Goal: Task Accomplishment & Management: Use online tool/utility

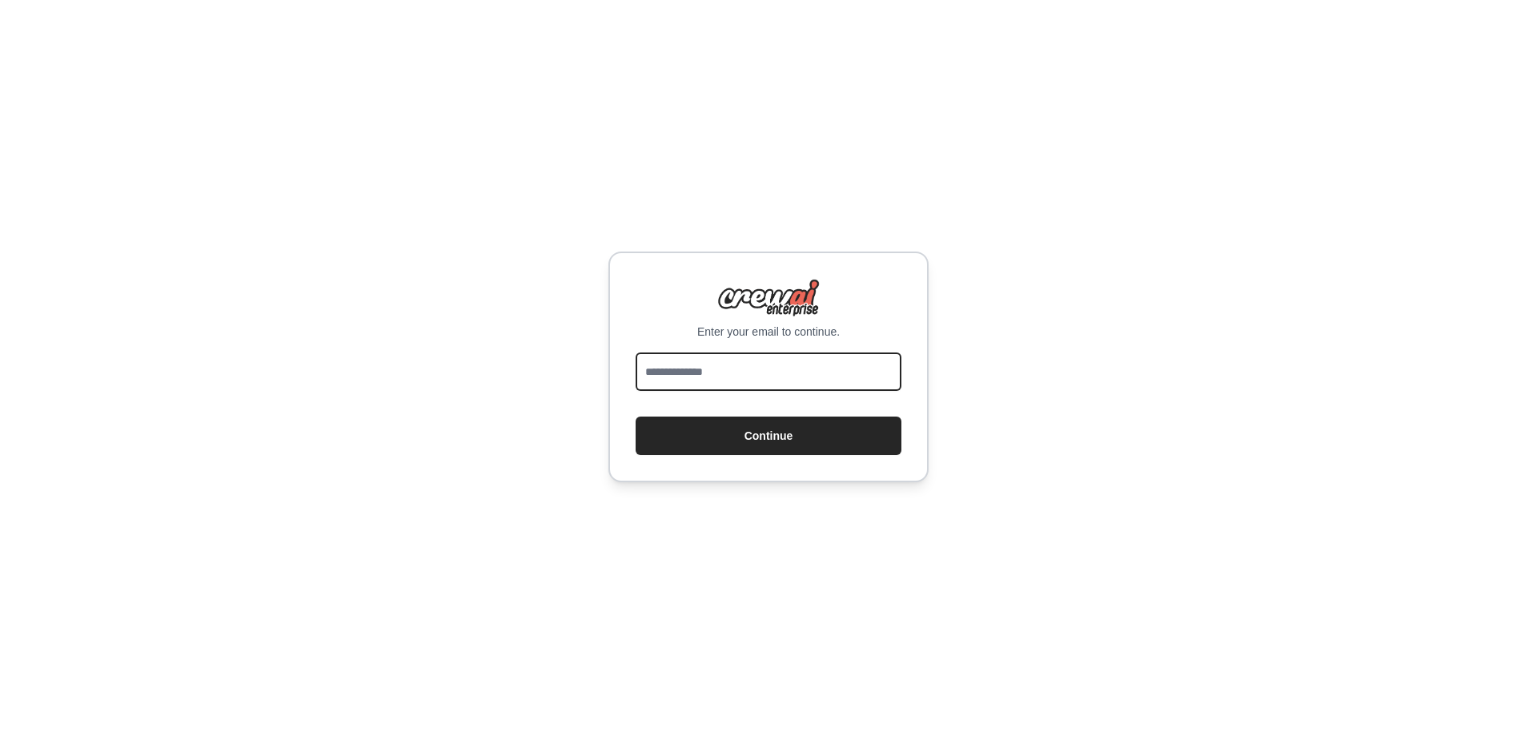
click at [693, 364] on input "email" at bounding box center [769, 371] width 266 height 38
type input "**********"
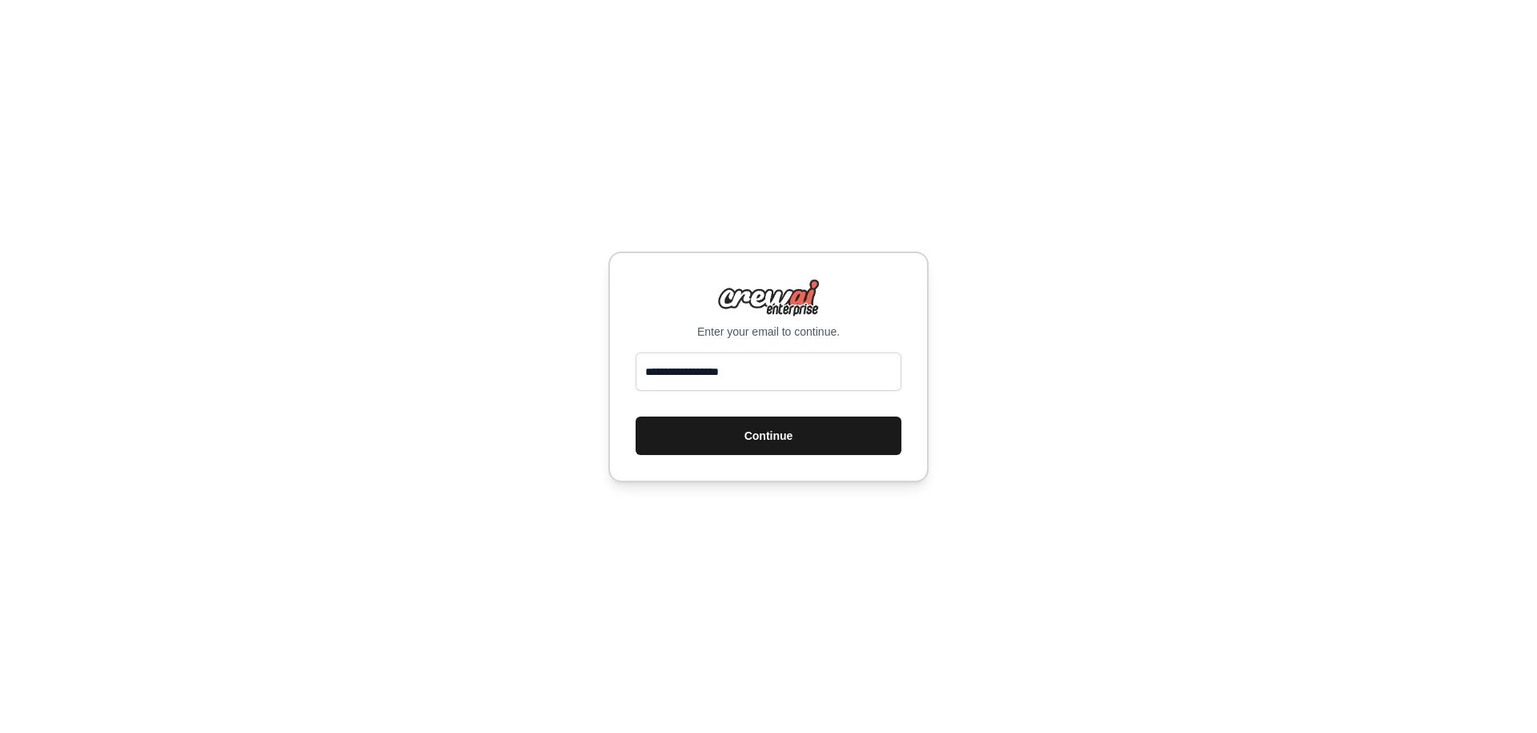
click at [739, 441] on button "Continue" at bounding box center [769, 435] width 266 height 38
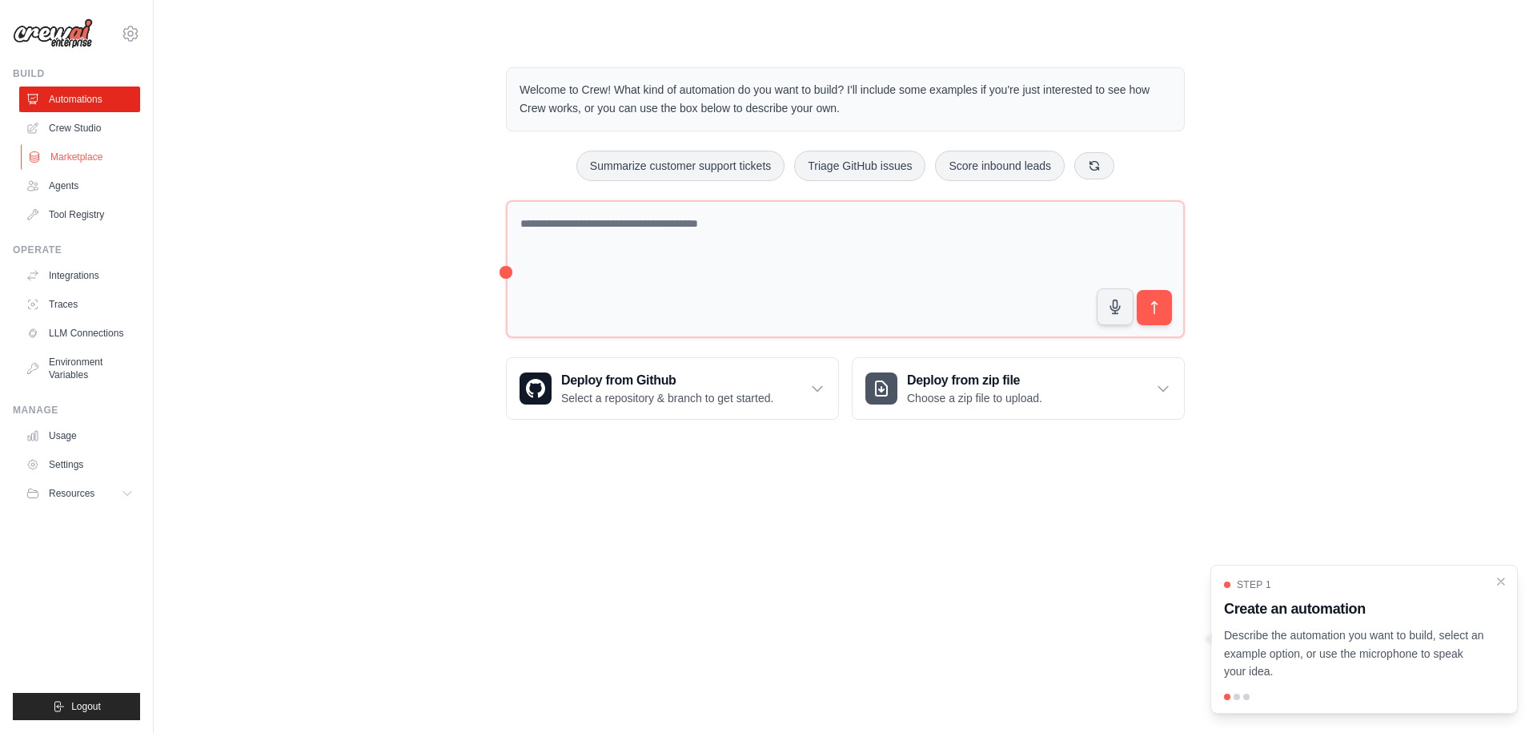
click at [73, 163] on link "Marketplace" at bounding box center [81, 157] width 121 height 26
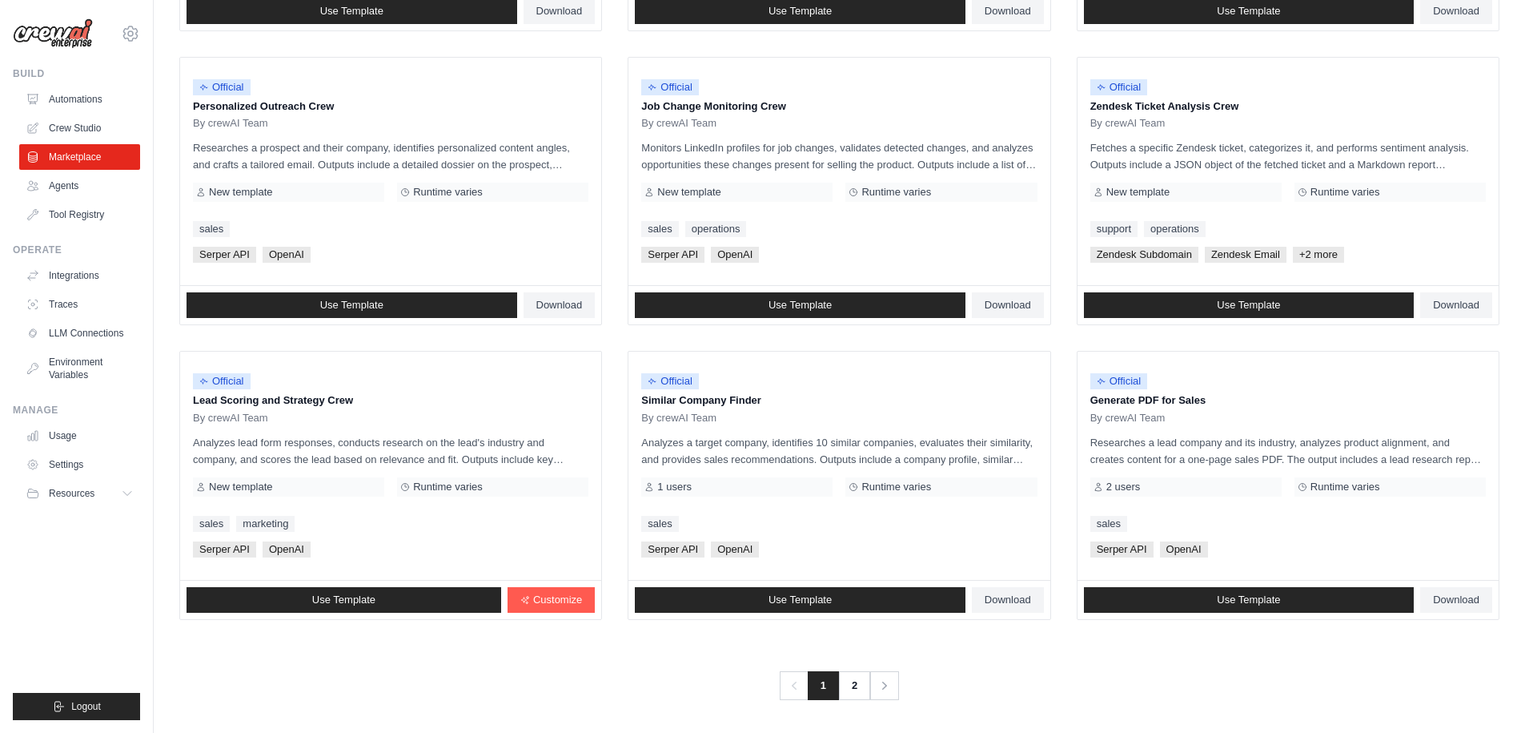
scroll to position [751, 0]
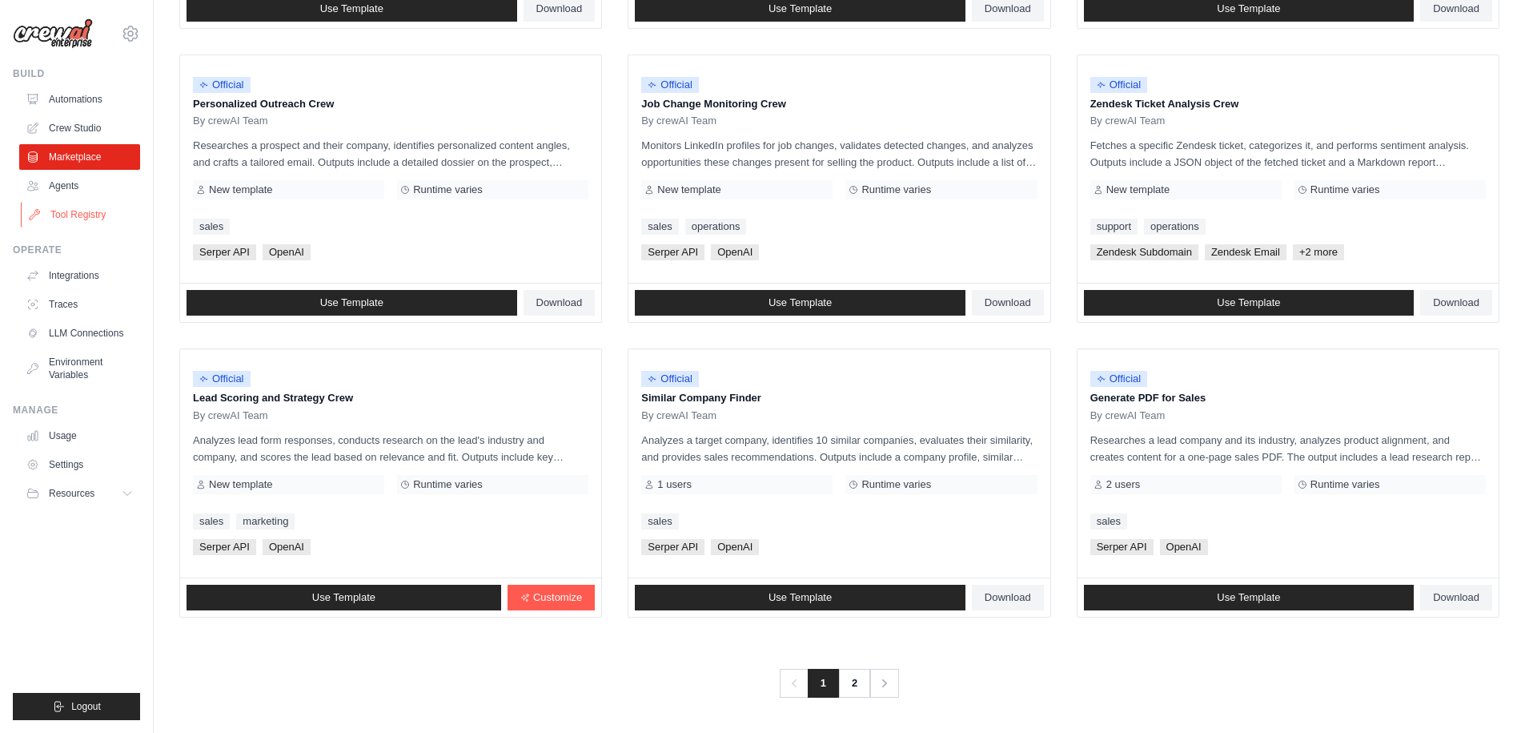
click at [57, 223] on link "Tool Registry" at bounding box center [81, 215] width 121 height 26
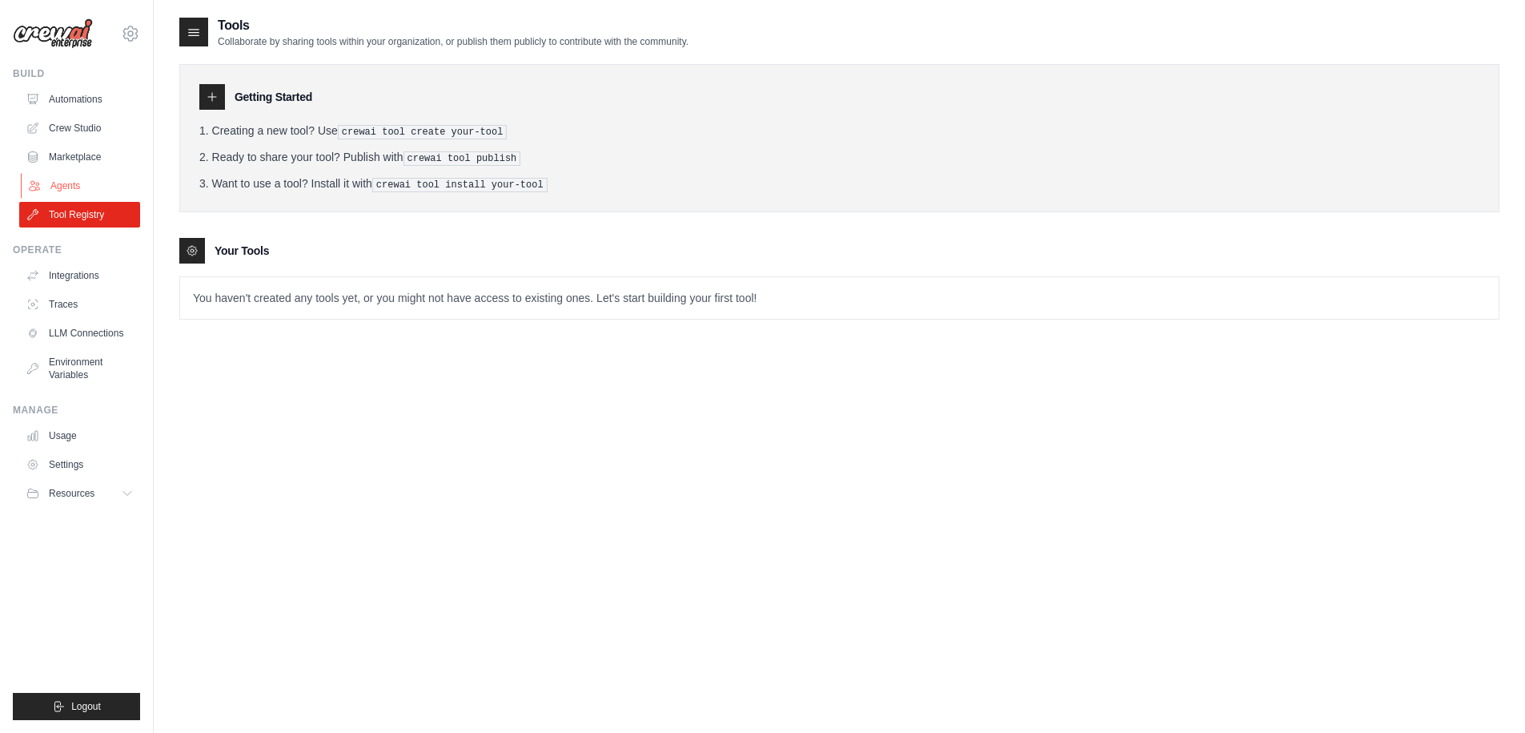
click at [66, 189] on link "Agents" at bounding box center [81, 186] width 121 height 26
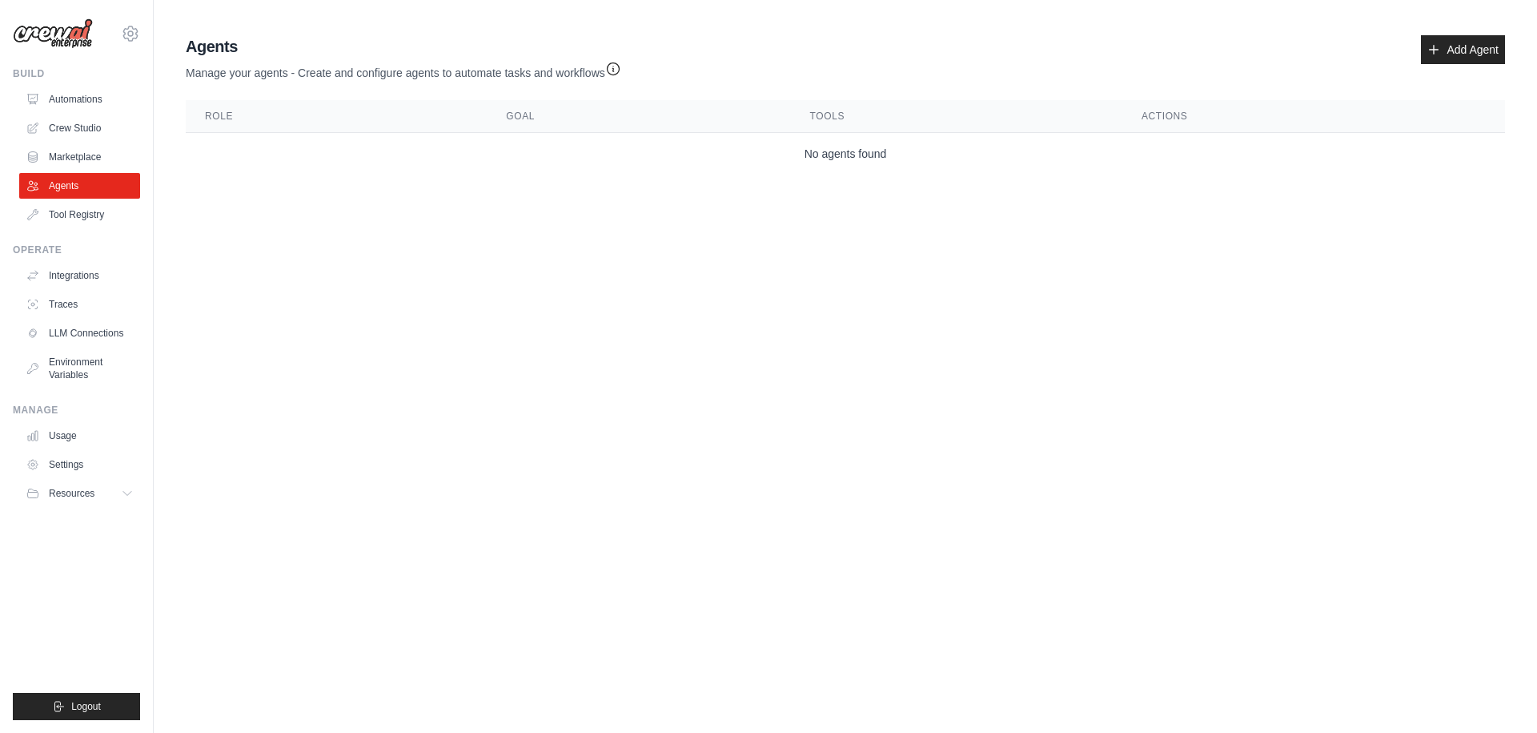
click at [89, 142] on ul "Automations Crew Studio Marketplace Agents Tool Registry" at bounding box center [79, 156] width 121 height 141
click at [83, 163] on link "Marketplace" at bounding box center [81, 157] width 121 height 26
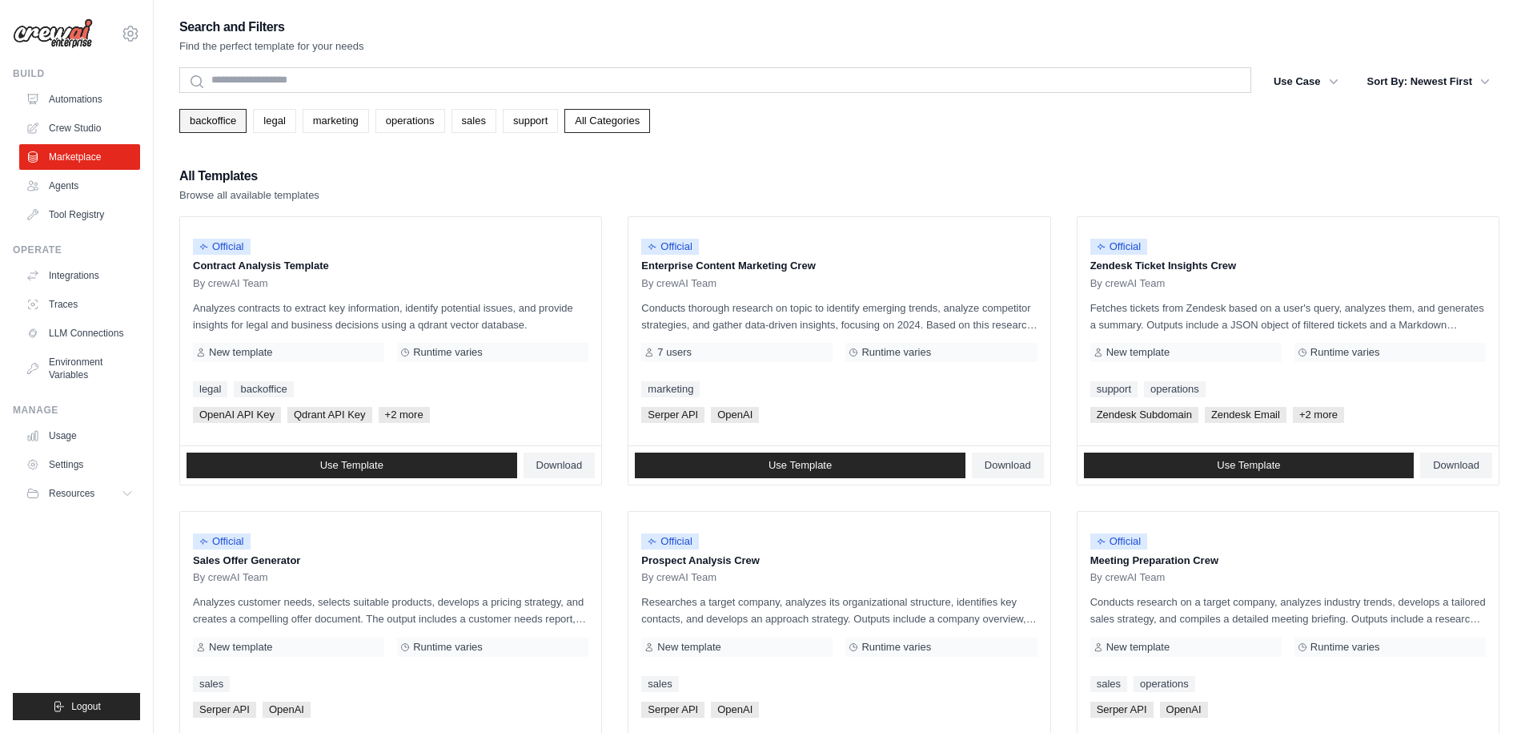
click at [222, 121] on link "backoffice" at bounding box center [212, 121] width 67 height 24
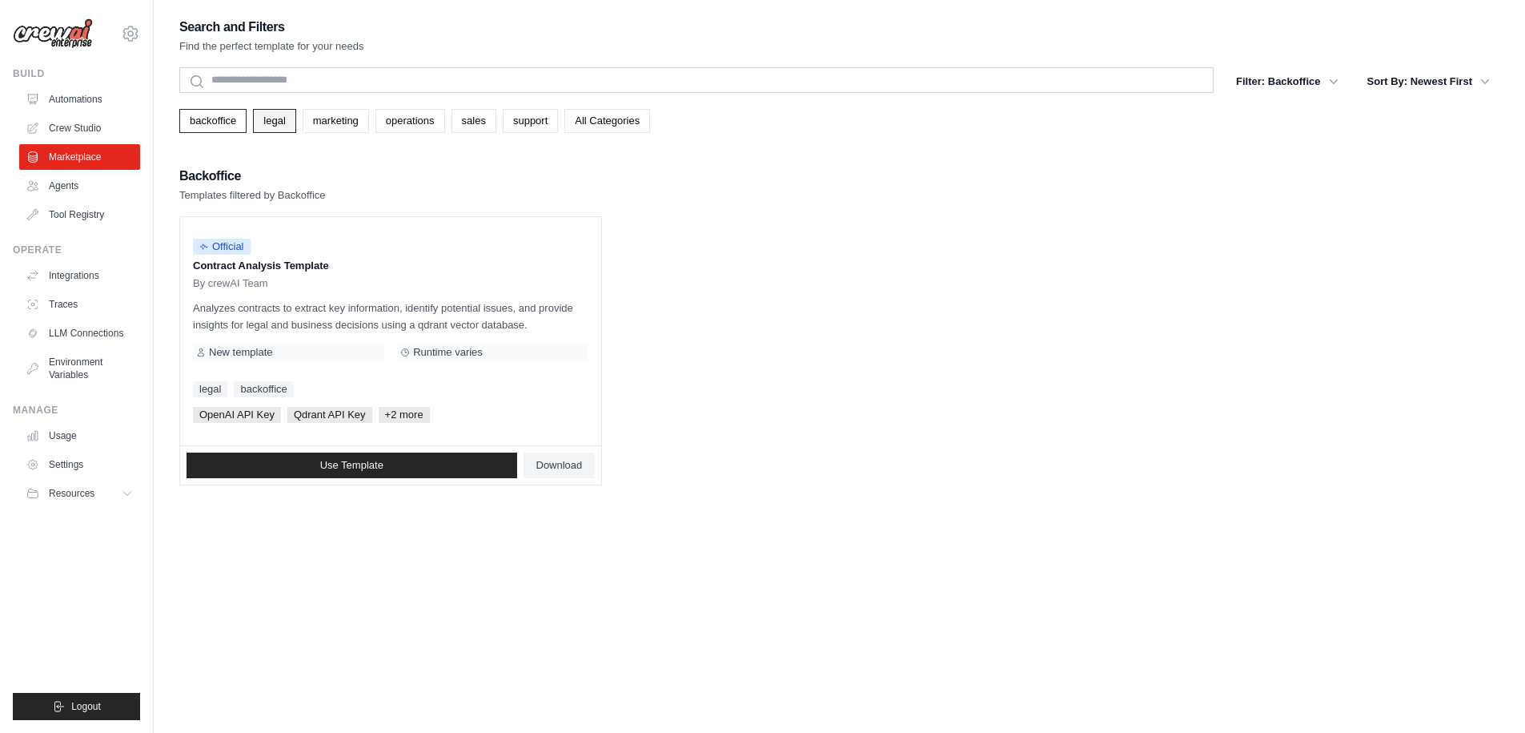
click at [288, 115] on link "legal" at bounding box center [274, 121] width 42 height 24
click at [339, 121] on link "marketing" at bounding box center [336, 121] width 66 height 24
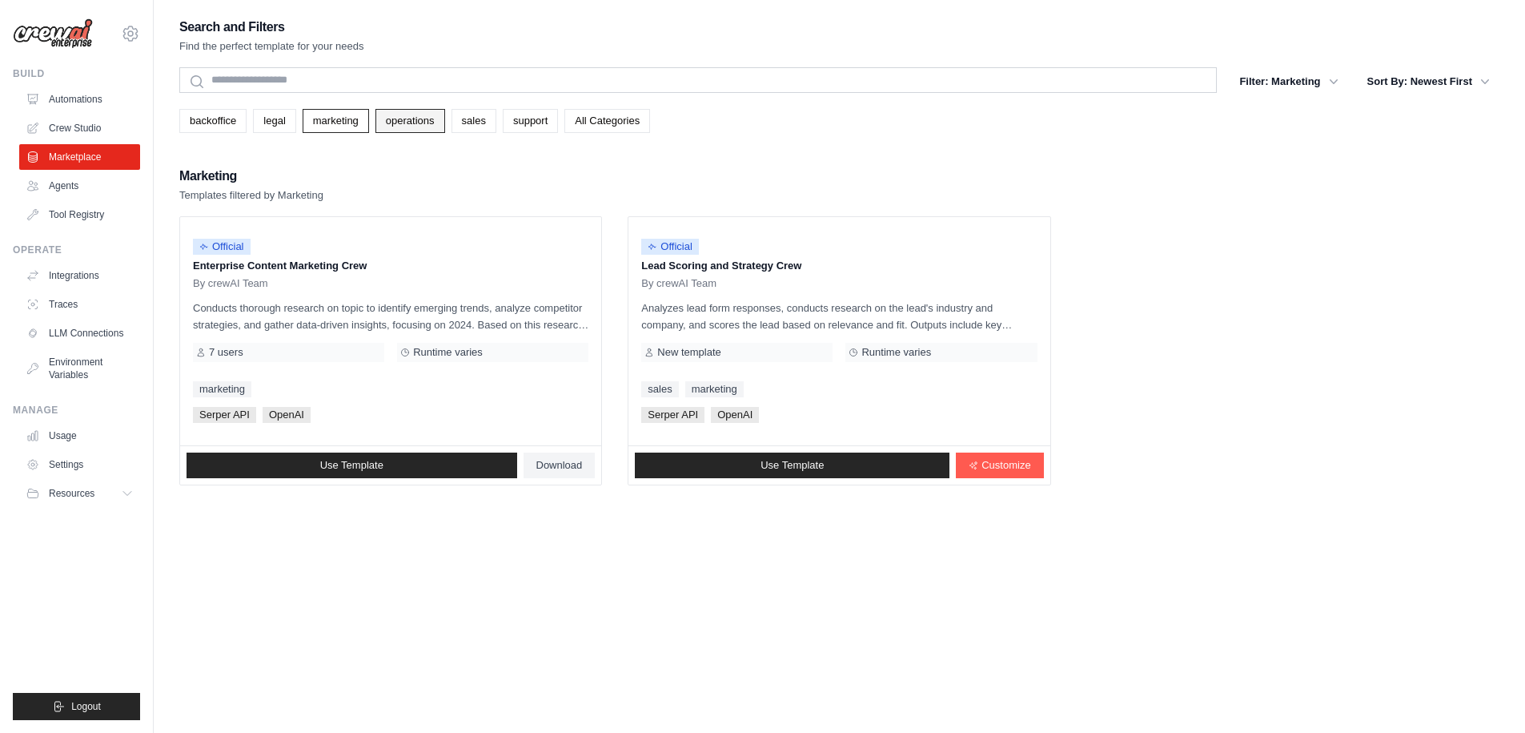
click at [409, 115] on link "operations" at bounding box center [411, 121] width 70 height 24
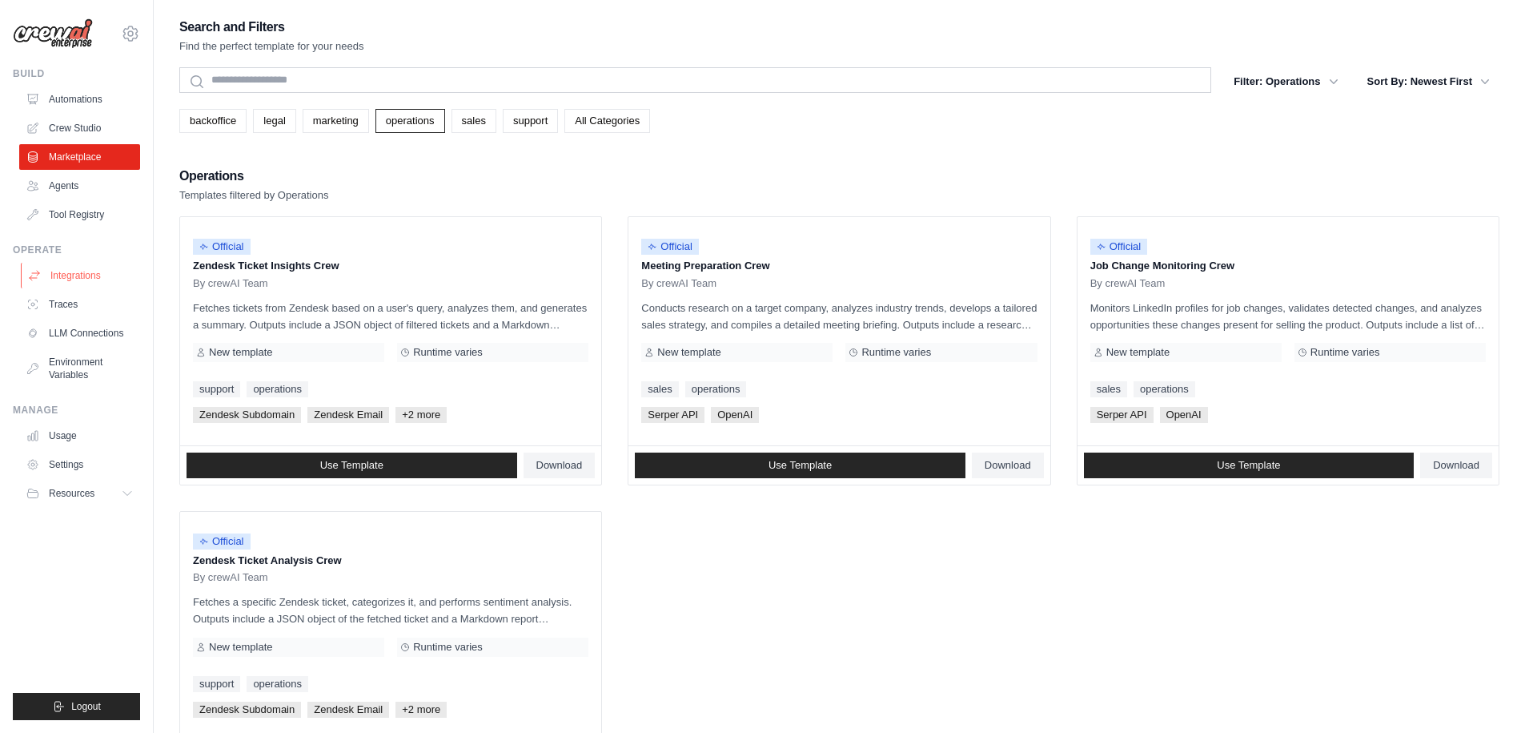
click at [78, 275] on link "Integrations" at bounding box center [81, 276] width 121 height 26
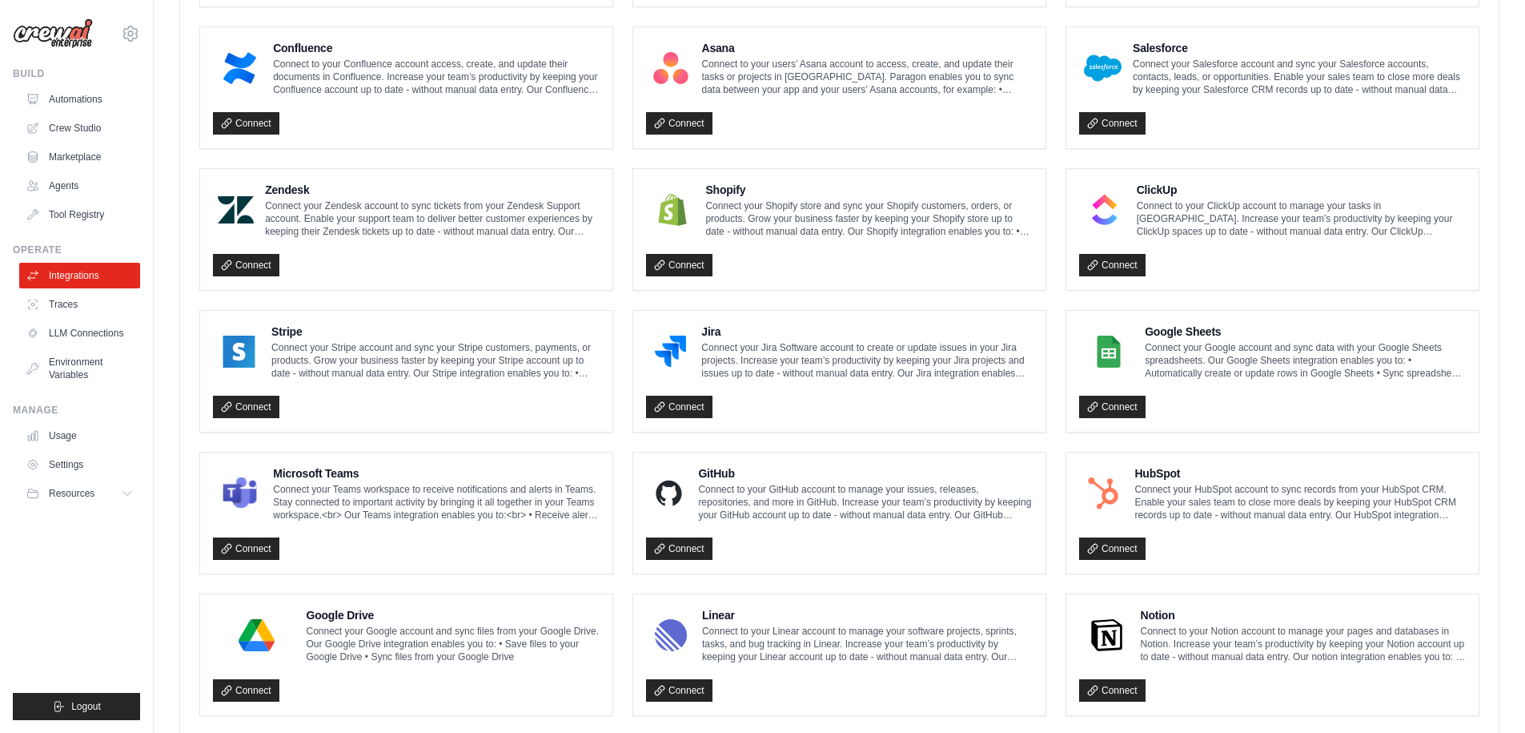
scroll to position [581, 0]
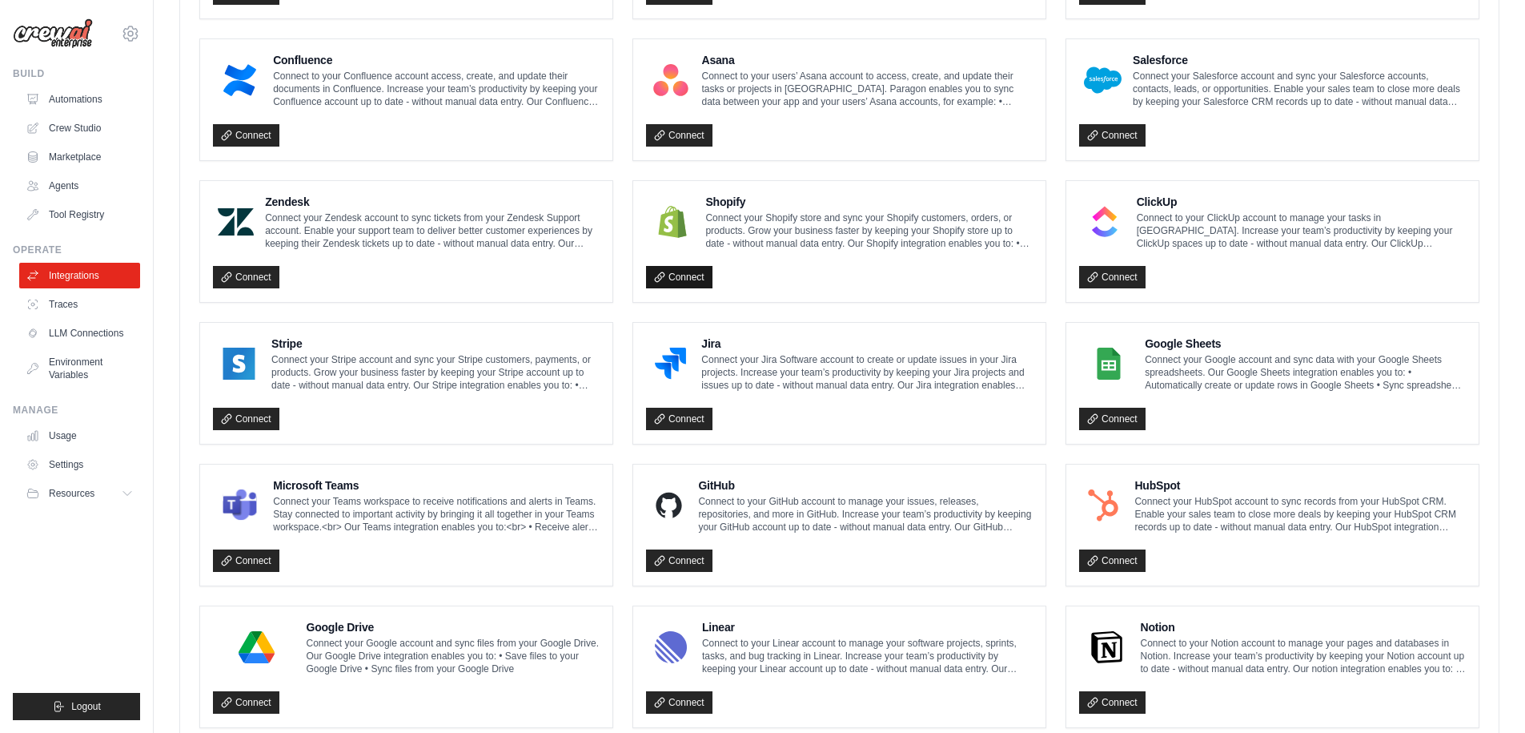
click at [685, 277] on link "Connect" at bounding box center [679, 277] width 66 height 22
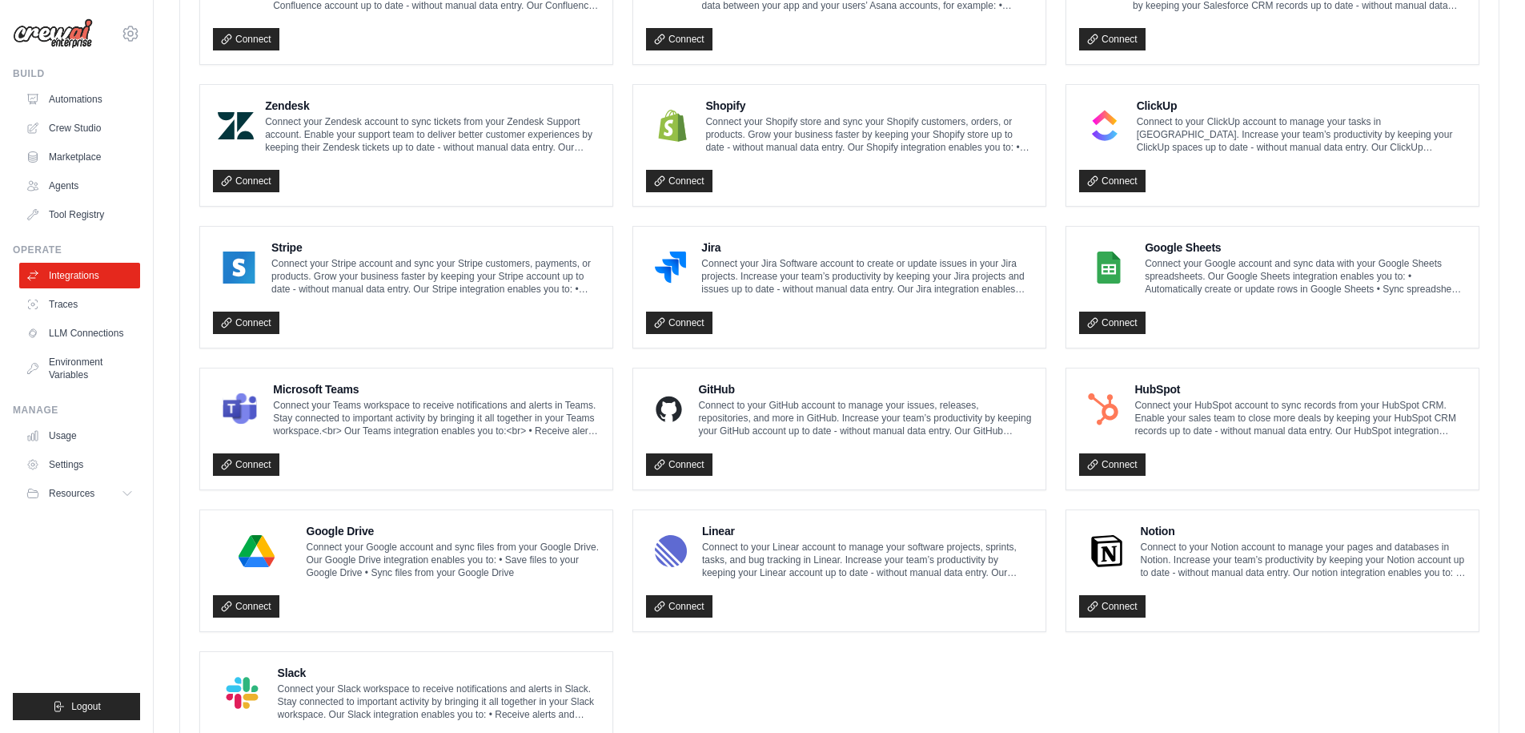
scroll to position [774, 0]
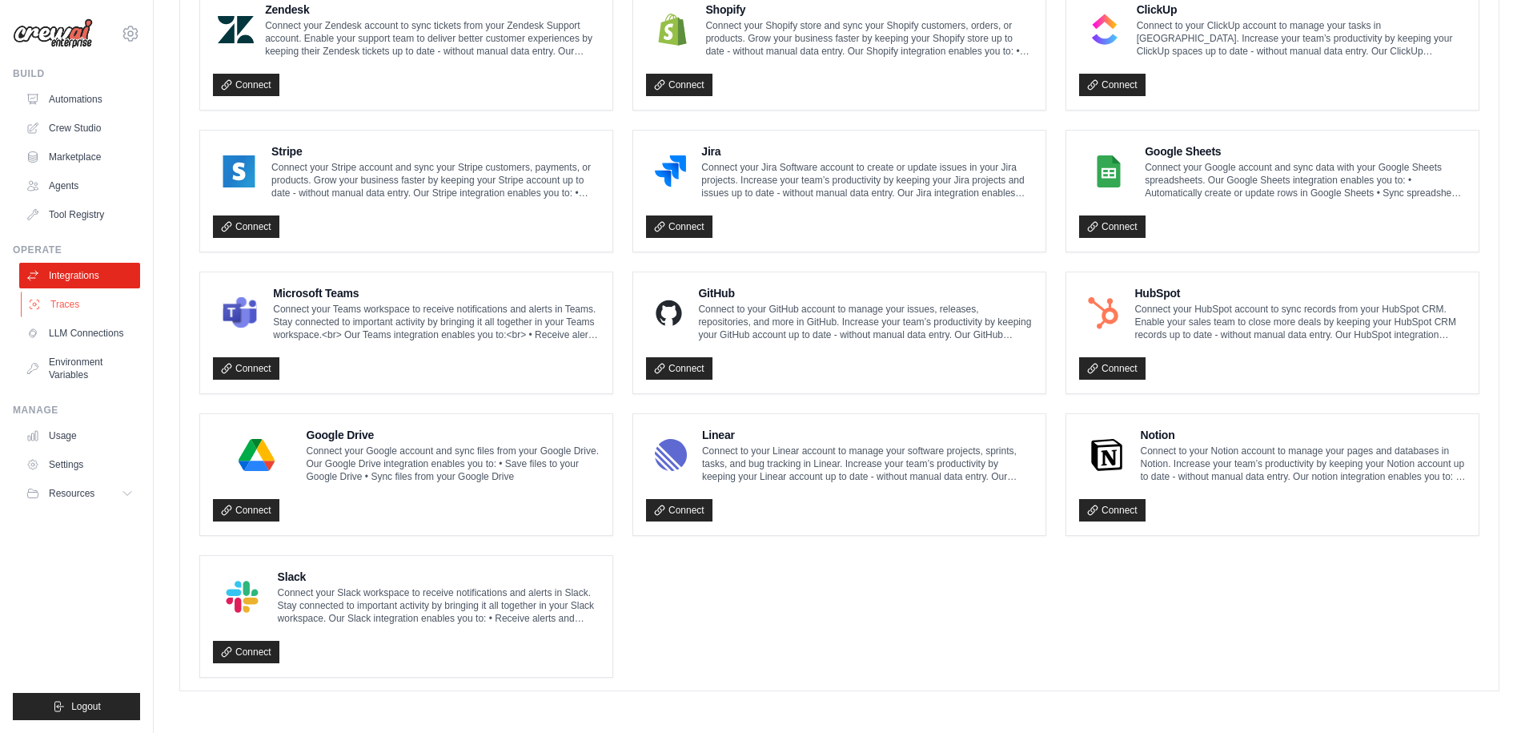
click at [90, 306] on link "Traces" at bounding box center [81, 304] width 121 height 26
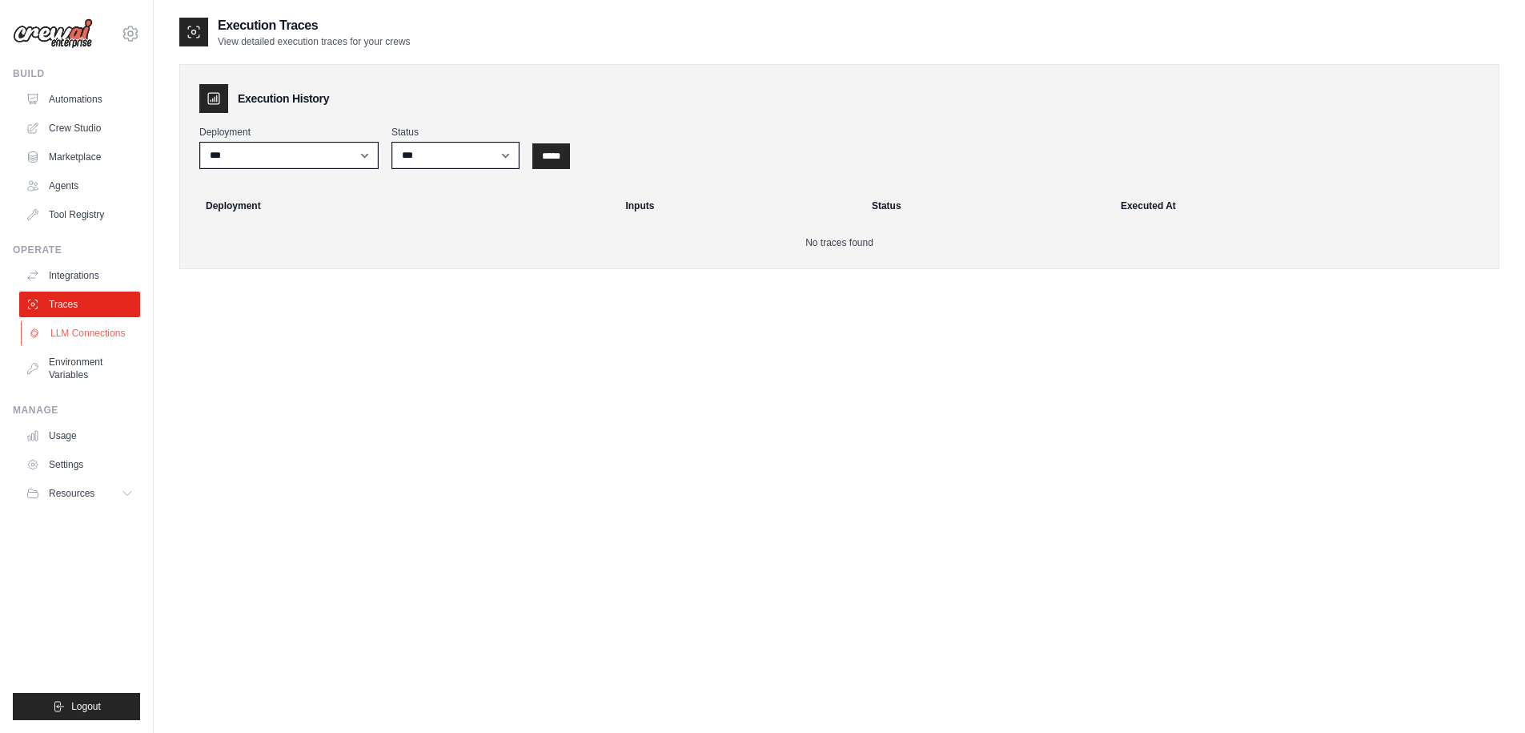
click at [91, 326] on link "LLM Connections" at bounding box center [81, 333] width 121 height 26
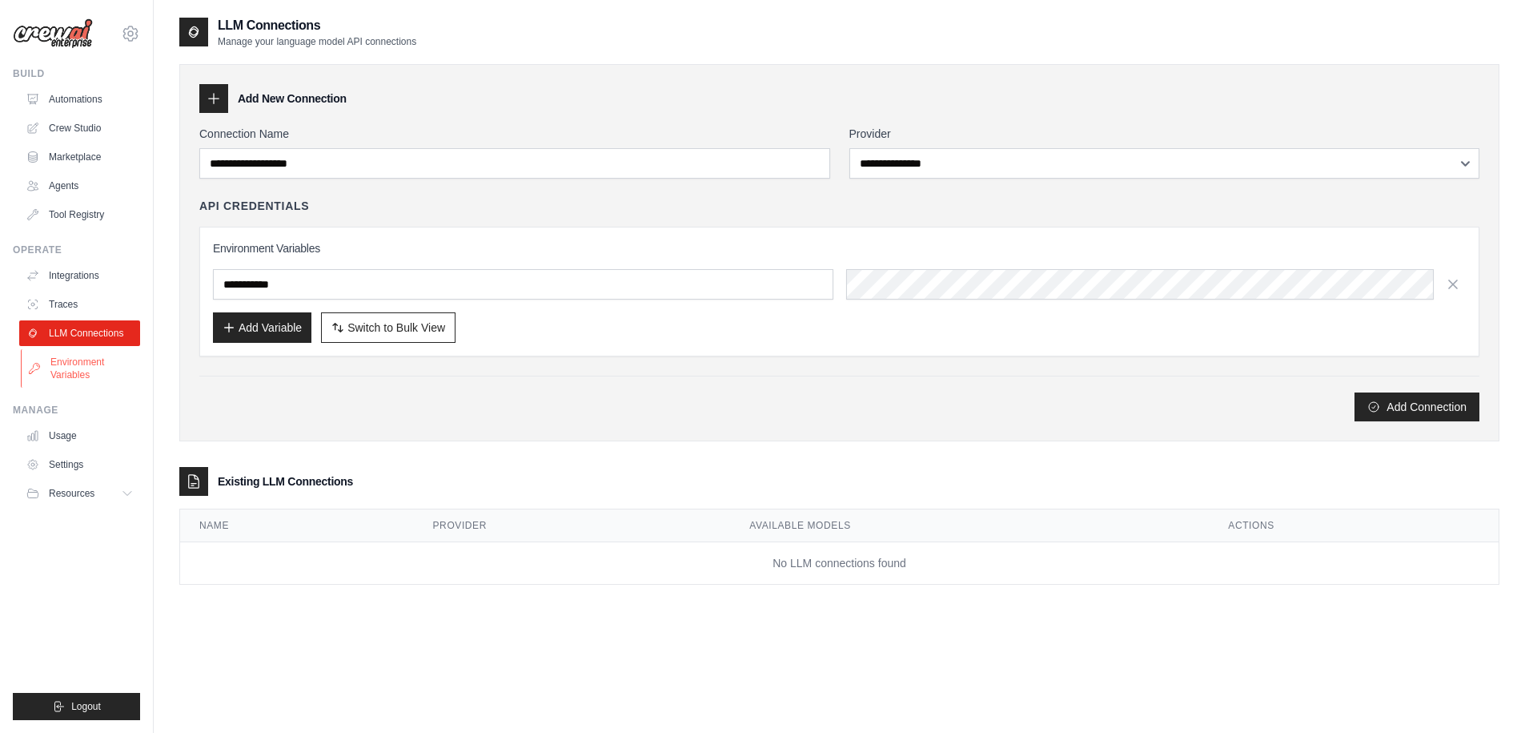
click at [86, 363] on link "Environment Variables" at bounding box center [81, 368] width 121 height 38
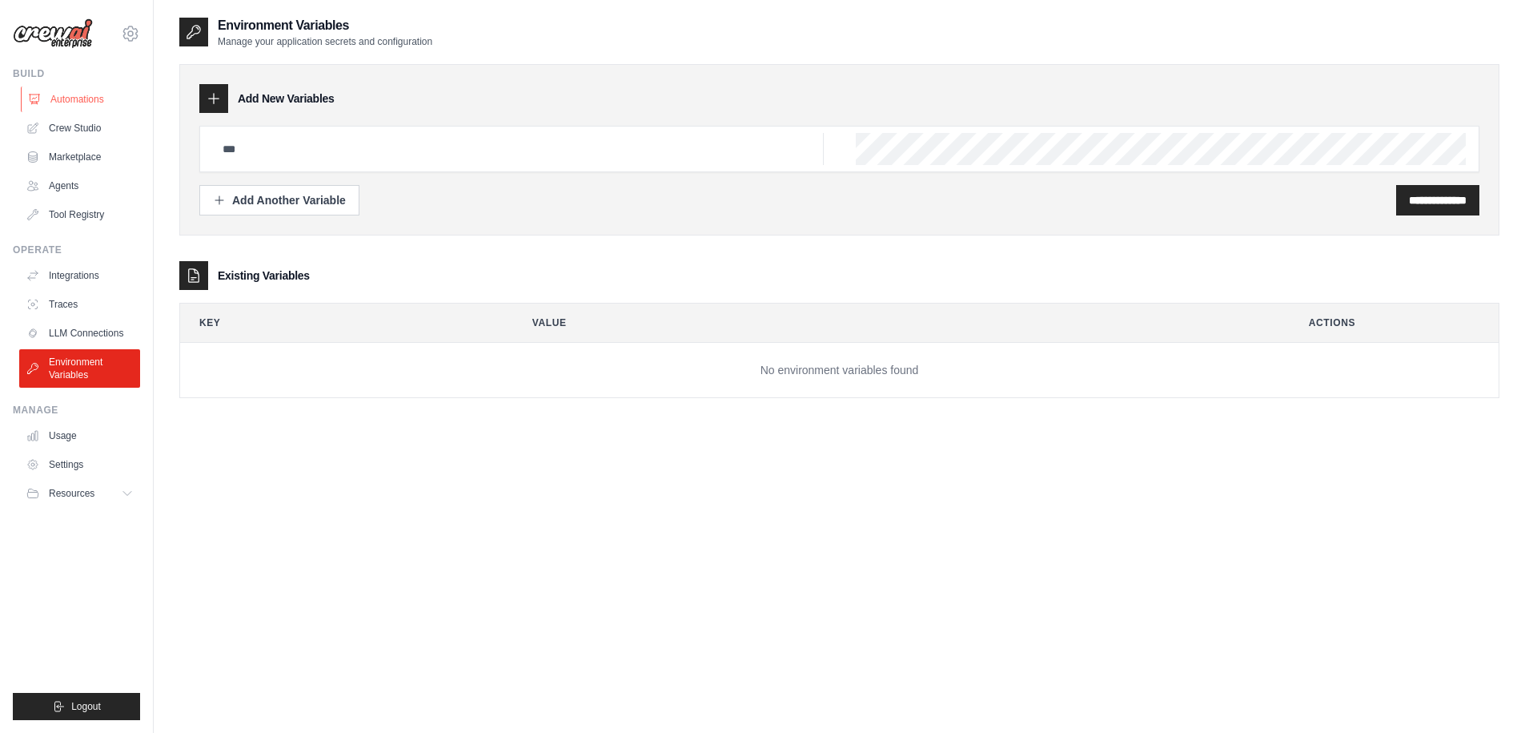
click at [70, 94] on link "Automations" at bounding box center [81, 99] width 121 height 26
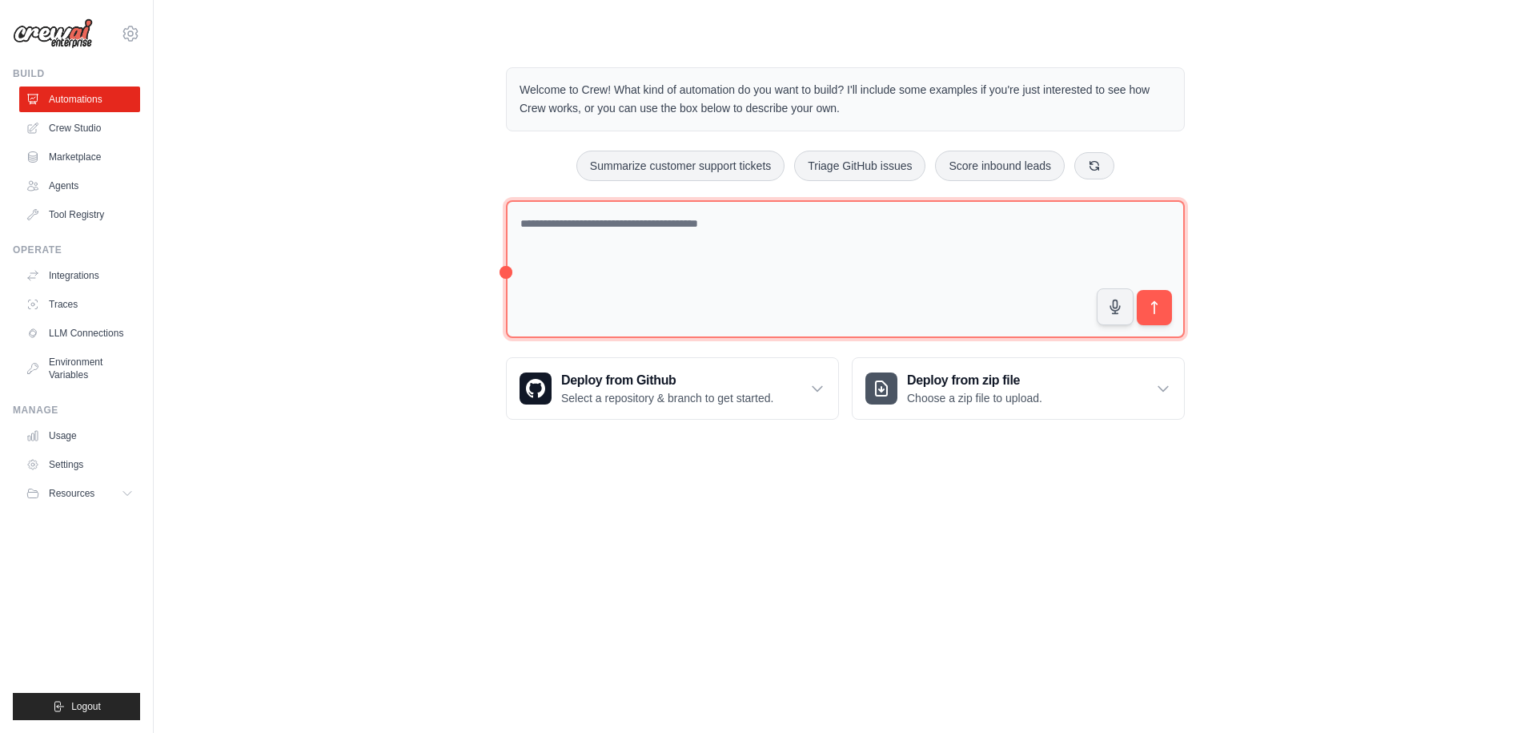
drag, startPoint x: 621, startPoint y: 245, endPoint x: 613, endPoint y: 244, distance: 8.0
click at [616, 243] on textarea at bounding box center [845, 269] width 679 height 139
type textarea "**********"
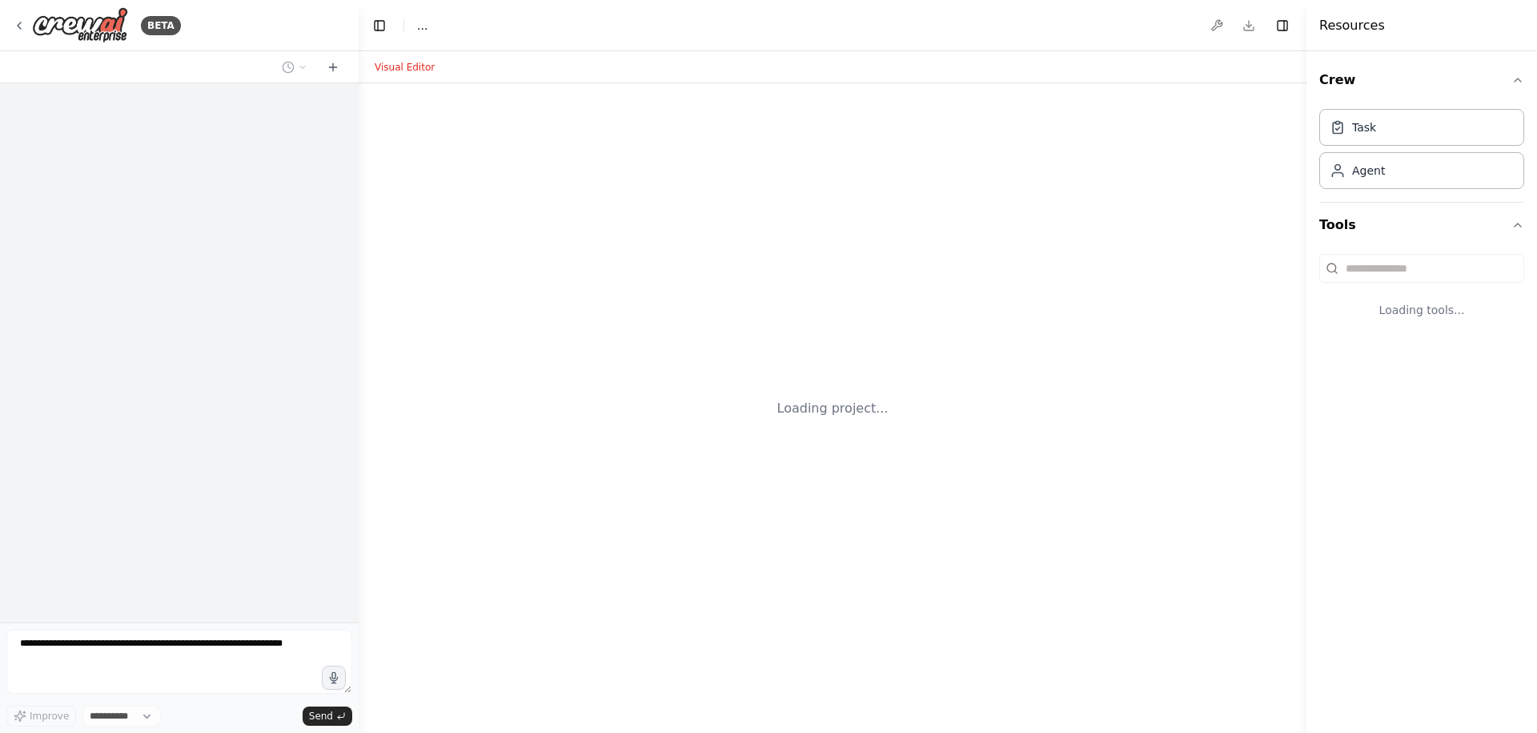
select select "****"
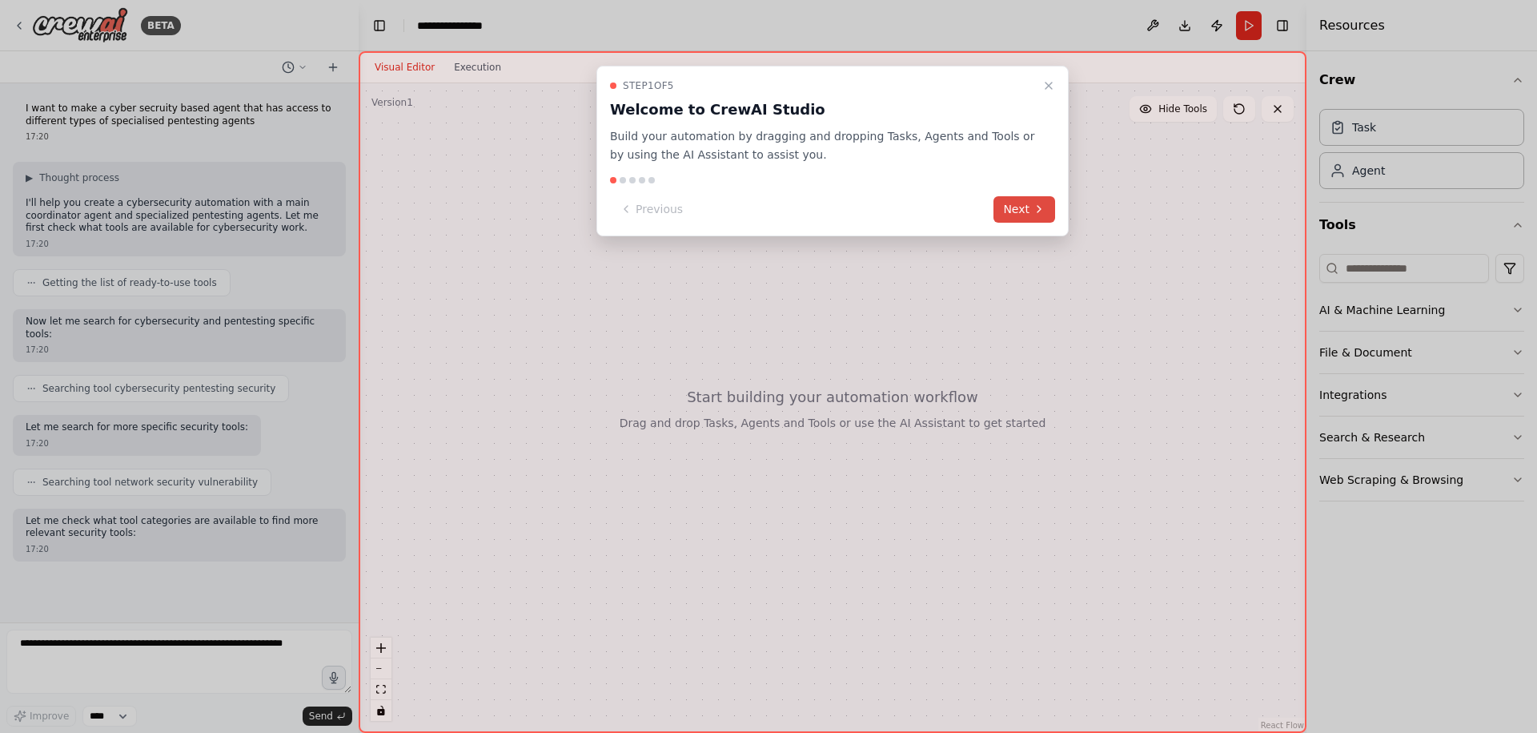
click at [1034, 216] on button "Next" at bounding box center [1025, 209] width 62 height 26
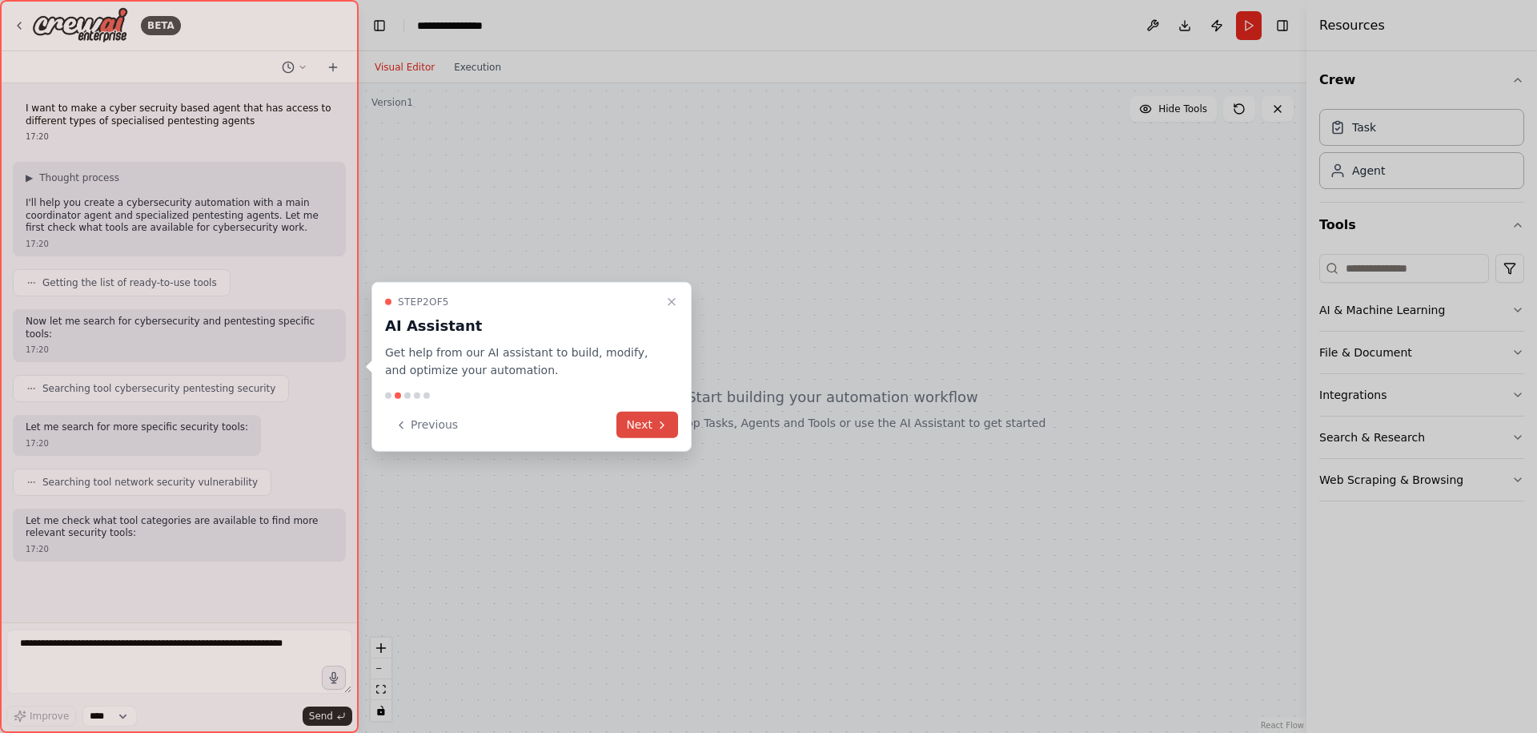
click at [661, 416] on button "Next" at bounding box center [648, 425] width 62 height 26
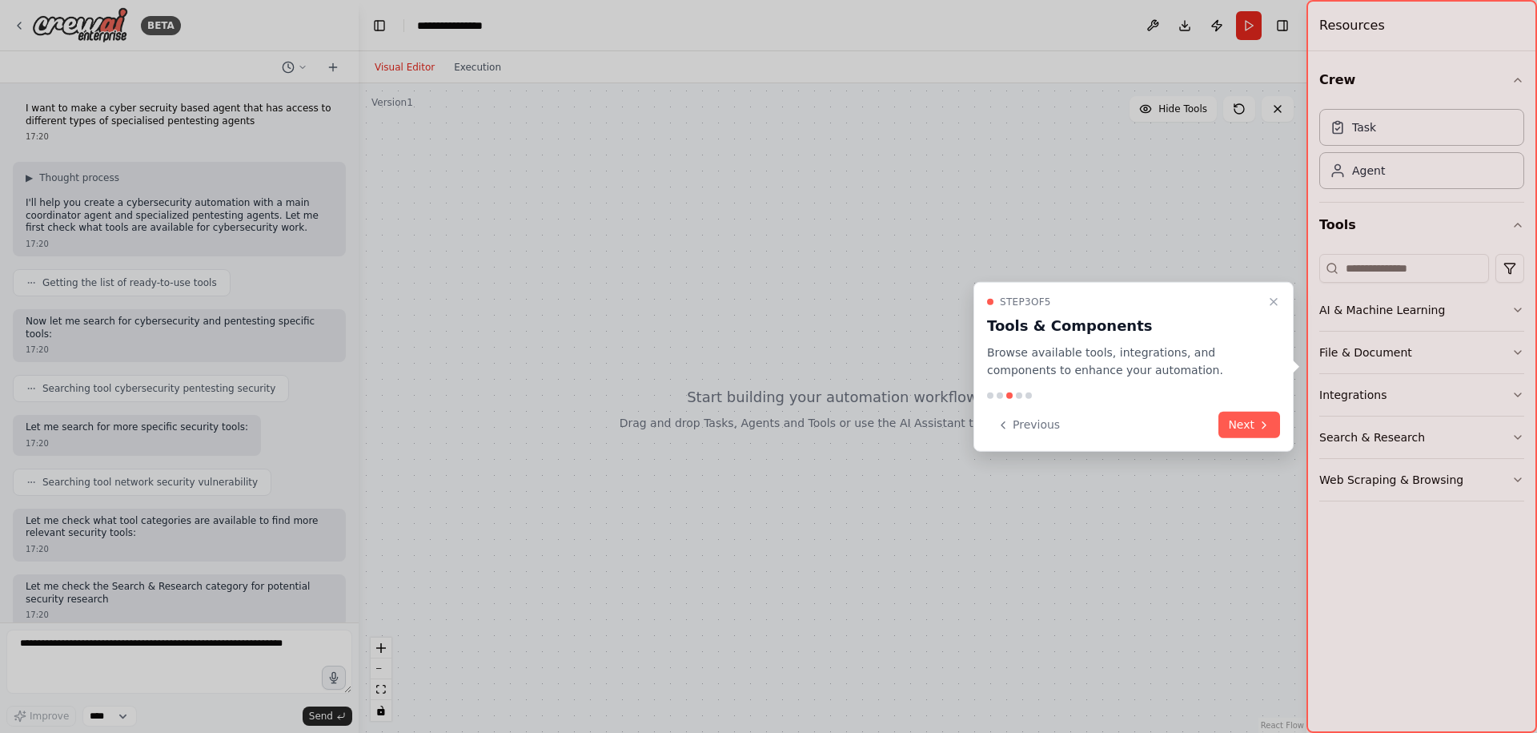
scroll to position [17, 0]
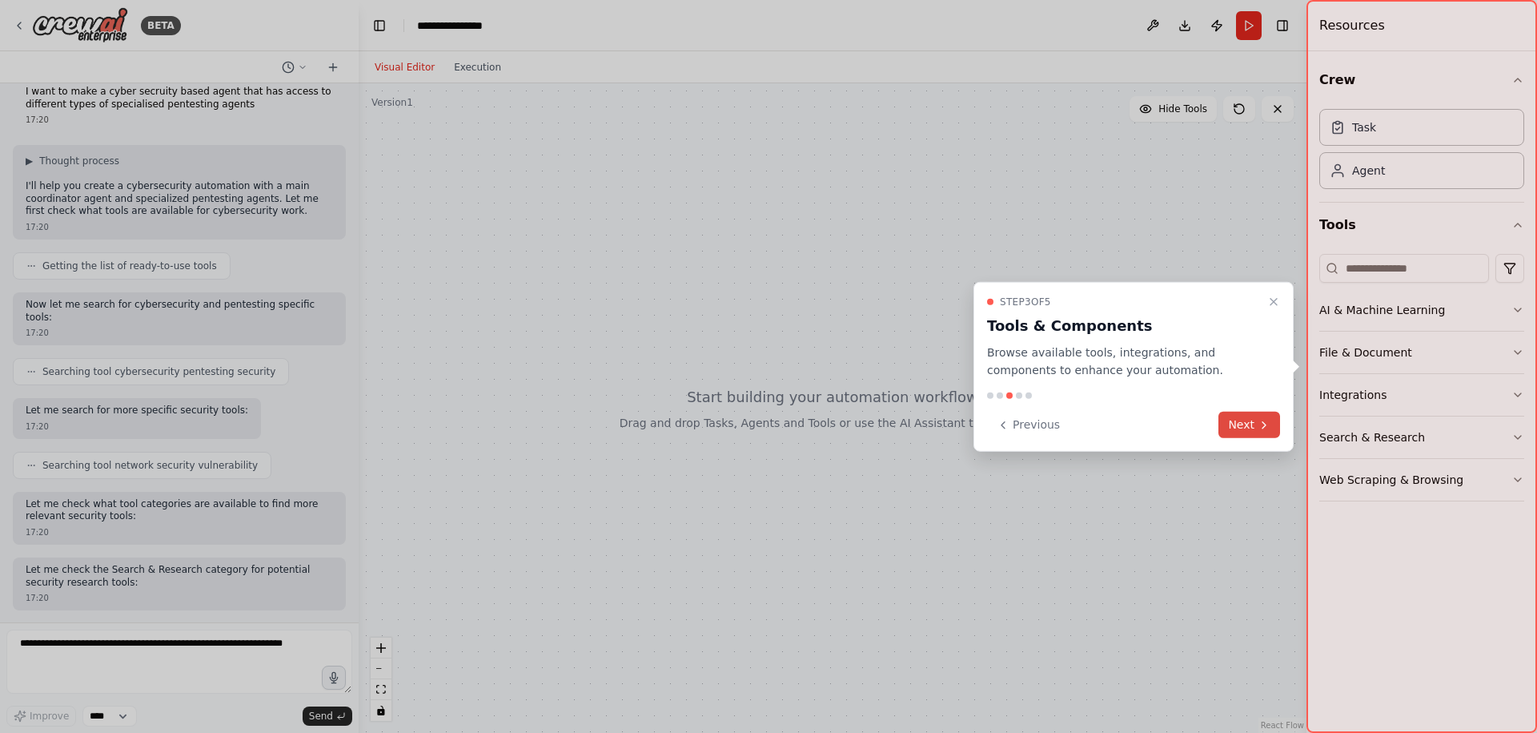
click at [1258, 420] on icon at bounding box center [1264, 424] width 13 height 13
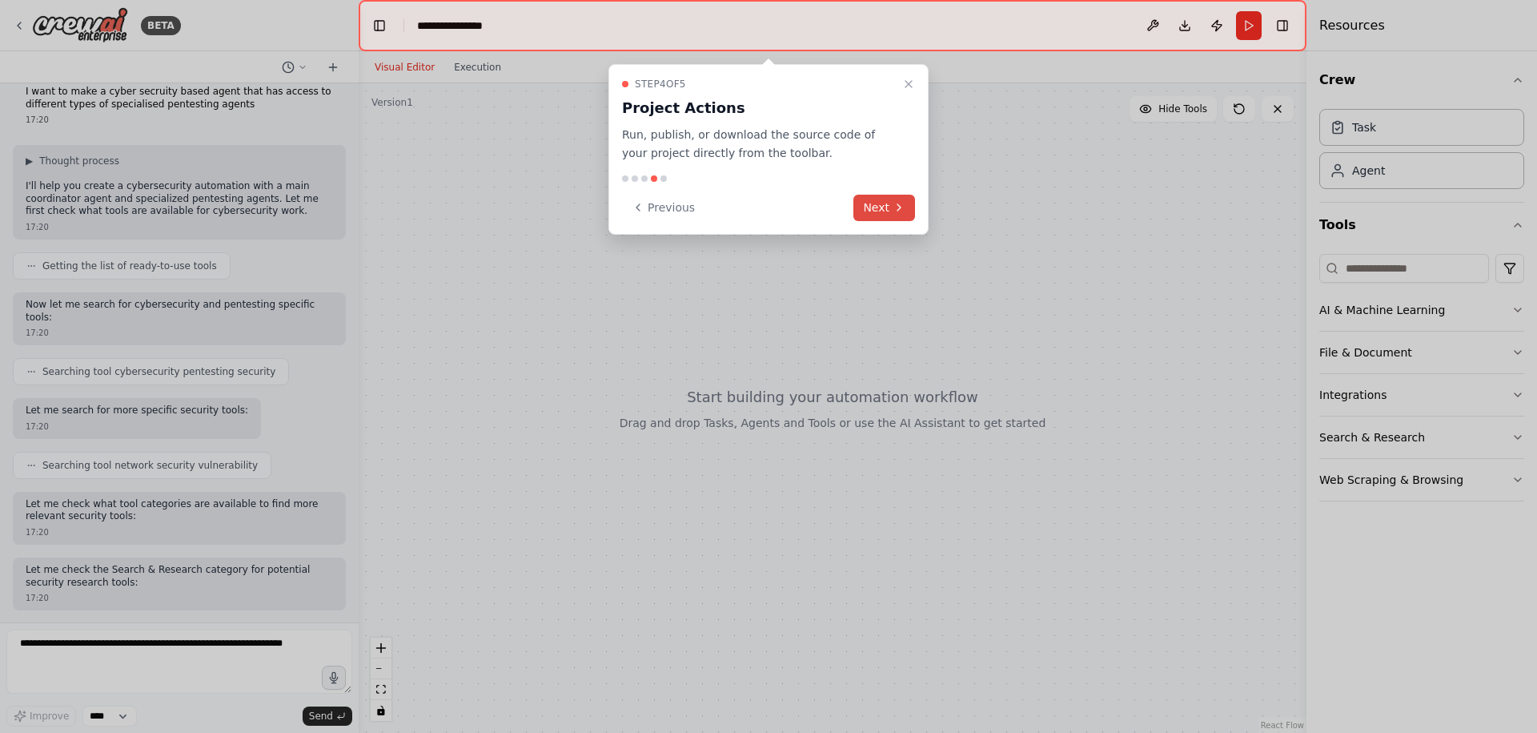
click at [886, 211] on button "Next" at bounding box center [885, 208] width 62 height 26
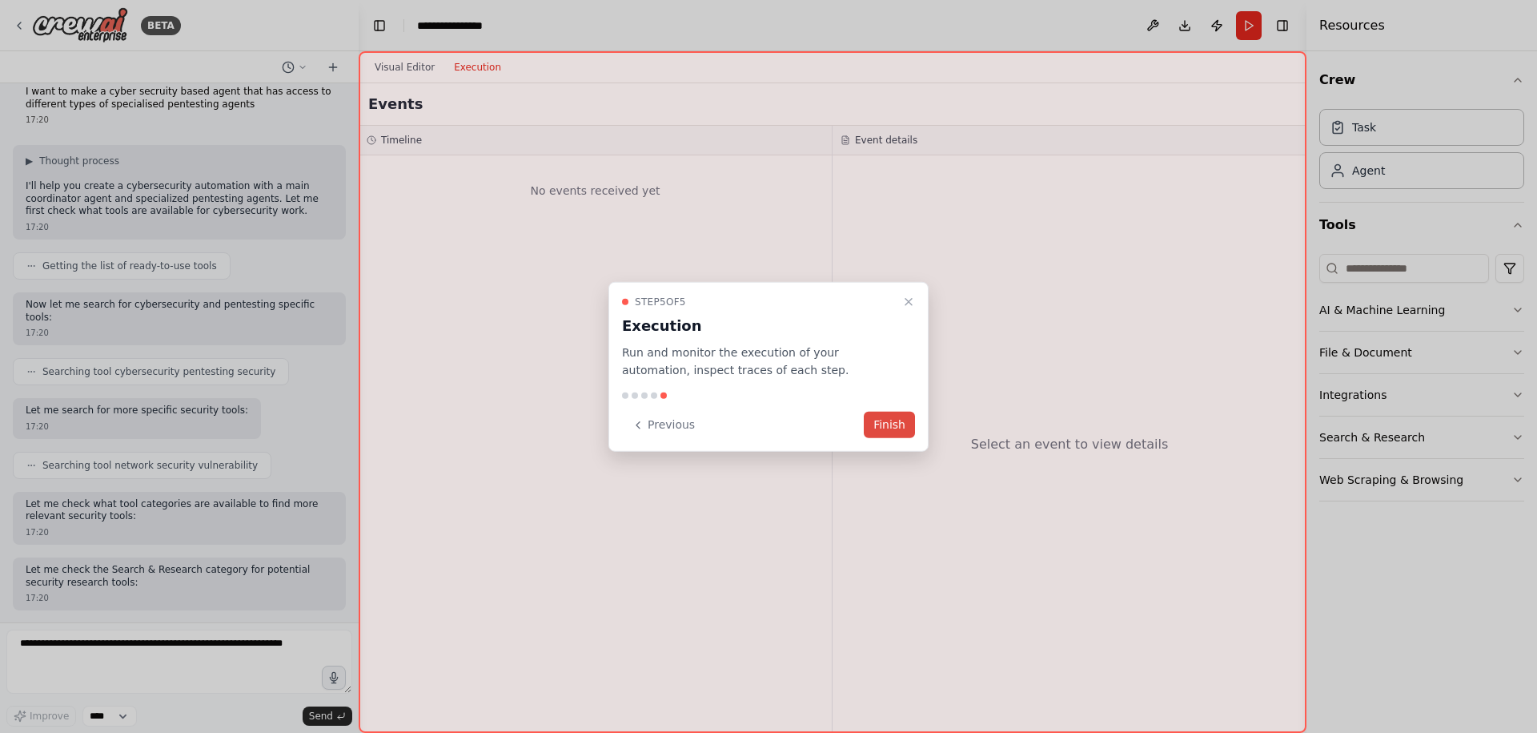
click at [902, 416] on button "Finish" at bounding box center [889, 425] width 51 height 26
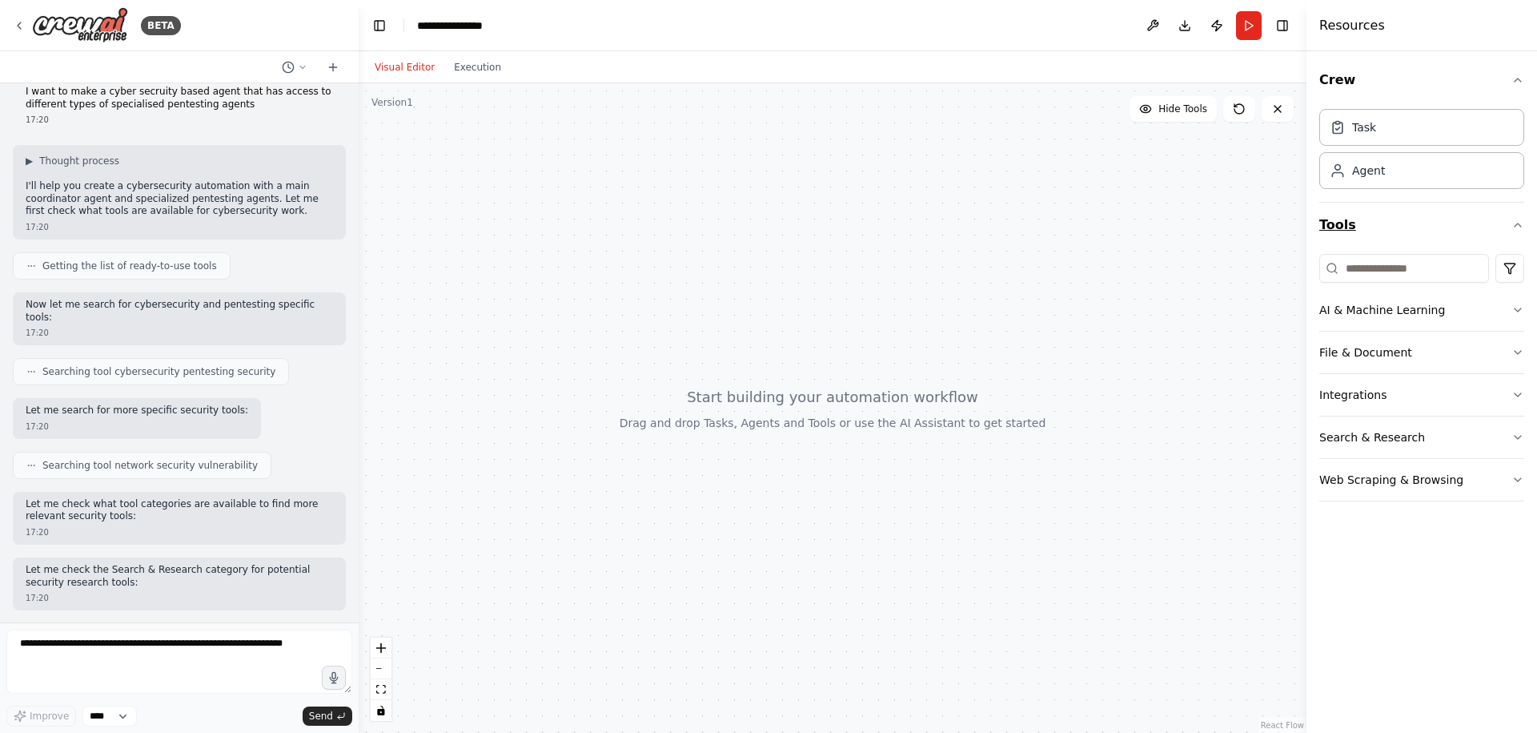
click at [1377, 231] on button "Tools" at bounding box center [1422, 225] width 205 height 45
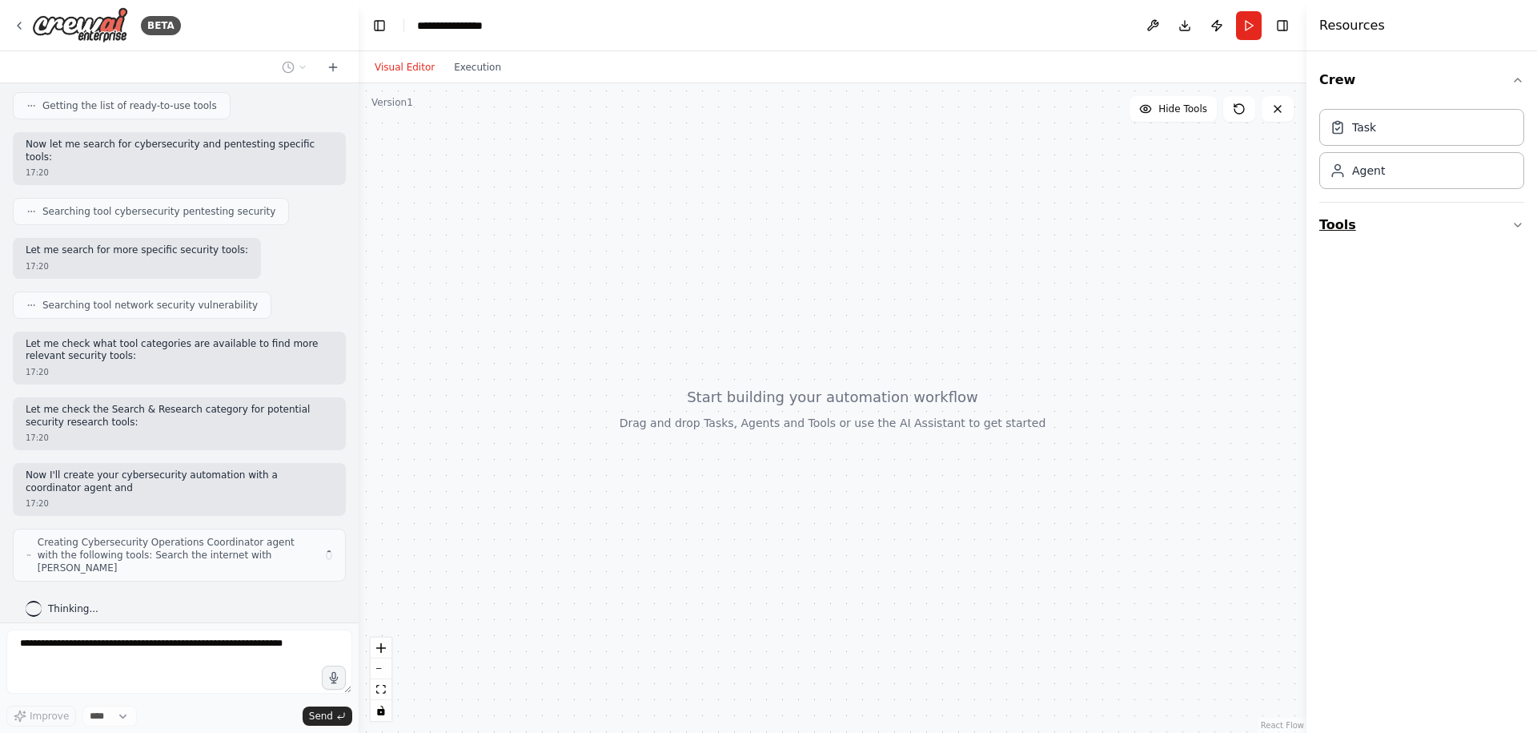
click at [1377, 239] on button "Tools" at bounding box center [1422, 225] width 205 height 45
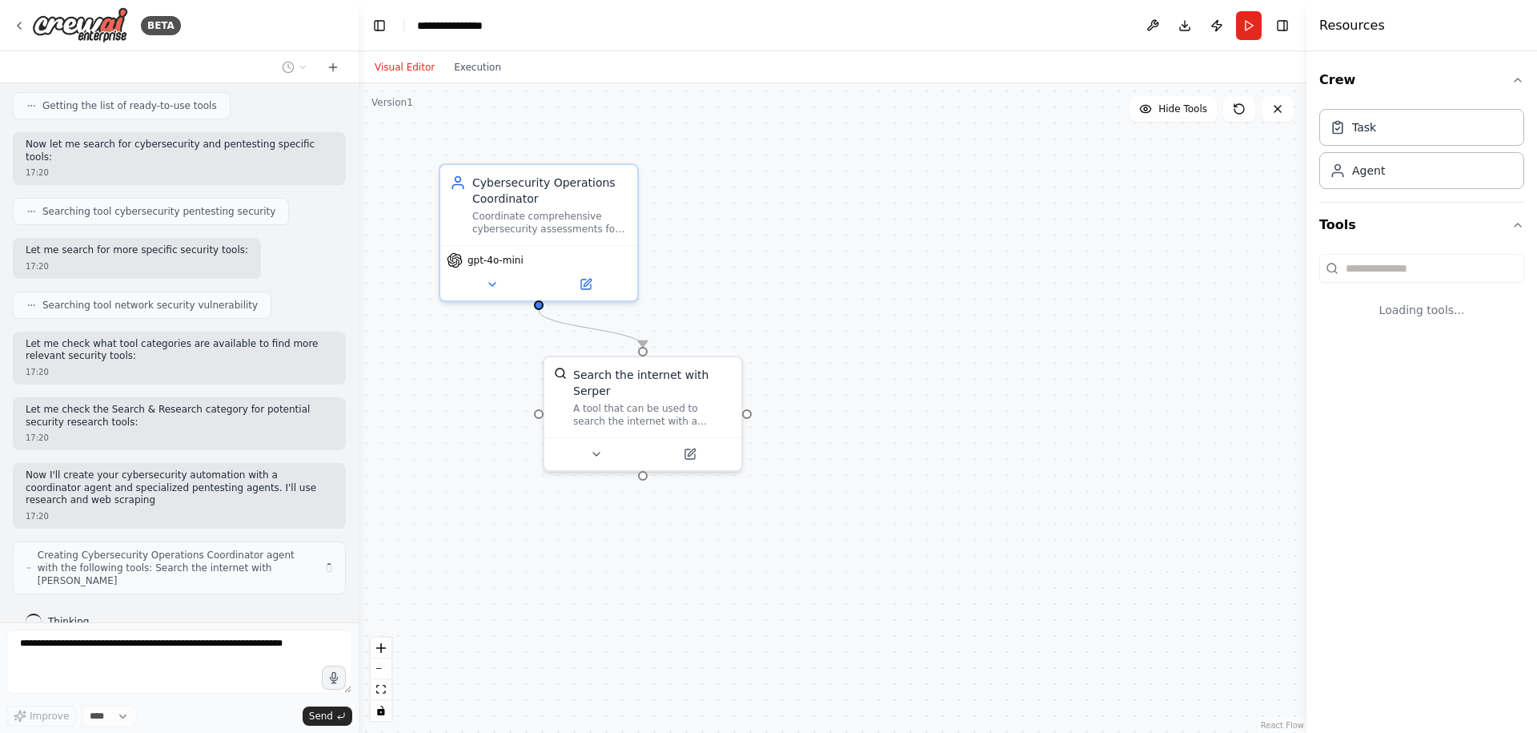
scroll to position [190, 0]
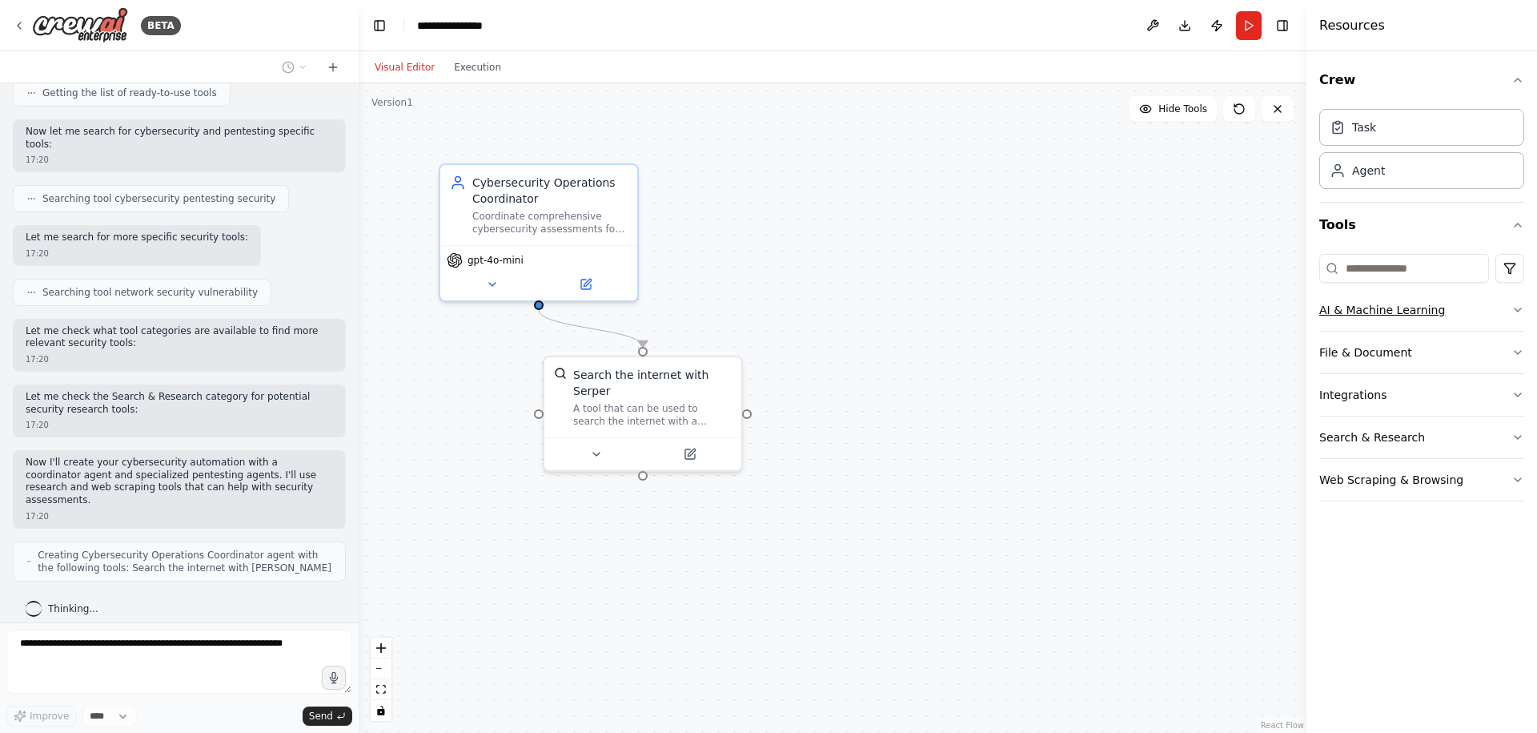
click at [1449, 311] on button "AI & Machine Learning" at bounding box center [1422, 310] width 205 height 42
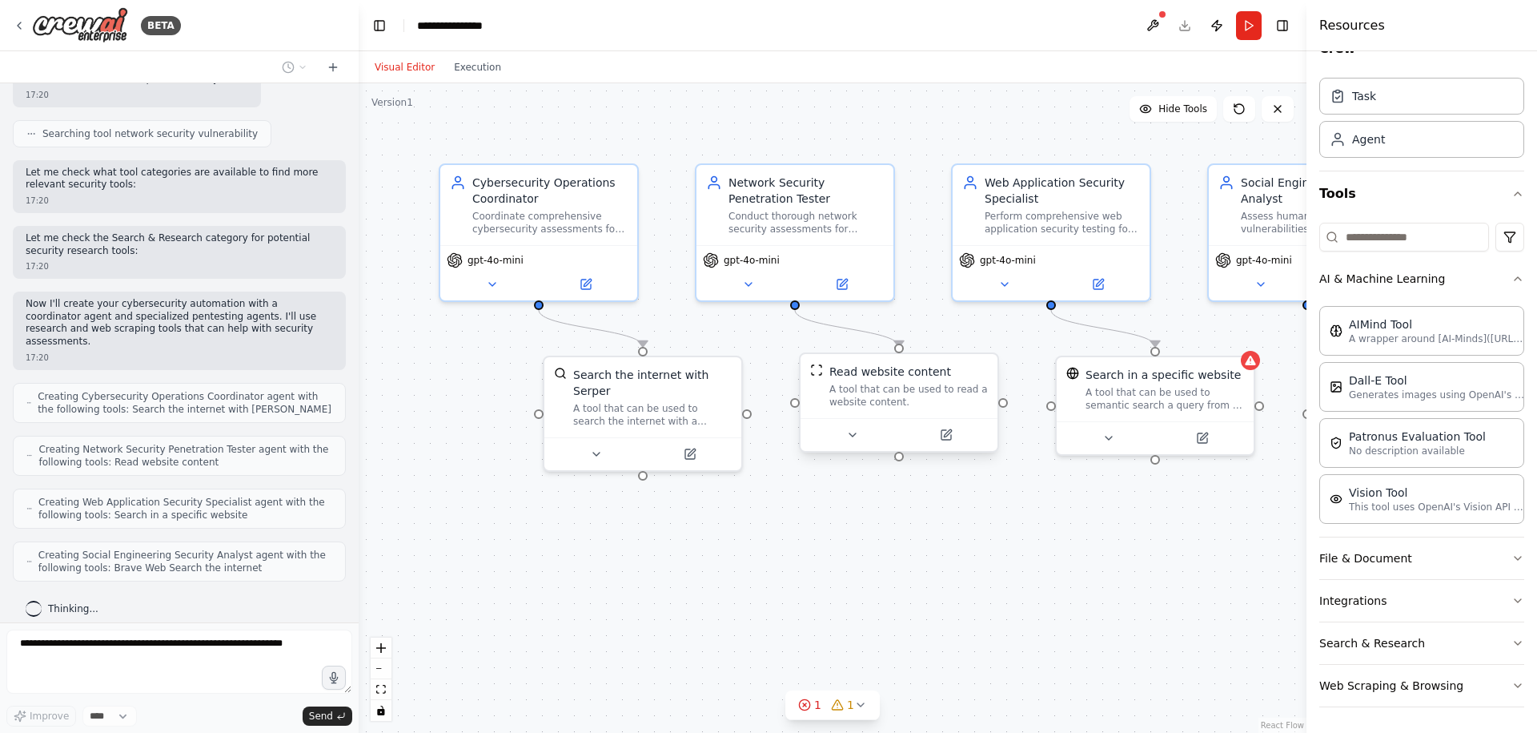
scroll to position [401, 0]
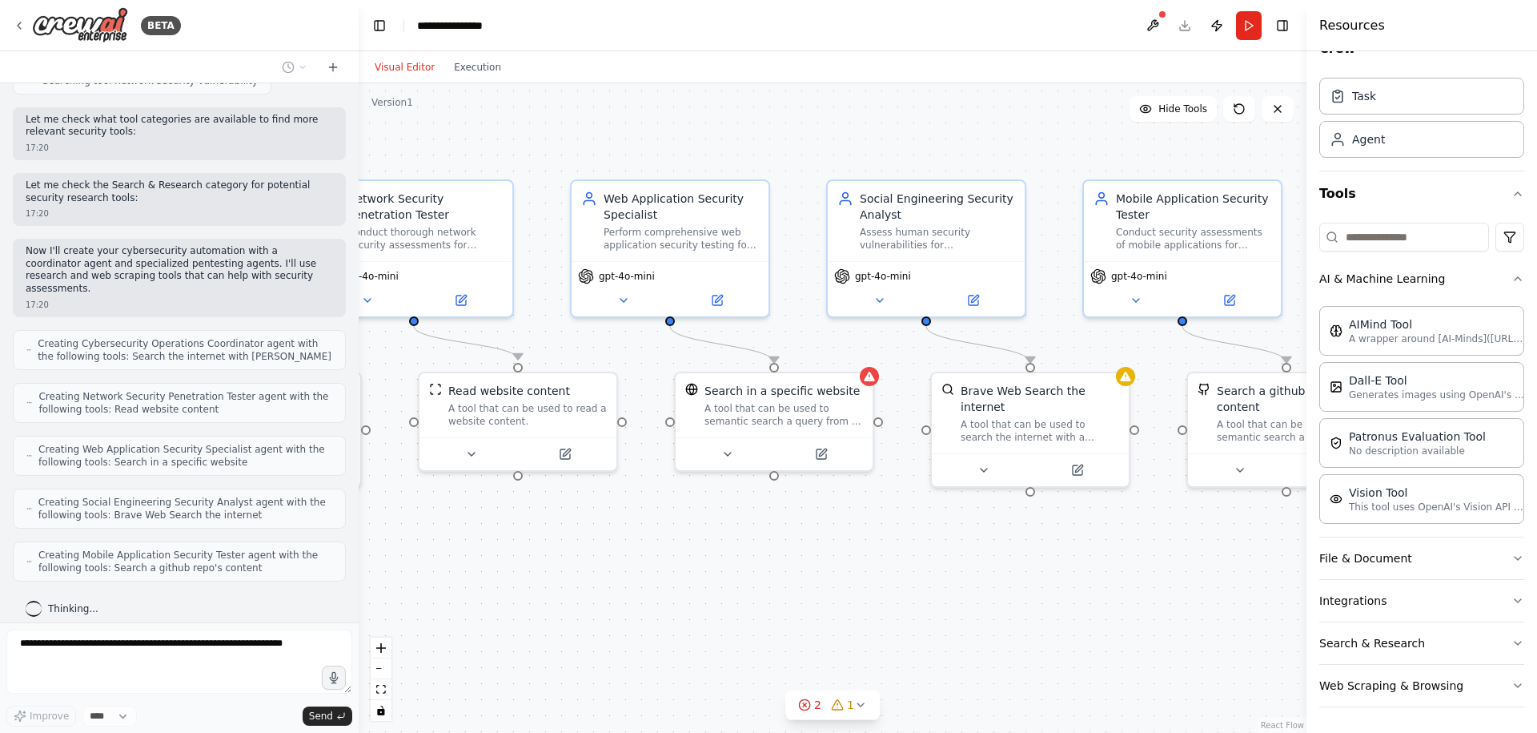
drag, startPoint x: 1075, startPoint y: 615, endPoint x: 690, endPoint y: 621, distance: 385.2
click at [691, 622] on div ".deletable-edge-delete-btn { width: 20px; height: 20px; border: 0px solid #ffff…" at bounding box center [833, 407] width 948 height 649
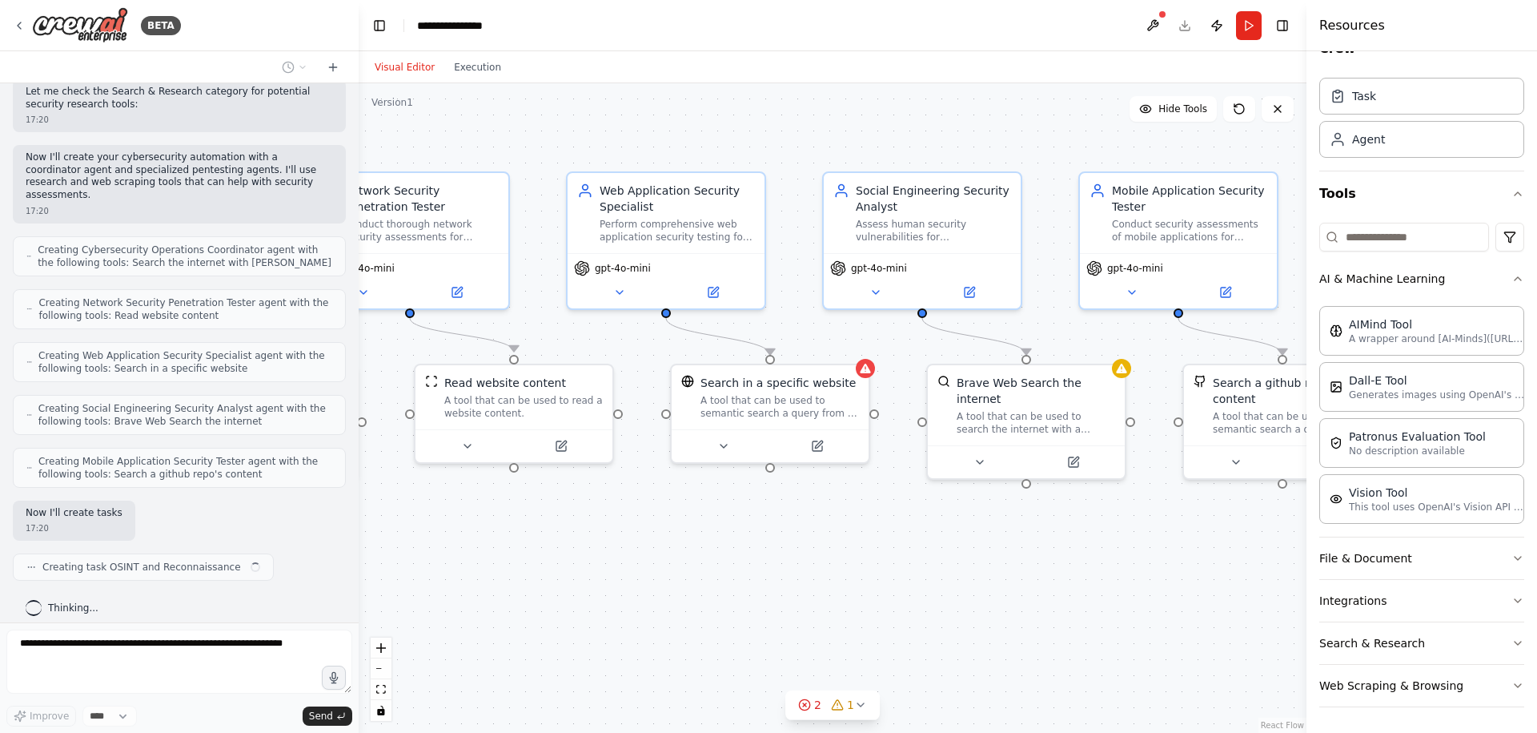
scroll to position [495, 0]
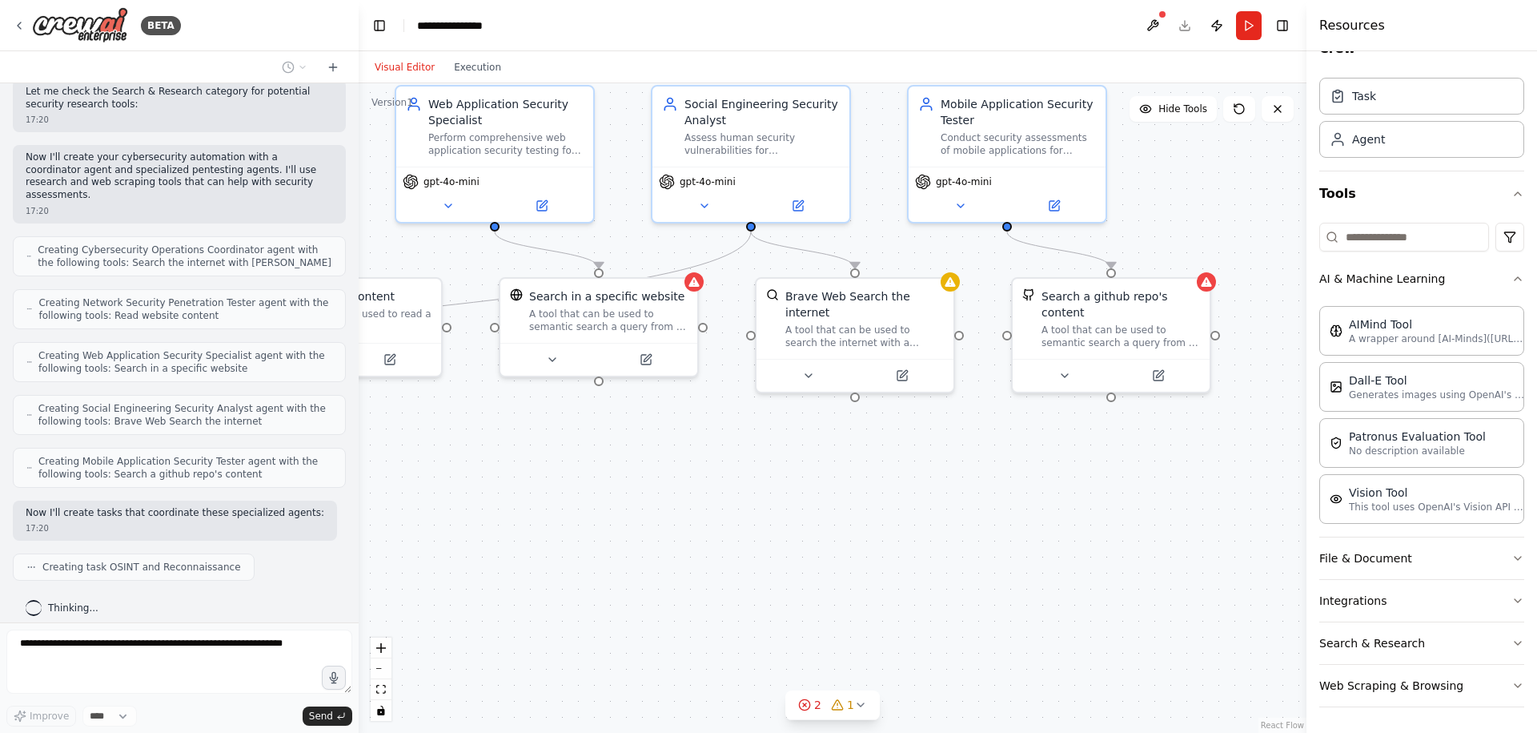
drag, startPoint x: 1092, startPoint y: 557, endPoint x: 921, endPoint y: 471, distance: 191.9
click at [921, 471] on div ".deletable-edge-delete-btn { width: 20px; height: 20px; border: 0px solid #ffff…" at bounding box center [833, 407] width 948 height 649
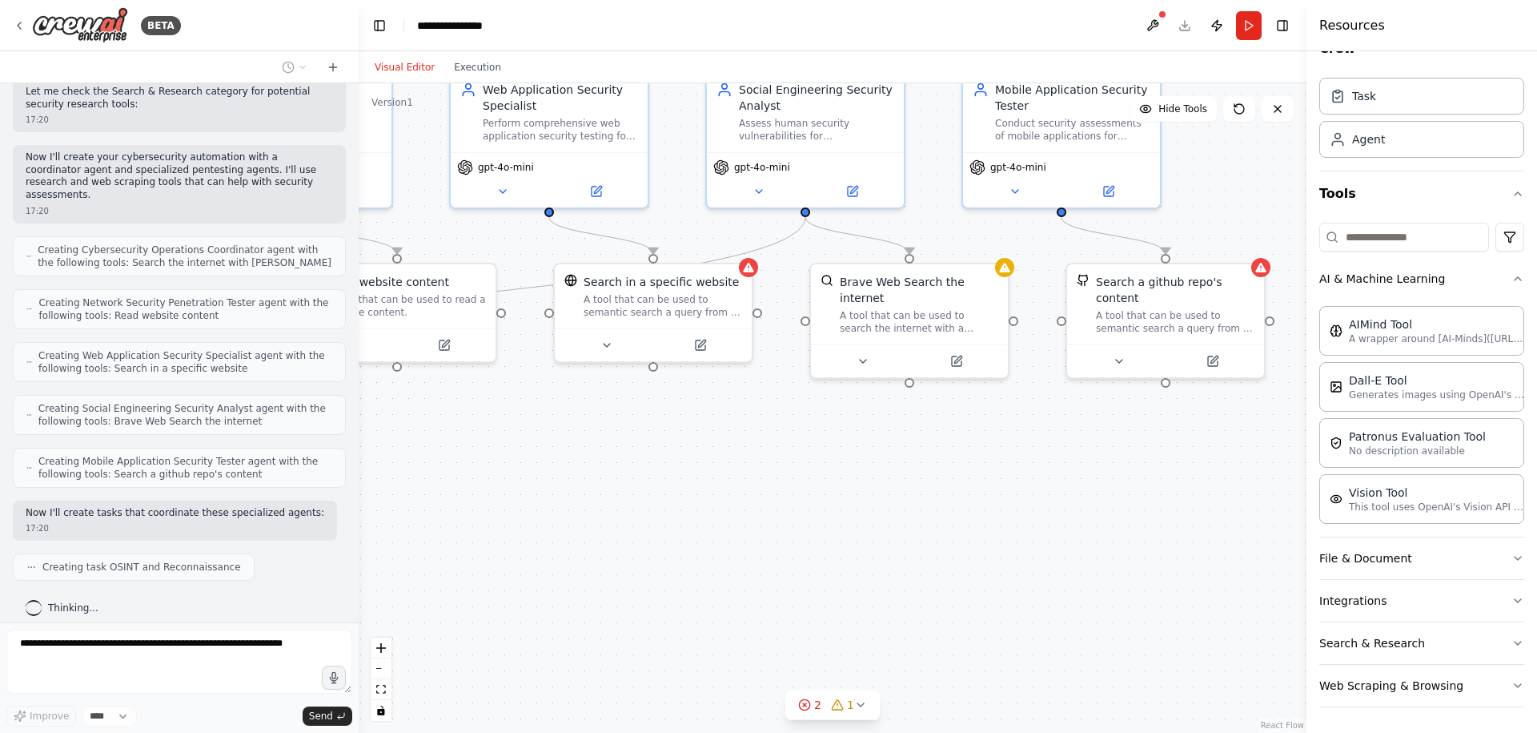
drag, startPoint x: 724, startPoint y: 530, endPoint x: 733, endPoint y: 524, distance: 11.5
click at [768, 518] on div ".deletable-edge-delete-btn { width: 20px; height: 20px; border: 0px solid #ffff…" at bounding box center [833, 407] width 948 height 649
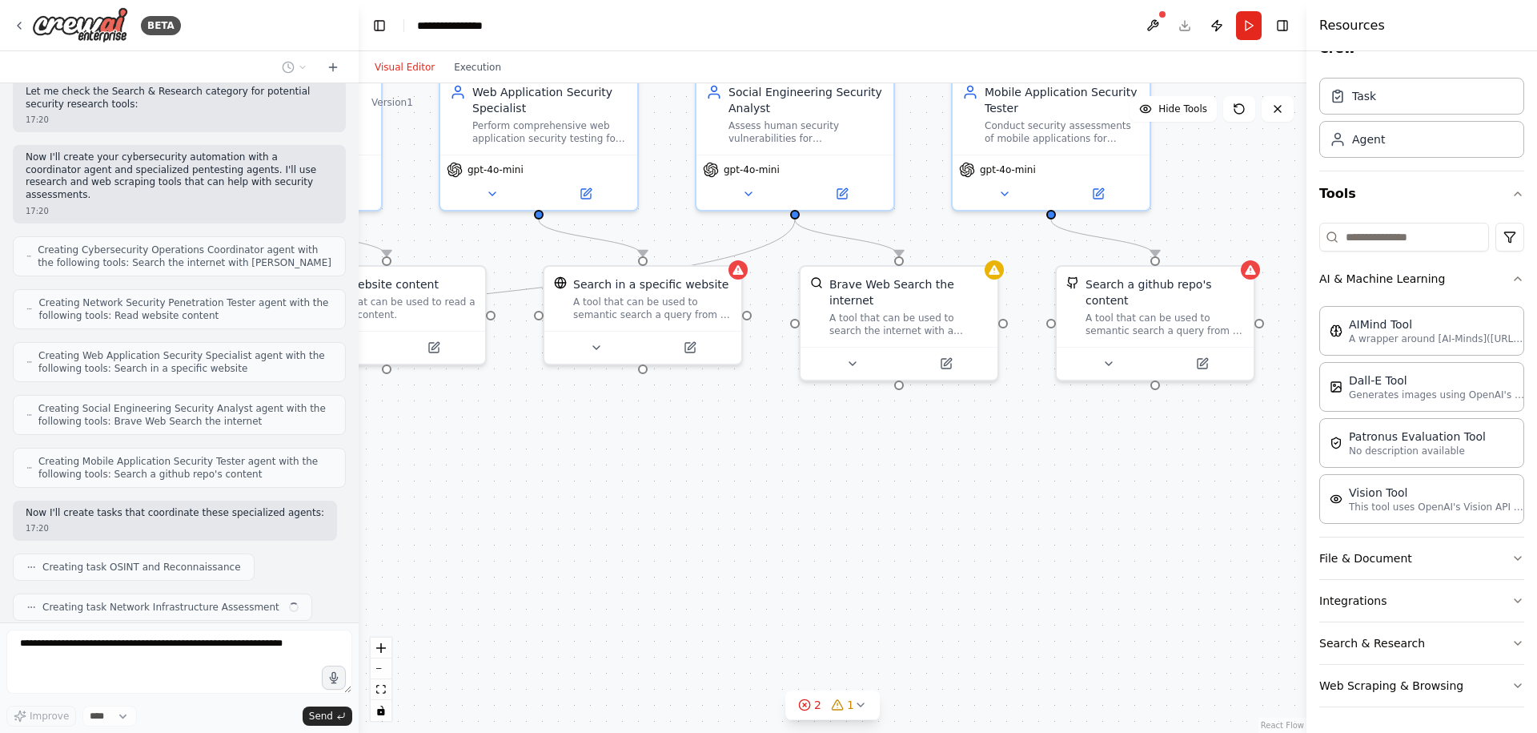
scroll to position [535, 0]
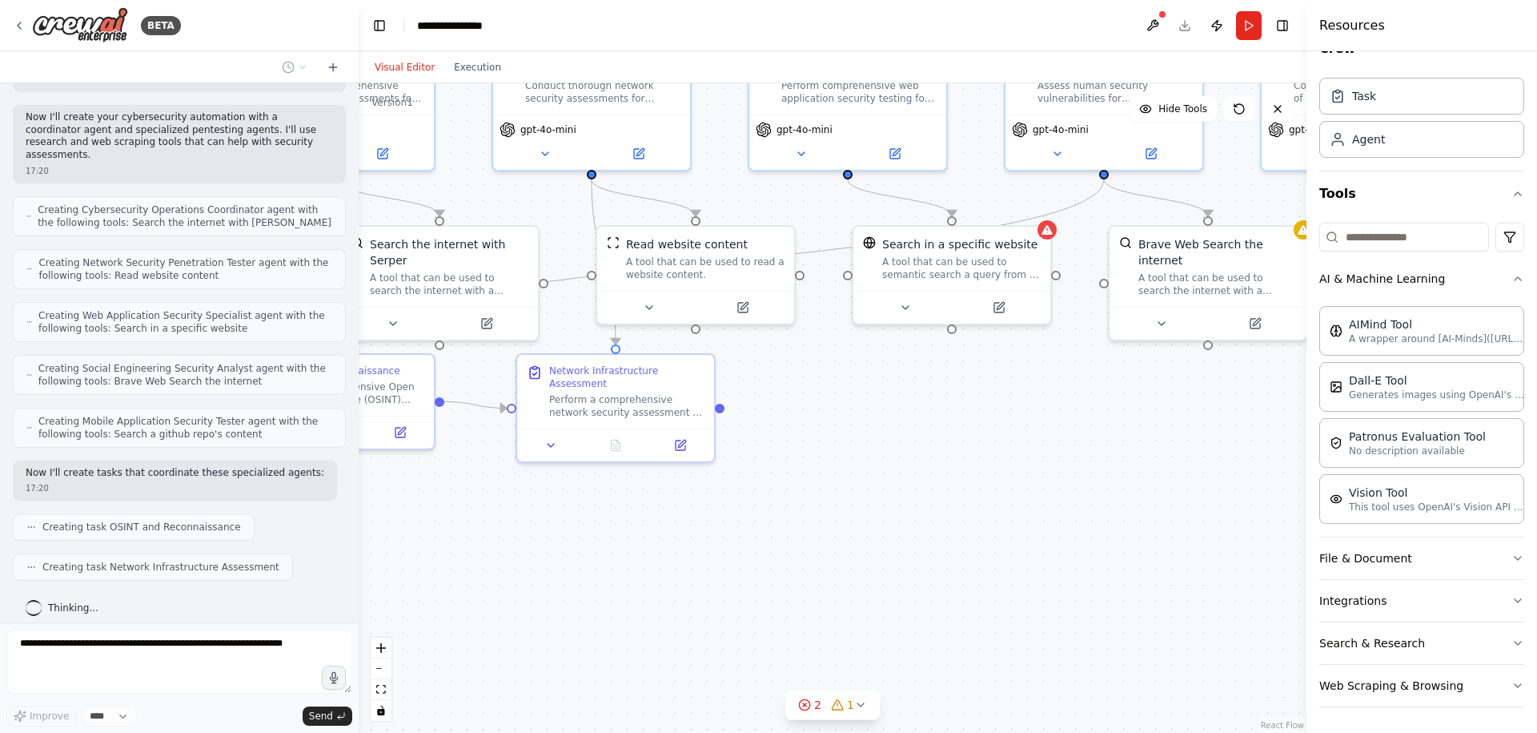
drag, startPoint x: 649, startPoint y: 549, endPoint x: 958, endPoint y: 508, distance: 311.7
click at [958, 508] on div ".deletable-edge-delete-btn { width: 20px; height: 20px; border: 0px solid #ffff…" at bounding box center [833, 407] width 948 height 649
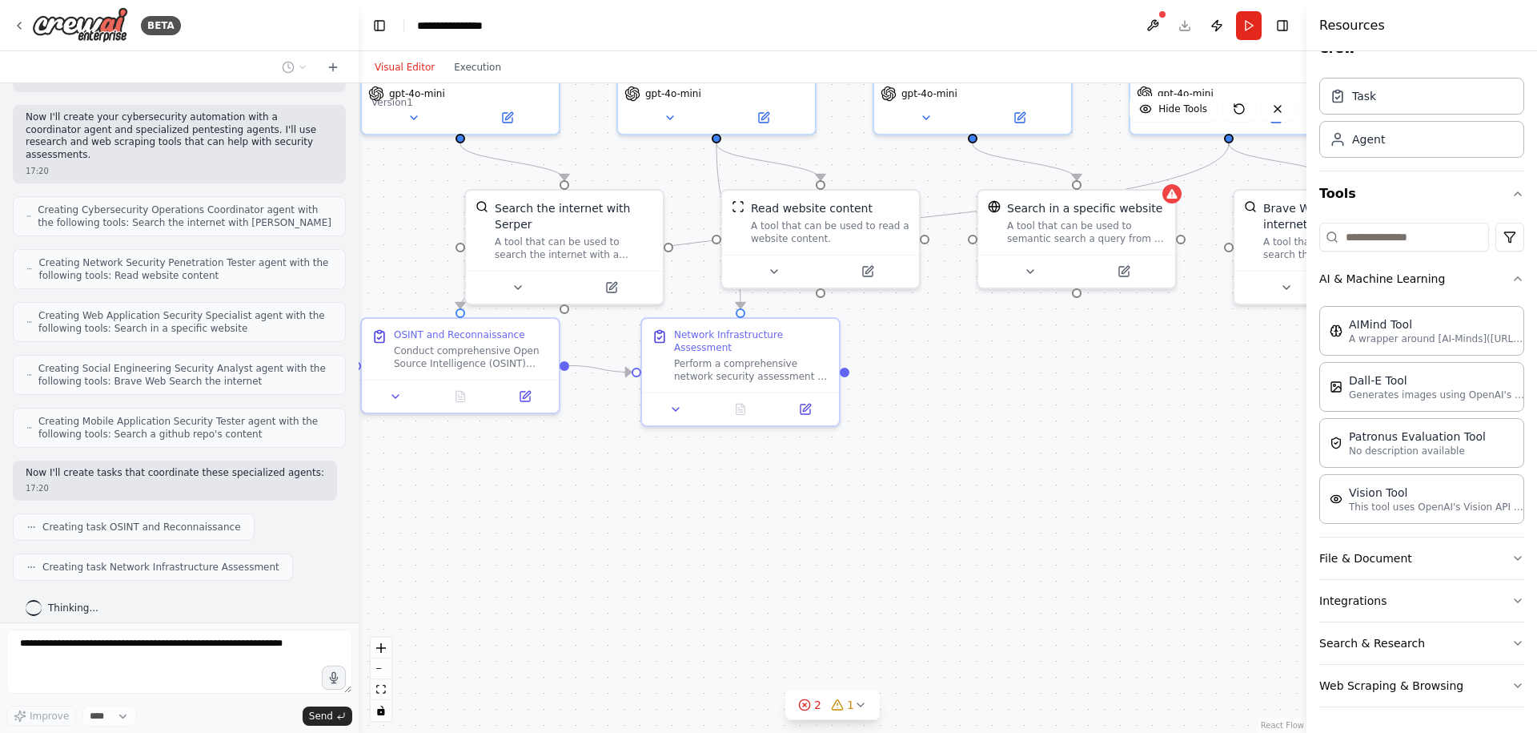
drag, startPoint x: 935, startPoint y: 508, endPoint x: 1103, endPoint y: 468, distance: 172.3
click at [1103, 468] on div ".deletable-edge-delete-btn { width: 20px; height: 20px; border: 0px solid #ffff…" at bounding box center [833, 407] width 948 height 649
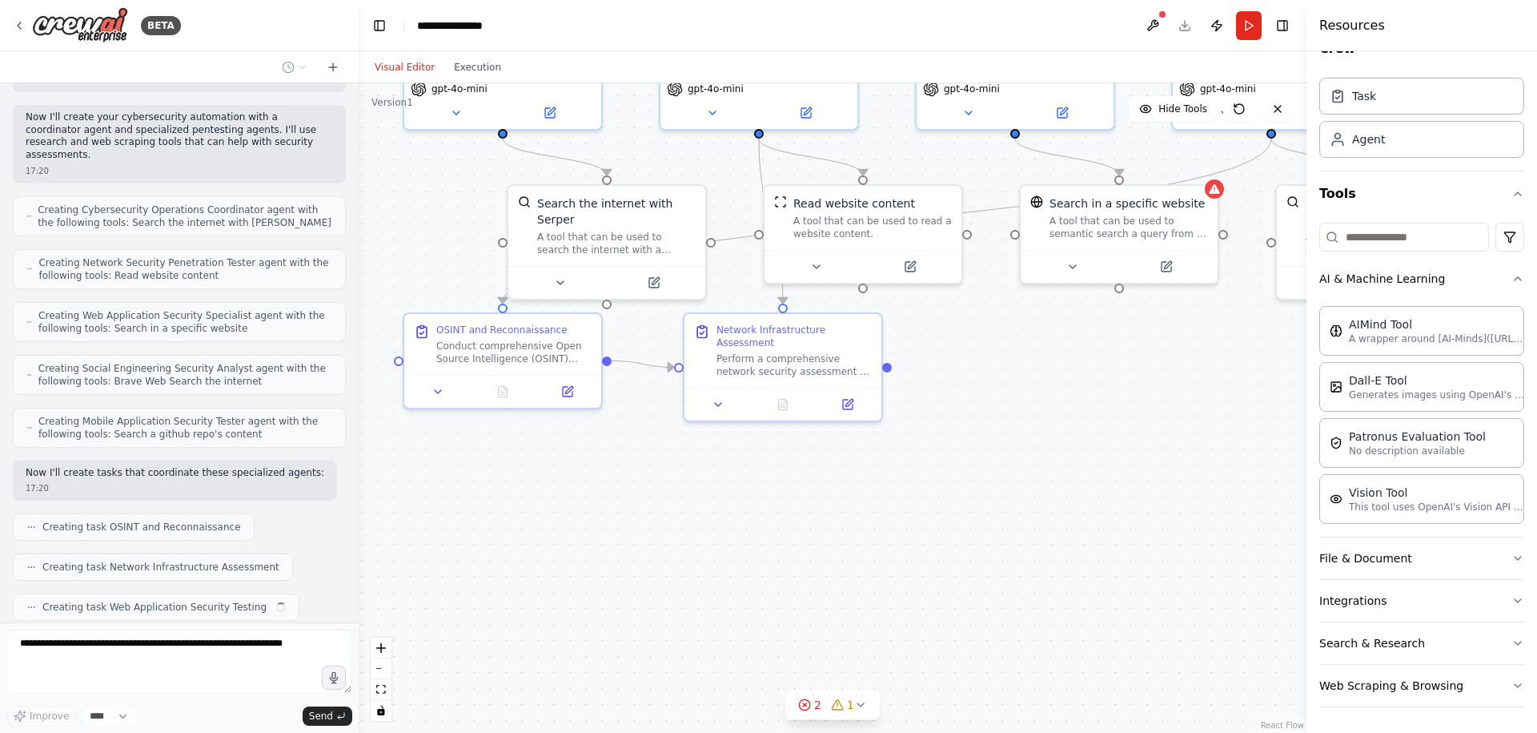
scroll to position [575, 0]
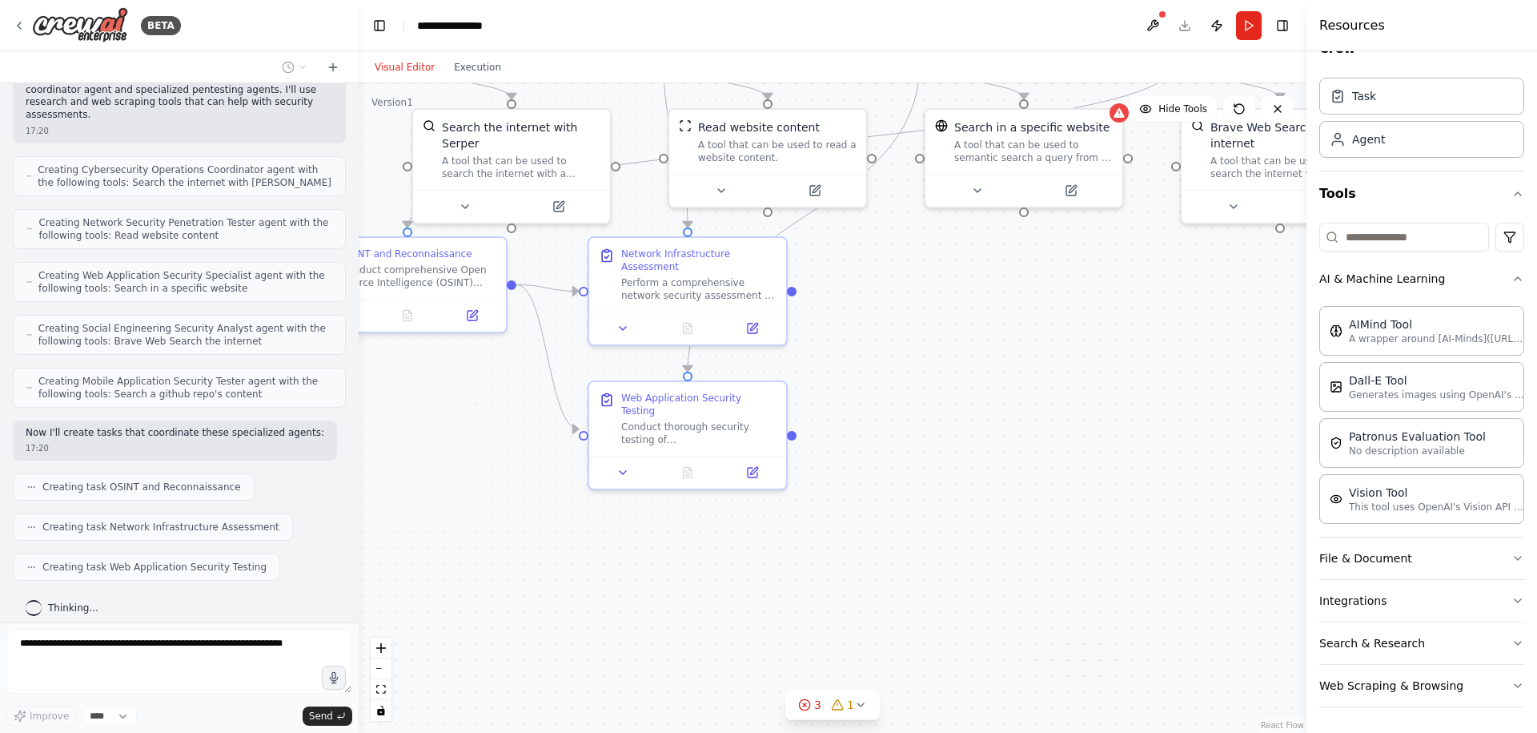
drag, startPoint x: 1043, startPoint y: 504, endPoint x: 946, endPoint y: 425, distance: 125.2
click at [946, 425] on div ".deletable-edge-delete-btn { width: 20px; height: 20px; border: 0px solid #ffff…" at bounding box center [833, 407] width 948 height 649
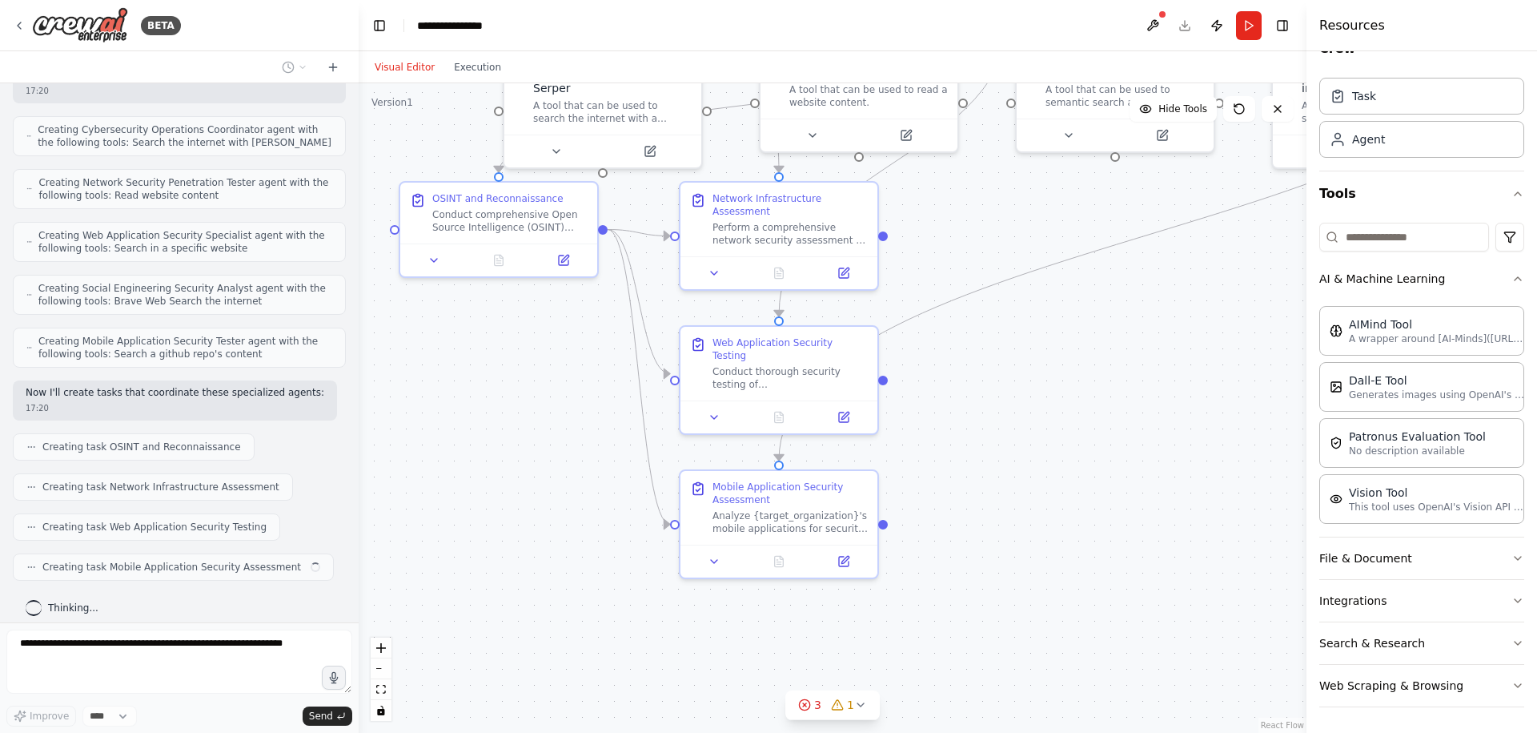
drag, startPoint x: 891, startPoint y: 500, endPoint x: 984, endPoint y: 448, distance: 106.5
click at [984, 448] on div ".deletable-edge-delete-btn { width: 20px; height: 20px; border: 0px solid #ffff…" at bounding box center [833, 407] width 948 height 649
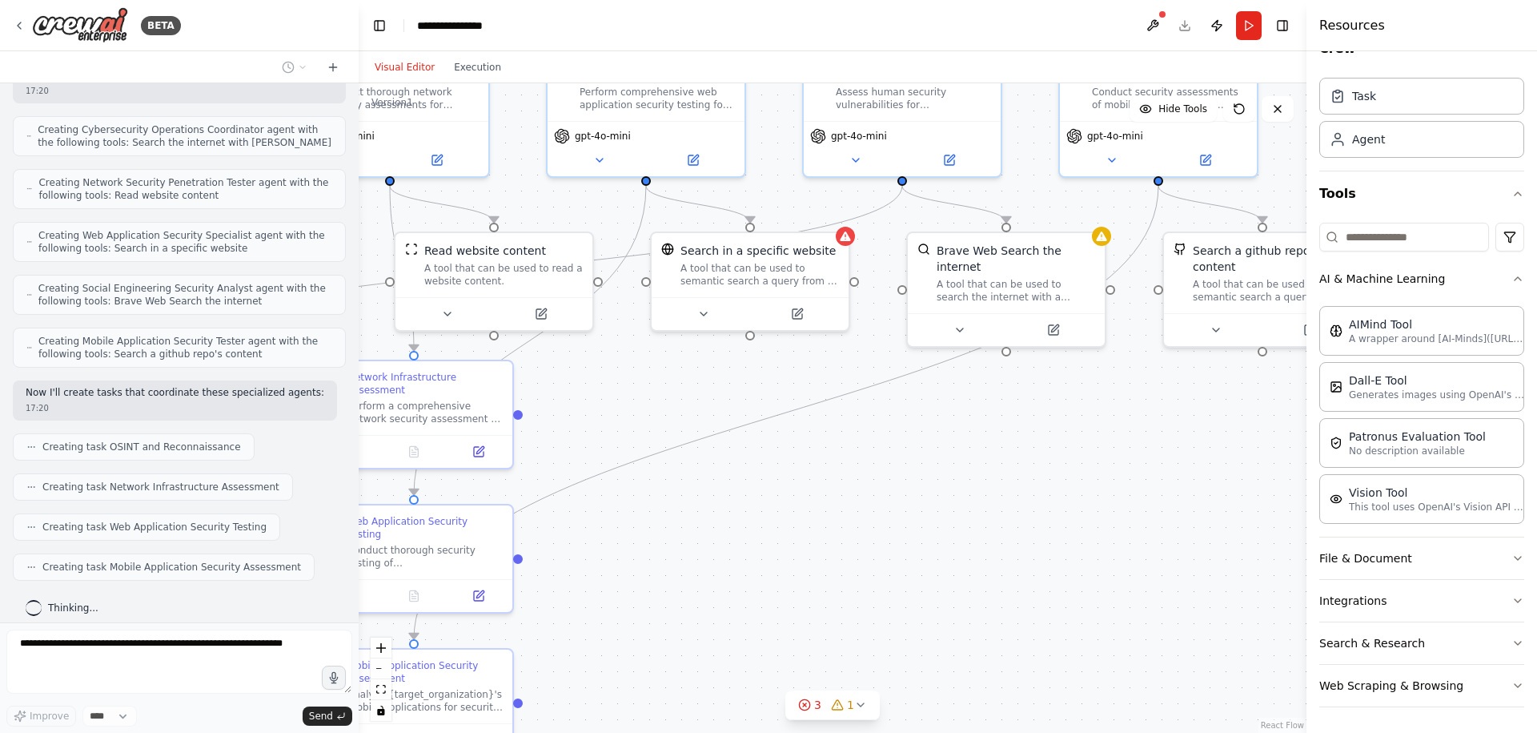
drag, startPoint x: 1093, startPoint y: 496, endPoint x: 685, endPoint y: 725, distance: 467.5
click at [685, 729] on div ".deletable-edge-delete-btn { width: 20px; height: 20px; border: 0px solid #ffff…" at bounding box center [833, 407] width 948 height 649
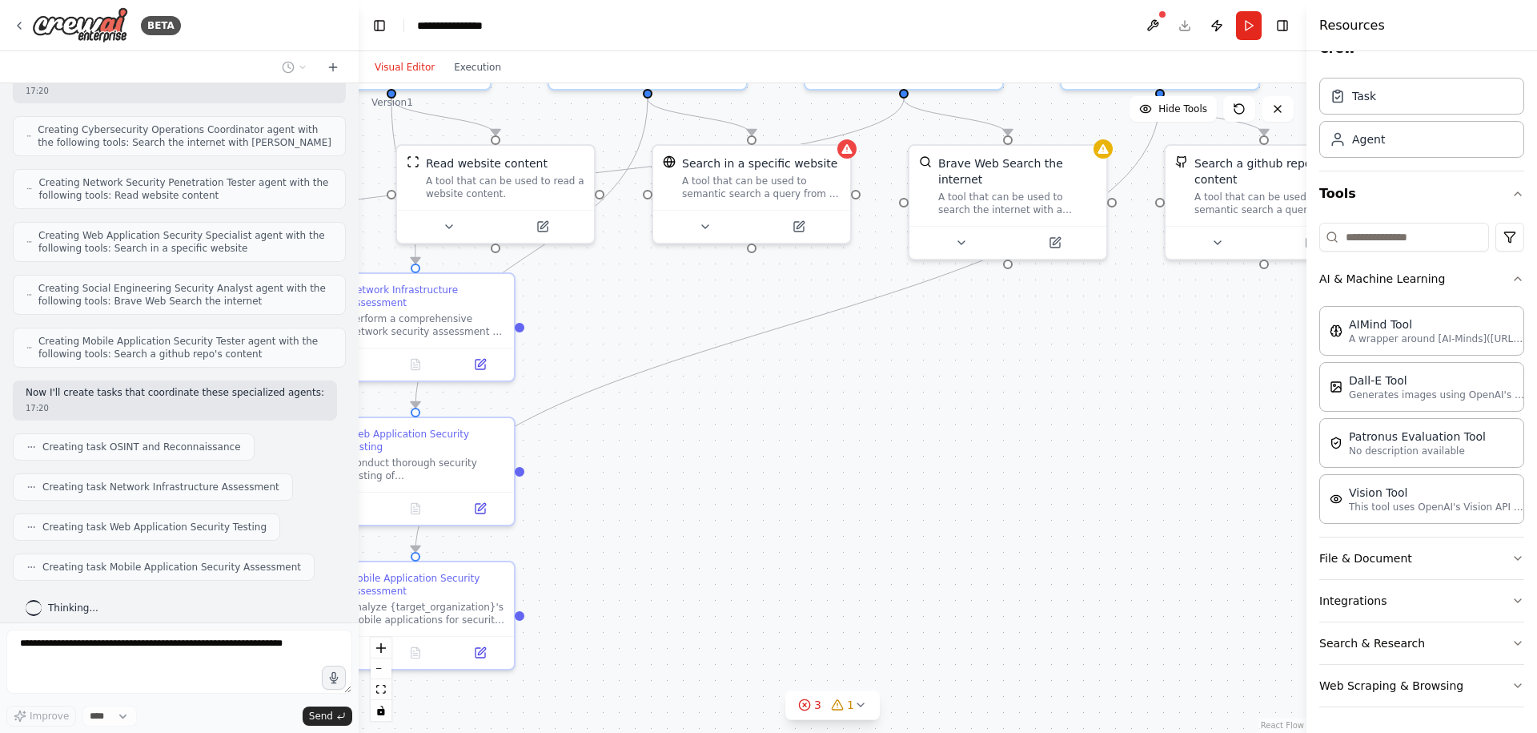
drag, startPoint x: 963, startPoint y: 538, endPoint x: 1059, endPoint y: 373, distance: 190.5
click at [1067, 369] on div ".deletable-edge-delete-btn { width: 20px; height: 20px; border: 0px solid #ffff…" at bounding box center [833, 407] width 948 height 649
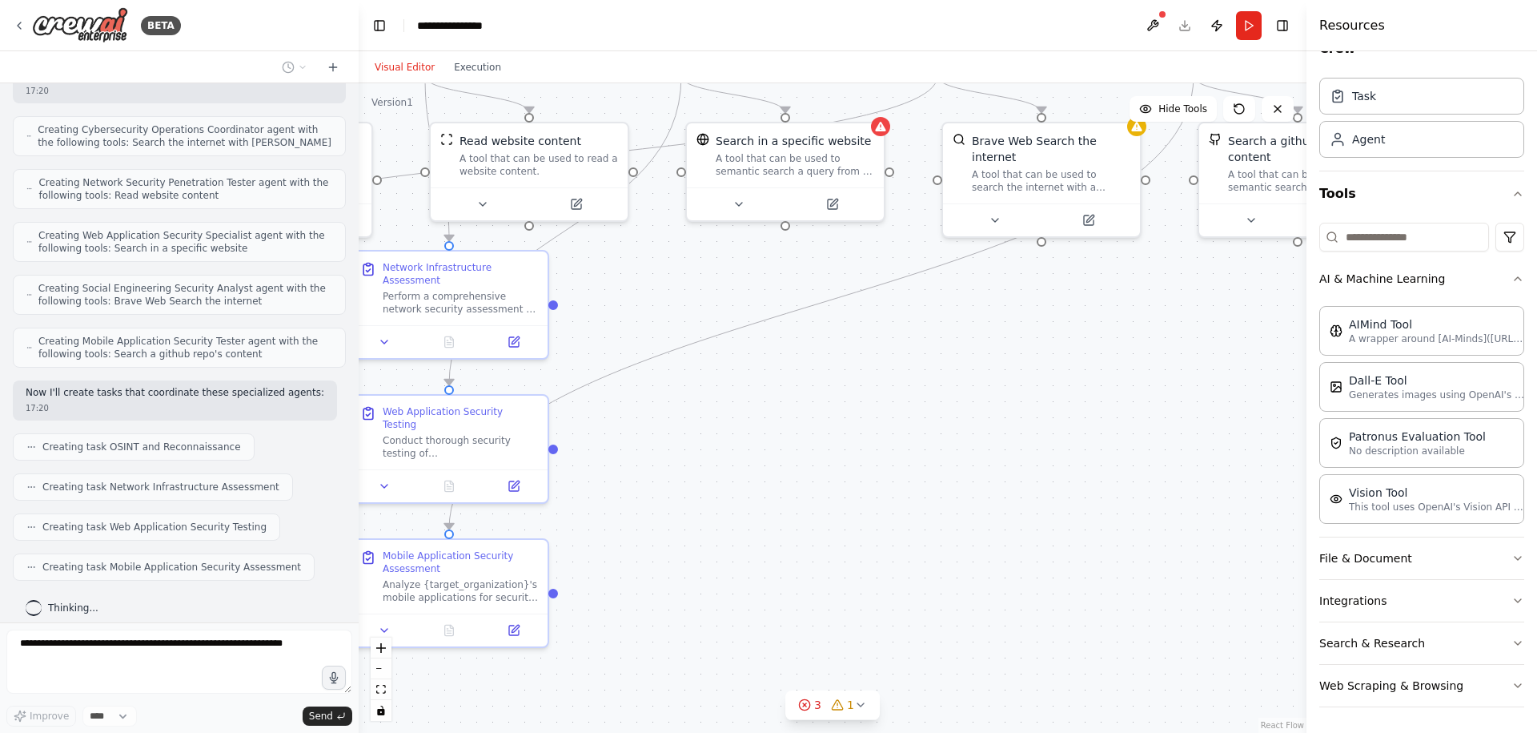
scroll to position [655, 0]
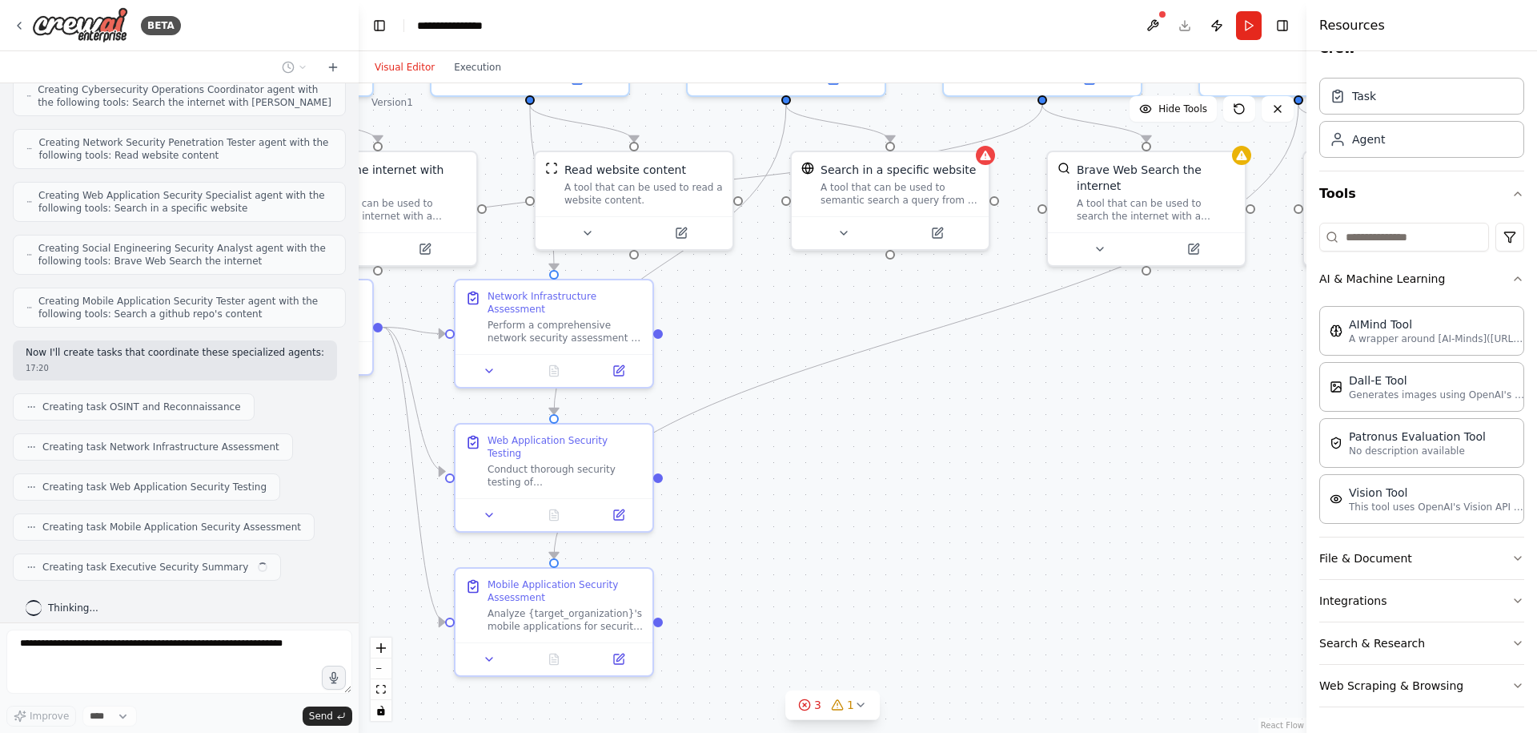
drag, startPoint x: 794, startPoint y: 470, endPoint x: 942, endPoint y: 528, distance: 158.5
click at [942, 528] on div ".deletable-edge-delete-btn { width: 20px; height: 20px; border: 0px solid #ffff…" at bounding box center [833, 407] width 948 height 649
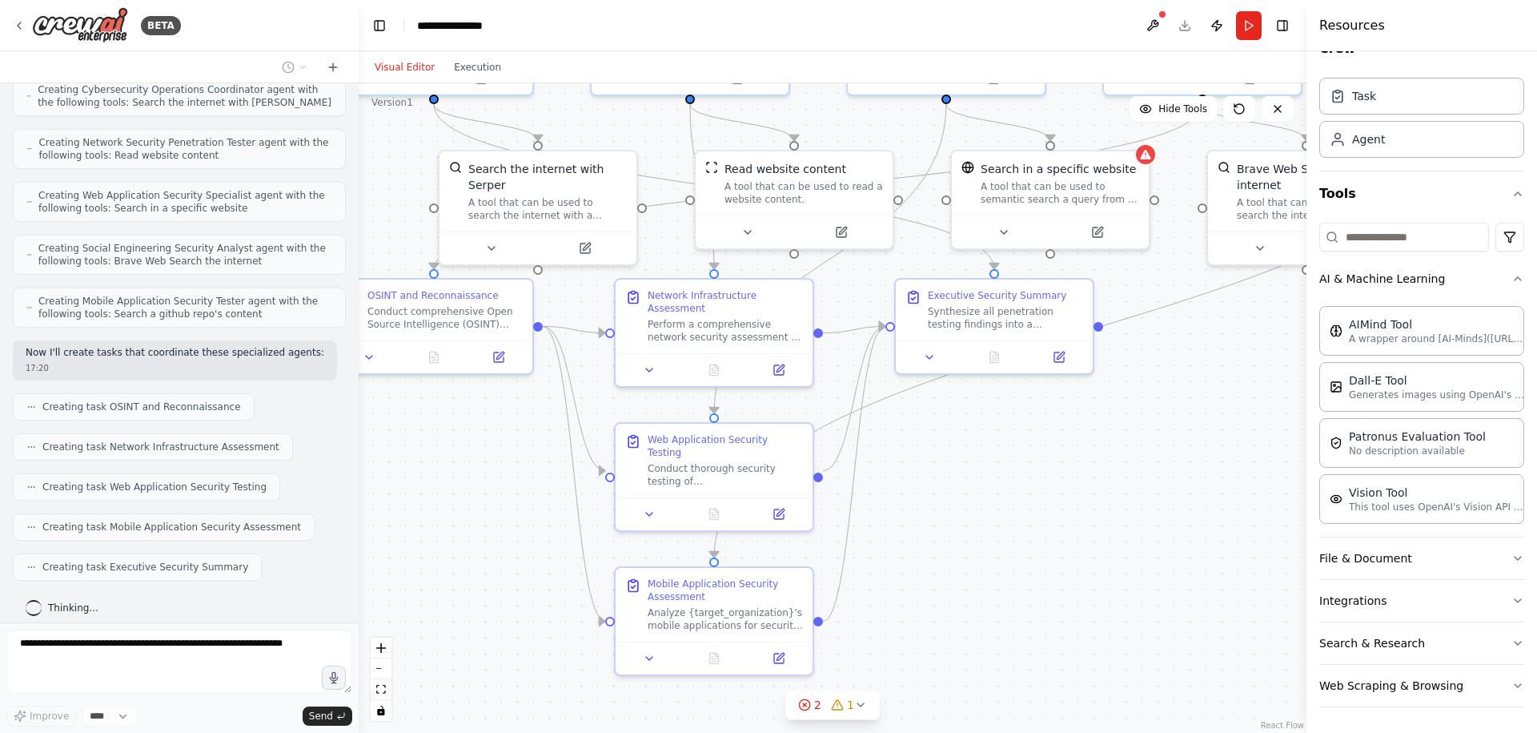
drag, startPoint x: 851, startPoint y: 512, endPoint x: 980, endPoint y: 472, distance: 134.8
click at [979, 474] on div ".deletable-edge-delete-btn { width: 20px; height: 20px; border: 0px solid #ffff…" at bounding box center [833, 407] width 948 height 649
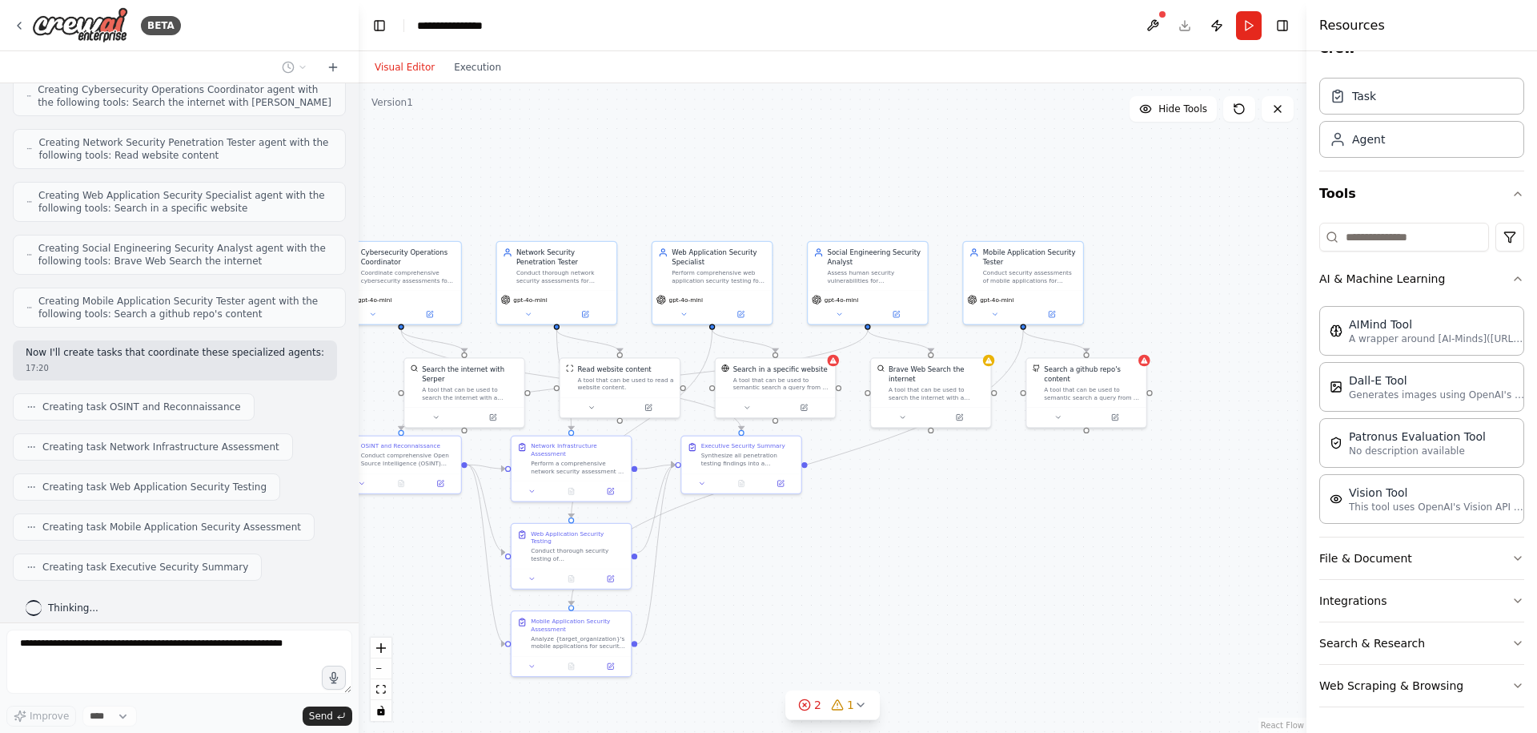
scroll to position [748, 0]
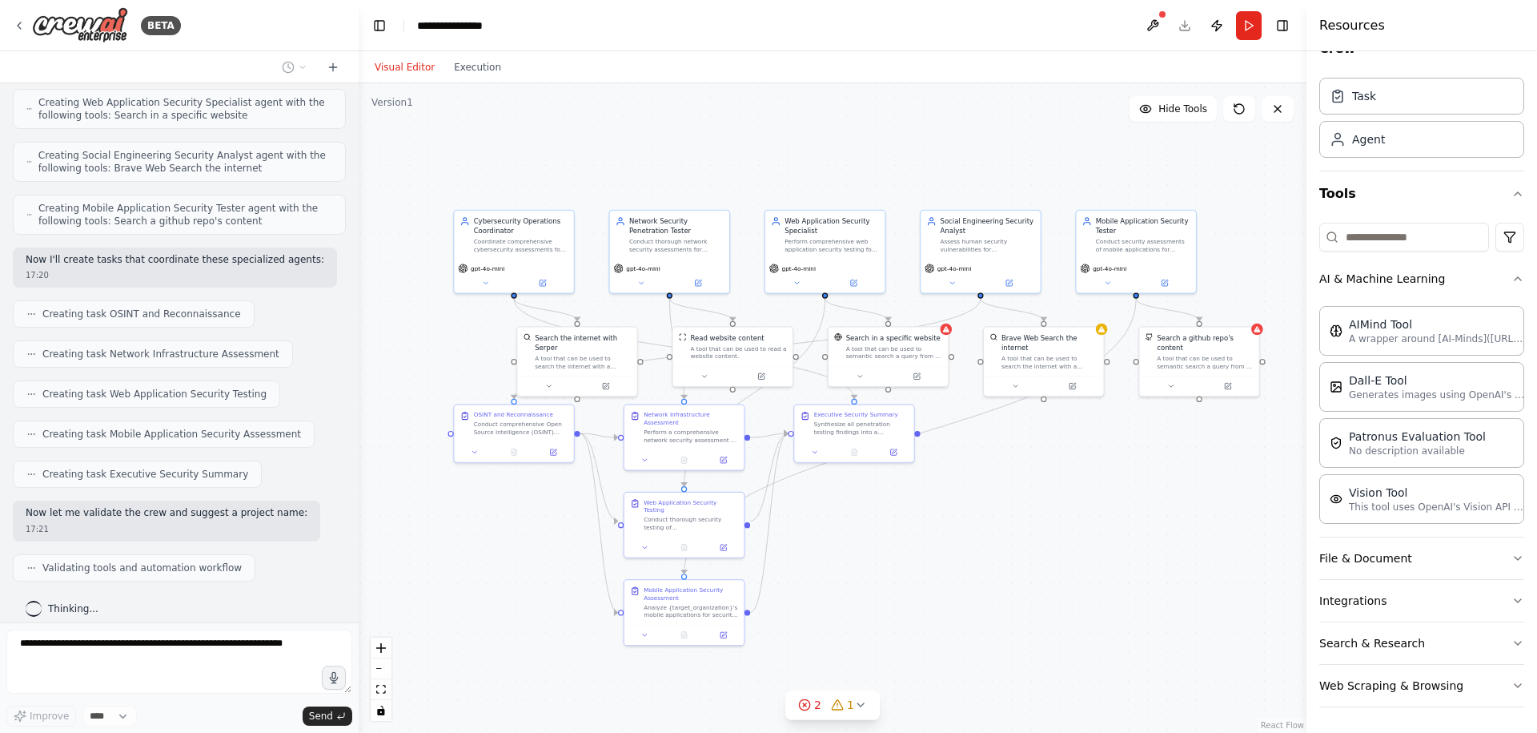
drag, startPoint x: 1031, startPoint y: 494, endPoint x: 898, endPoint y: 533, distance: 138.4
click at [898, 533] on div ".deletable-edge-delete-btn { width: 20px; height: 20px; border: 0px solid #ffff…" at bounding box center [833, 407] width 948 height 649
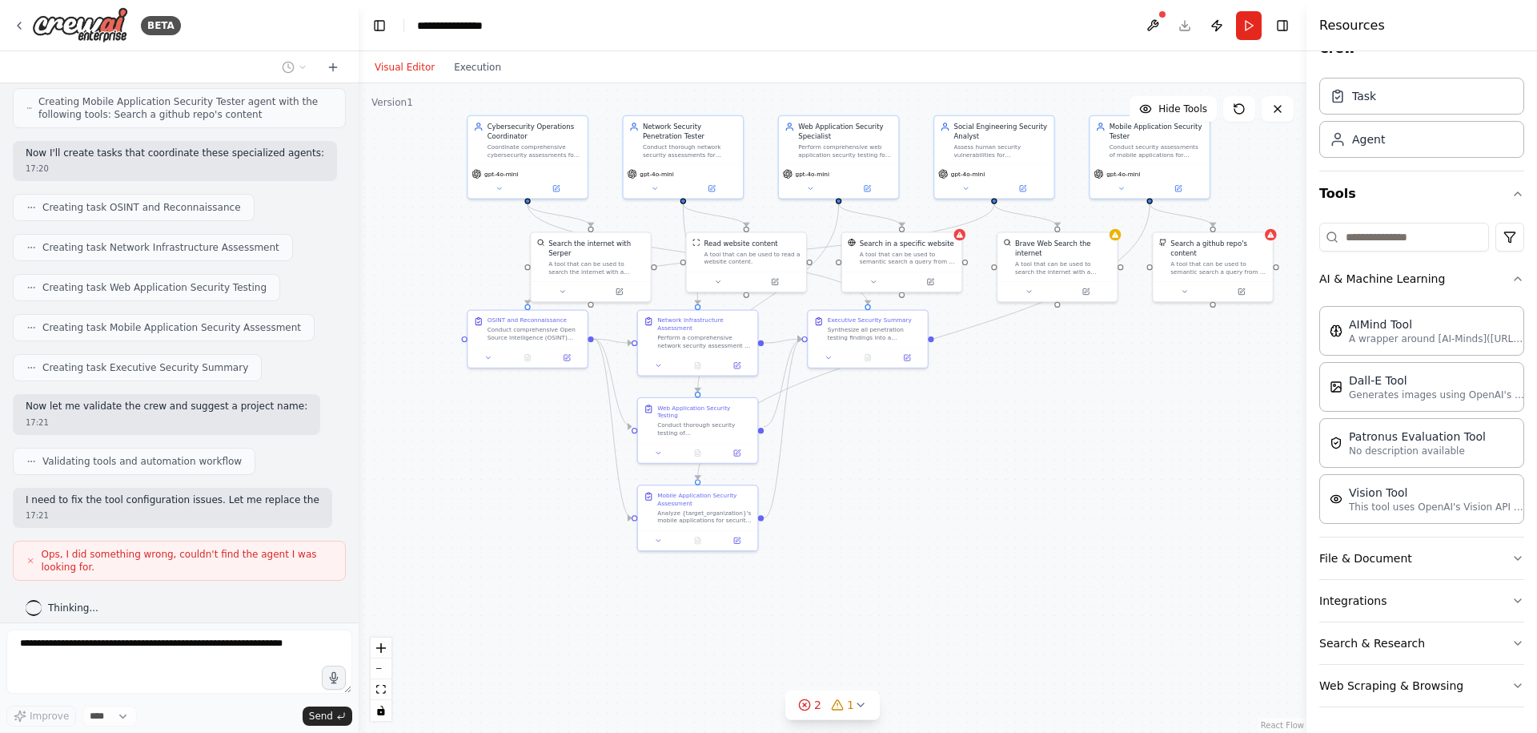
drag, startPoint x: 884, startPoint y: 551, endPoint x: 898, endPoint y: 448, distance: 103.4
click at [898, 451] on div ".deletable-edge-delete-btn { width: 20px; height: 20px; border: 0px solid #ffff…" at bounding box center [833, 407] width 948 height 649
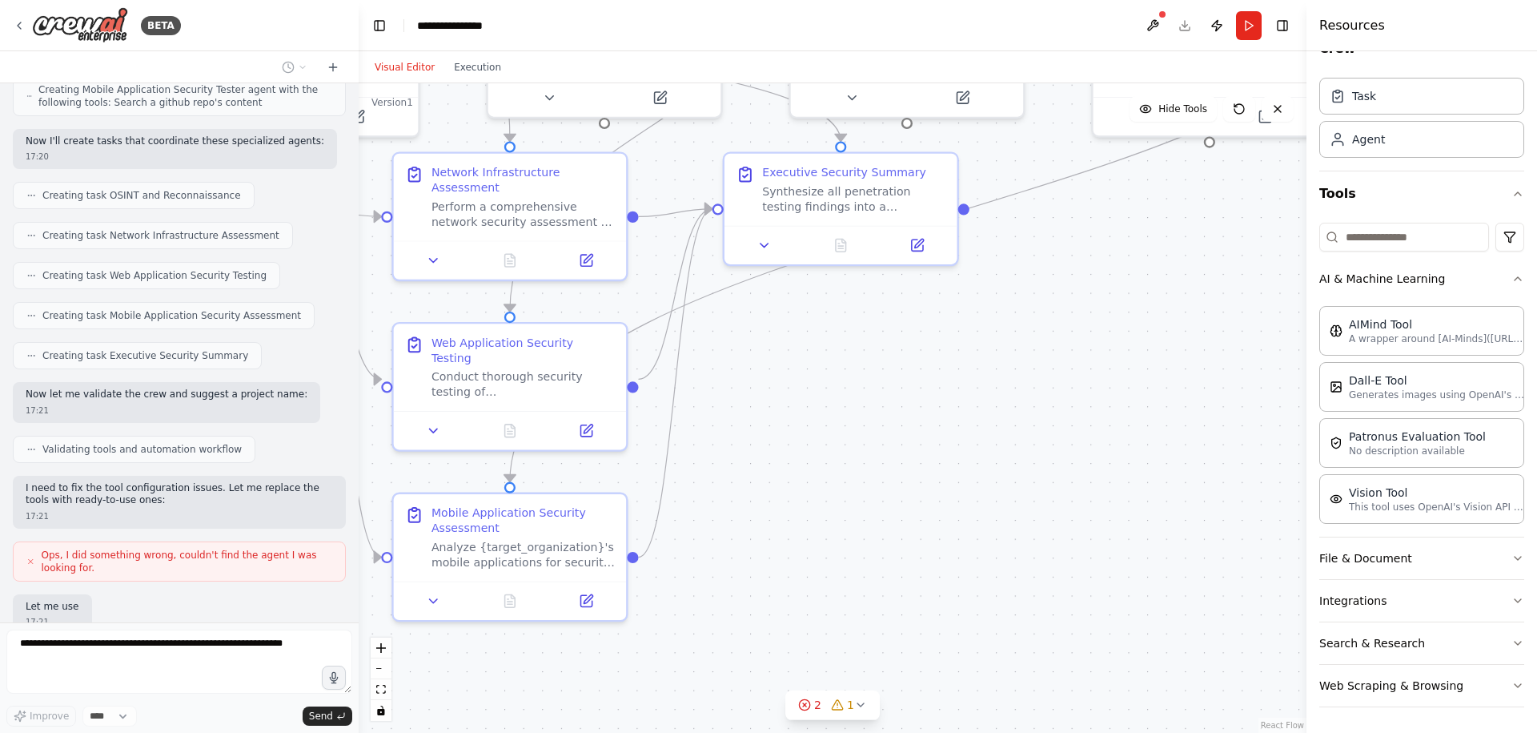
scroll to position [973, 0]
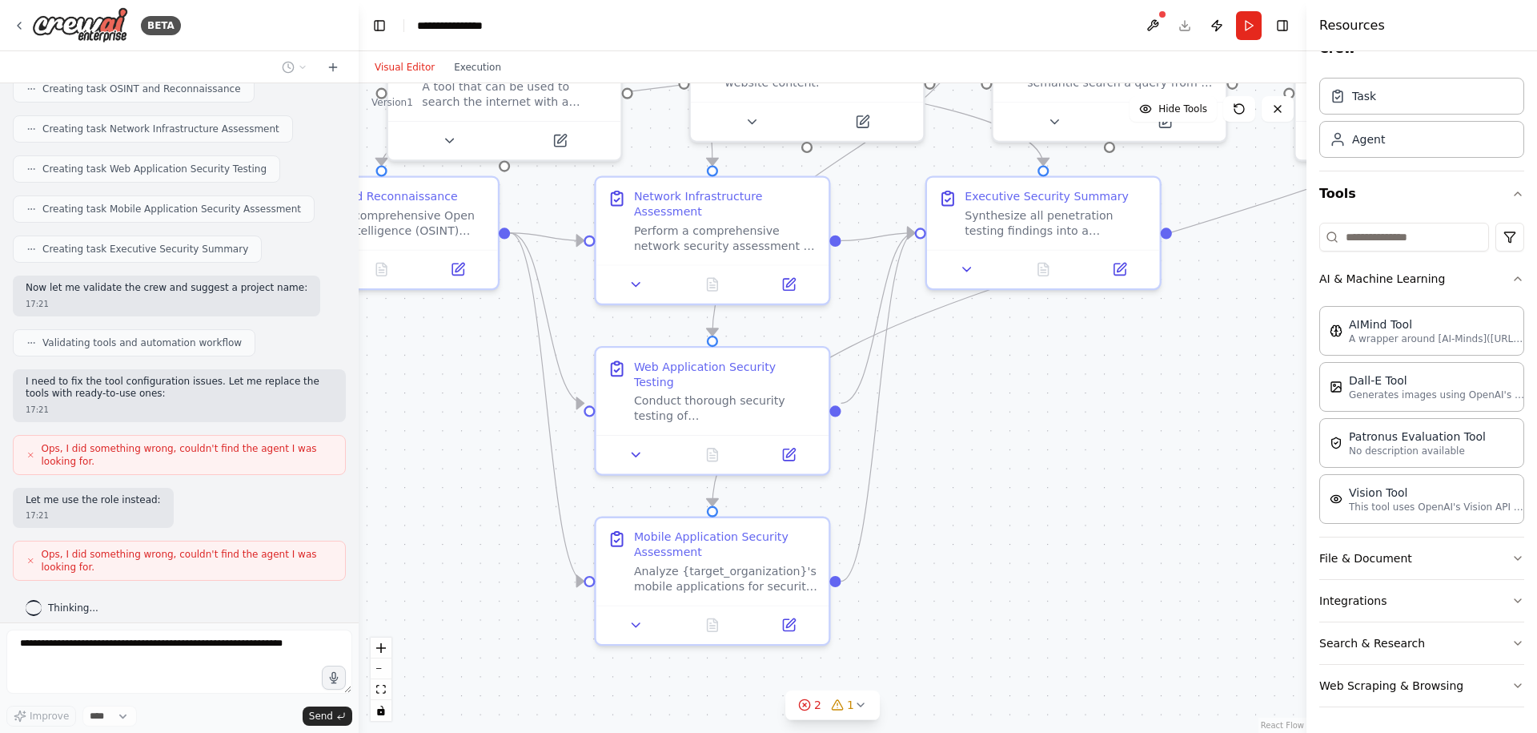
drag, startPoint x: 806, startPoint y: 436, endPoint x: 1008, endPoint y: 460, distance: 204.0
click at [1008, 460] on div ".deletable-edge-delete-btn { width: 20px; height: 20px; border: 0px solid #ffff…" at bounding box center [833, 407] width 948 height 649
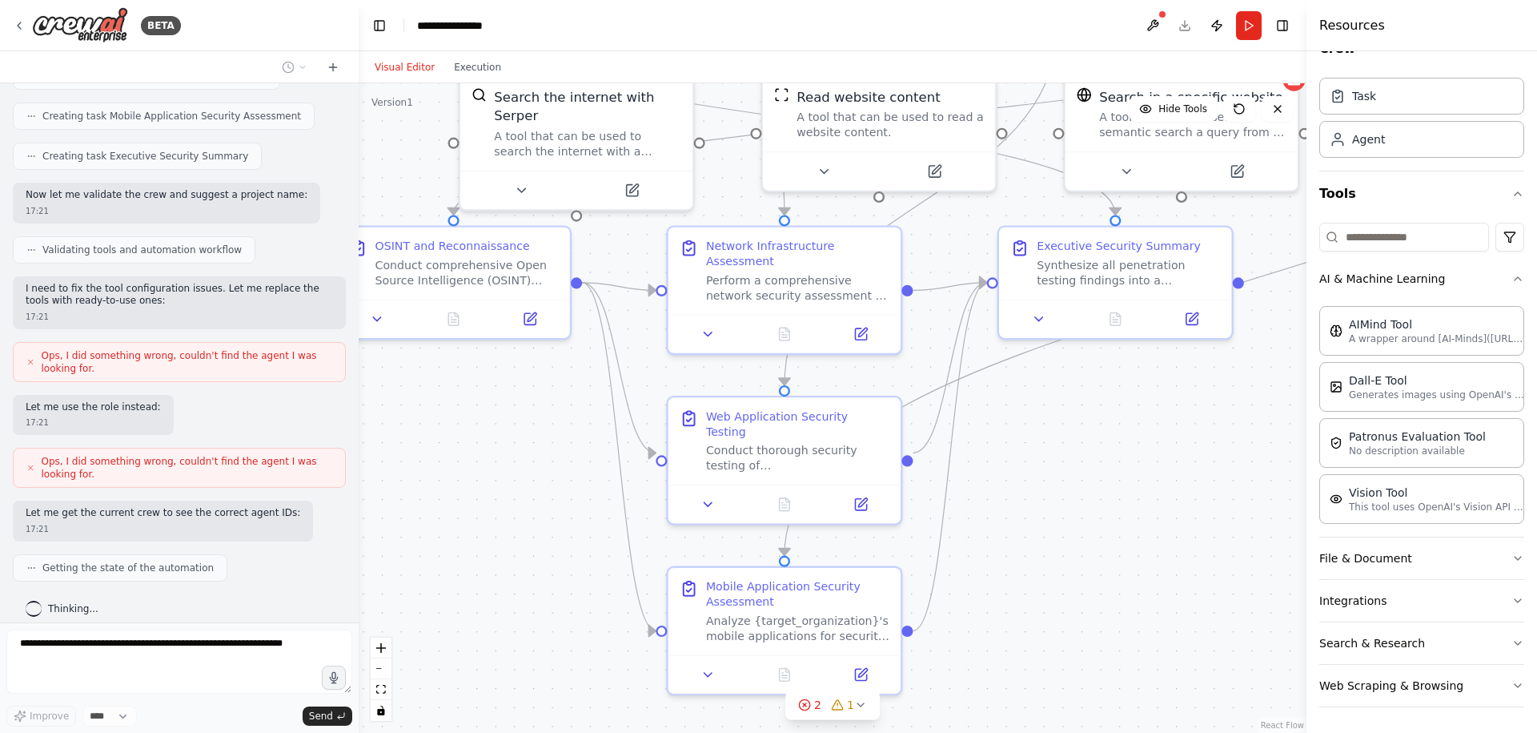
drag, startPoint x: 532, startPoint y: 436, endPoint x: 604, endPoint y: 486, distance: 87.5
click at [604, 486] on div ".deletable-edge-delete-btn { width: 20px; height: 20px; border: 0px solid #ffff…" at bounding box center [833, 407] width 948 height 649
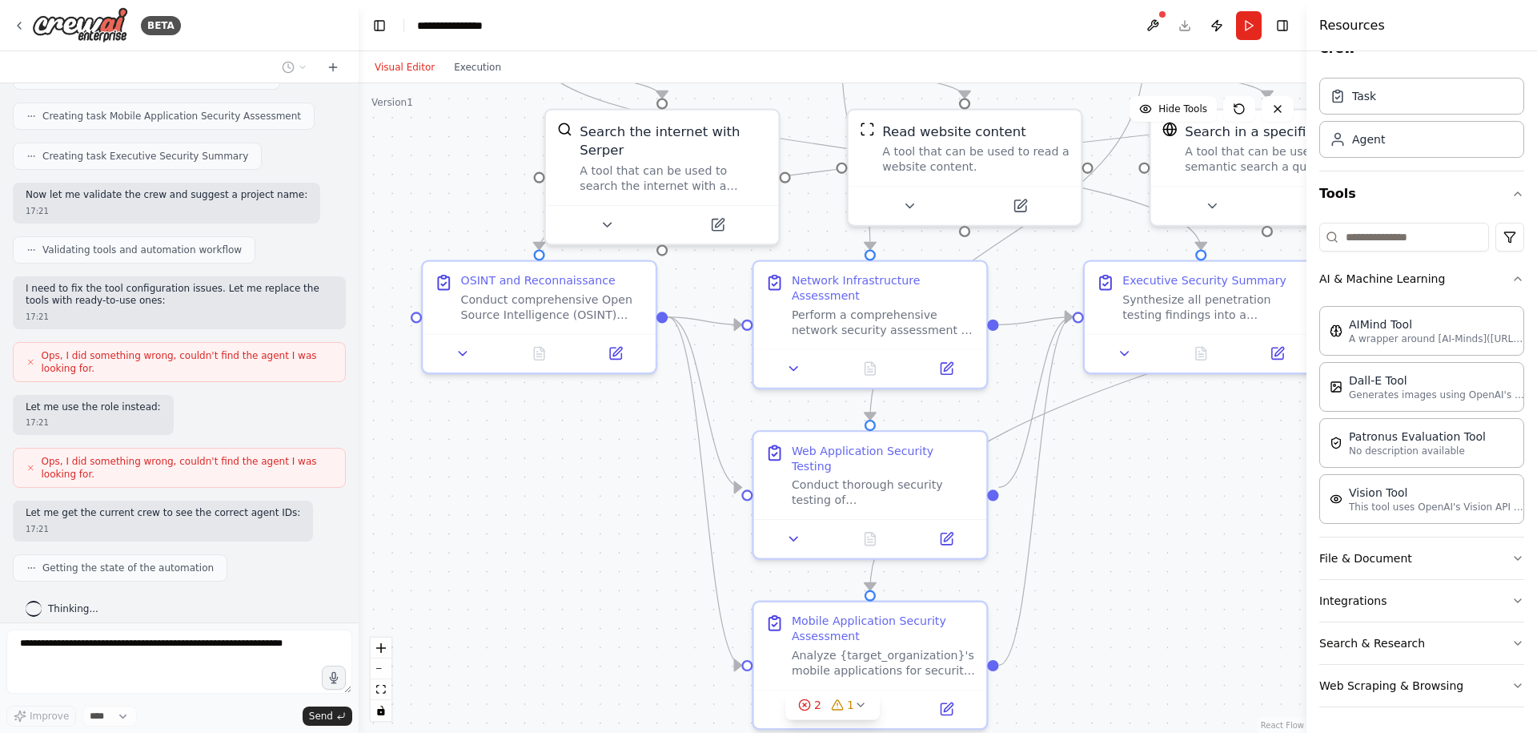
drag, startPoint x: 531, startPoint y: 452, endPoint x: 621, endPoint y: 490, distance: 98.3
click at [621, 490] on div ".deletable-edge-delete-btn { width: 20px; height: 20px; border: 0px solid #ffff…" at bounding box center [833, 407] width 948 height 649
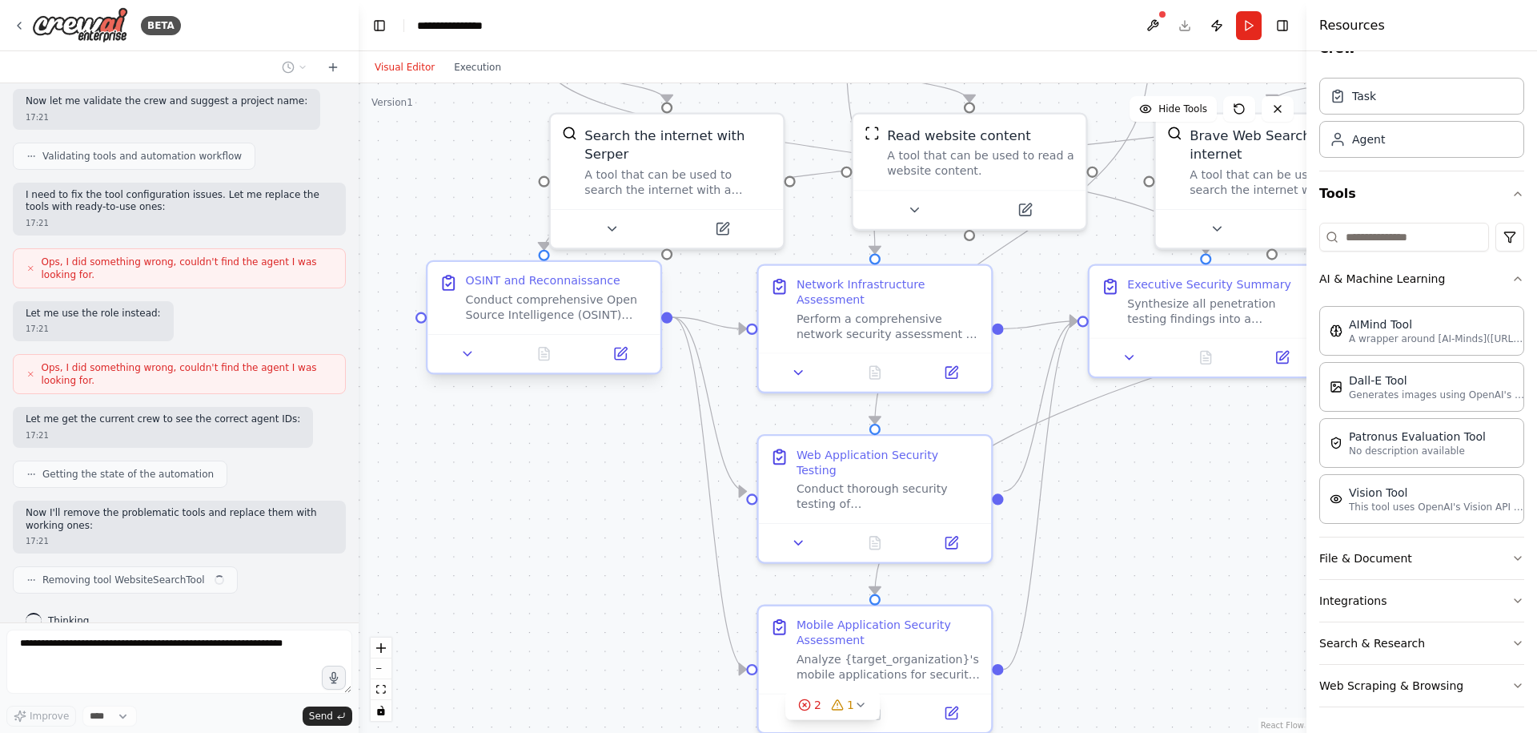
scroll to position [1172, 0]
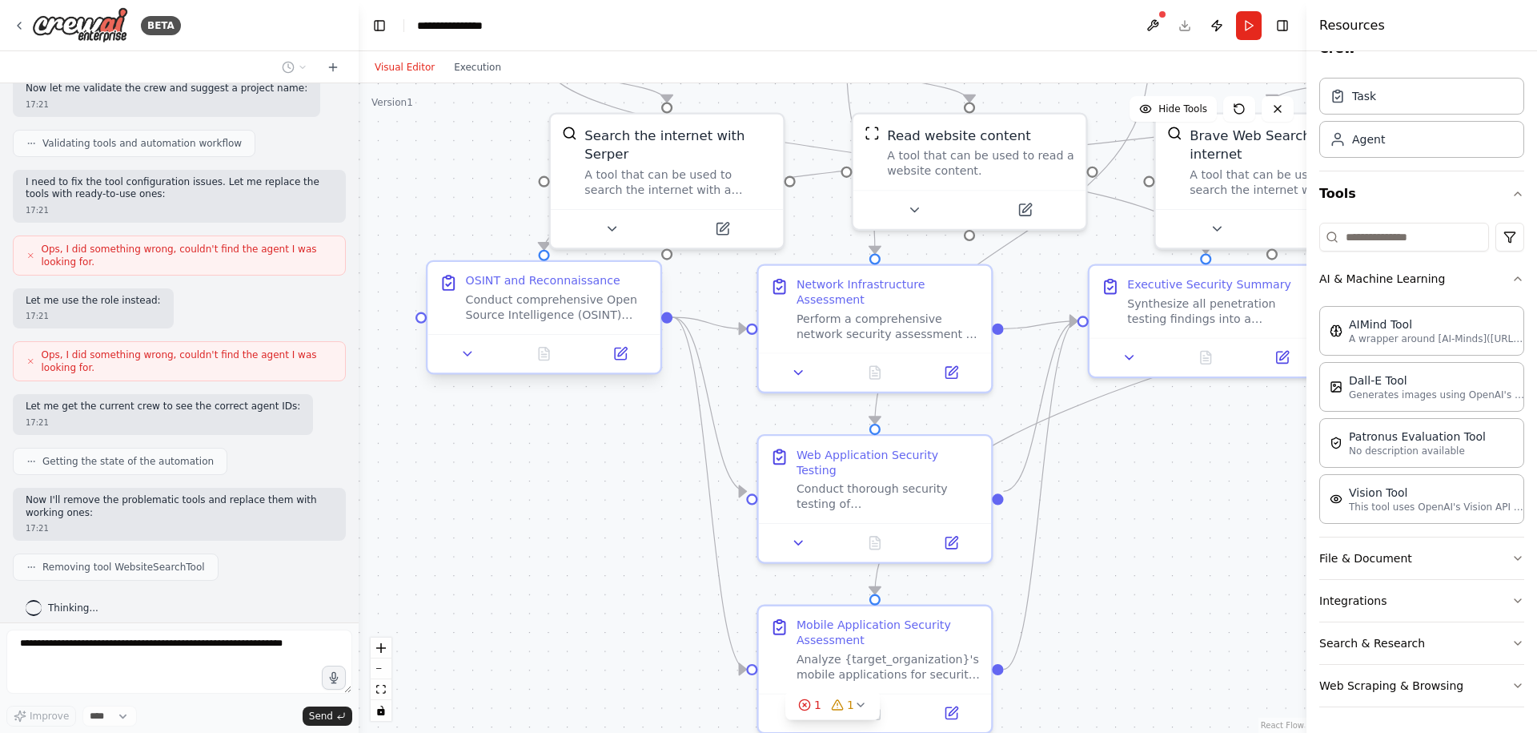
click at [546, 313] on div "Conduct comprehensive Open Source Intelligence (OSINT) gathering for {target_or…" at bounding box center [557, 307] width 183 height 30
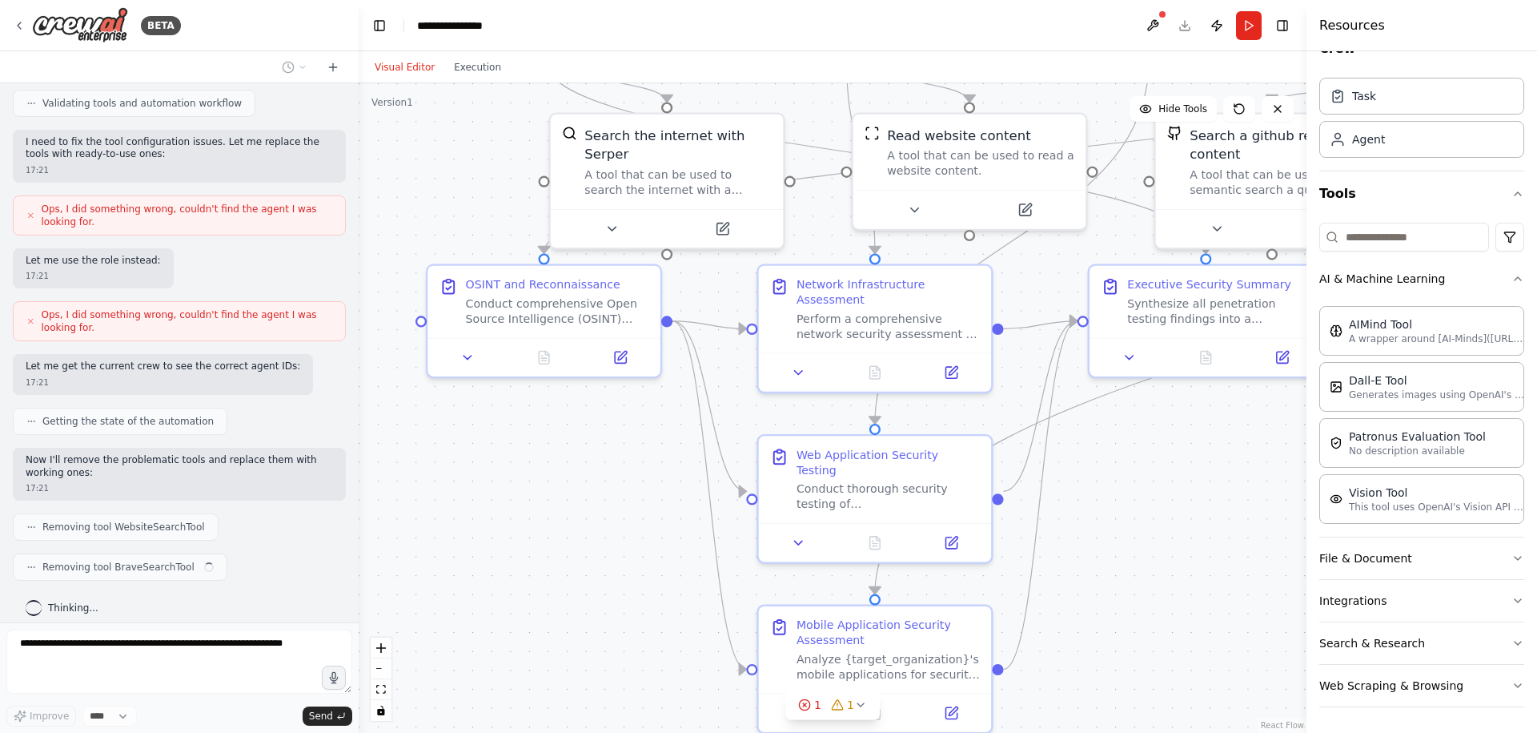
drag, startPoint x: 597, startPoint y: 478, endPoint x: 619, endPoint y: 473, distance: 22.9
click at [599, 477] on div ".deletable-edge-delete-btn { width: 20px; height: 20px; border: 0px solid #ffff…" at bounding box center [833, 407] width 948 height 649
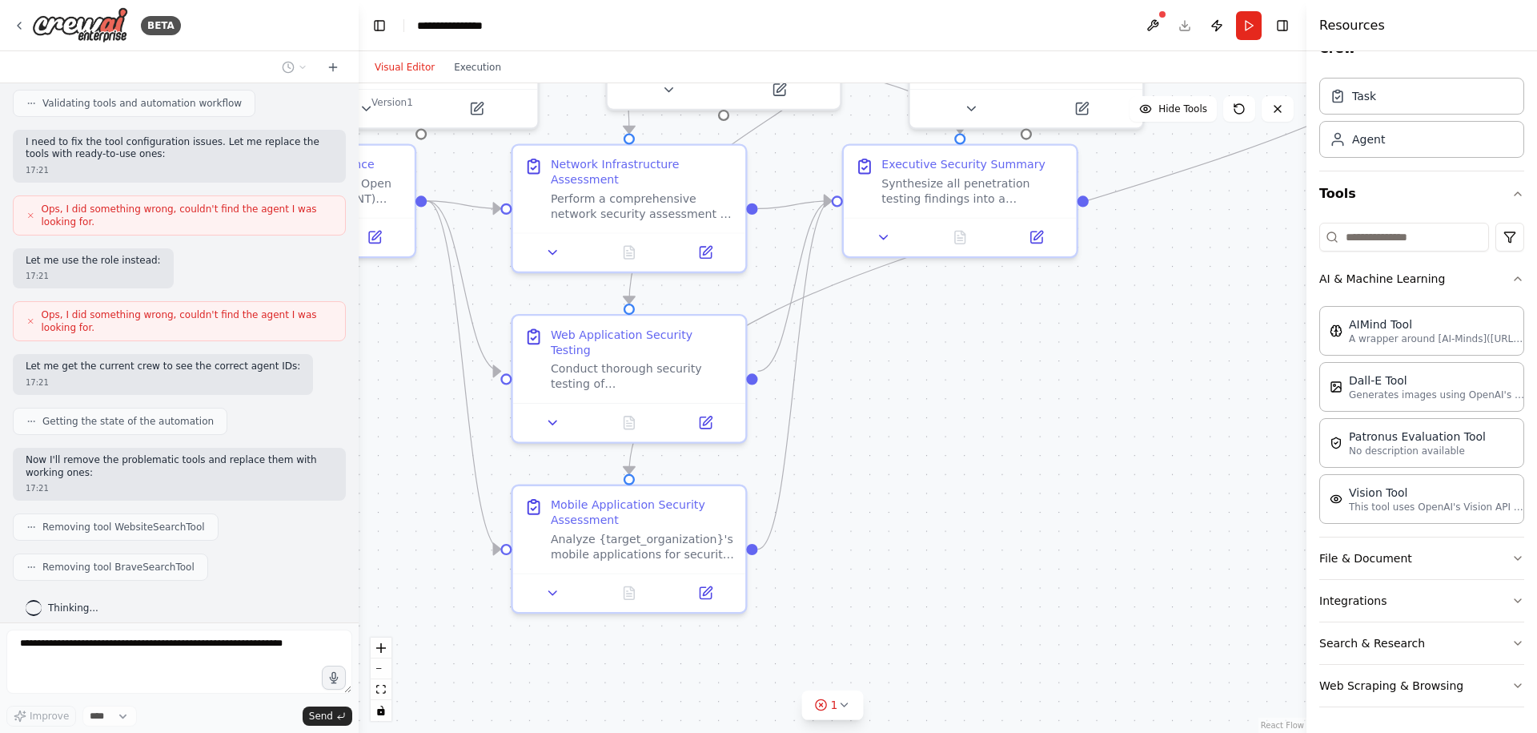
drag, startPoint x: 641, startPoint y: 477, endPoint x: 379, endPoint y: 347, distance: 292.6
click at [379, 347] on div ".deletable-edge-delete-btn { width: 20px; height: 20px; border: 0px solid #ffff…" at bounding box center [833, 407] width 948 height 649
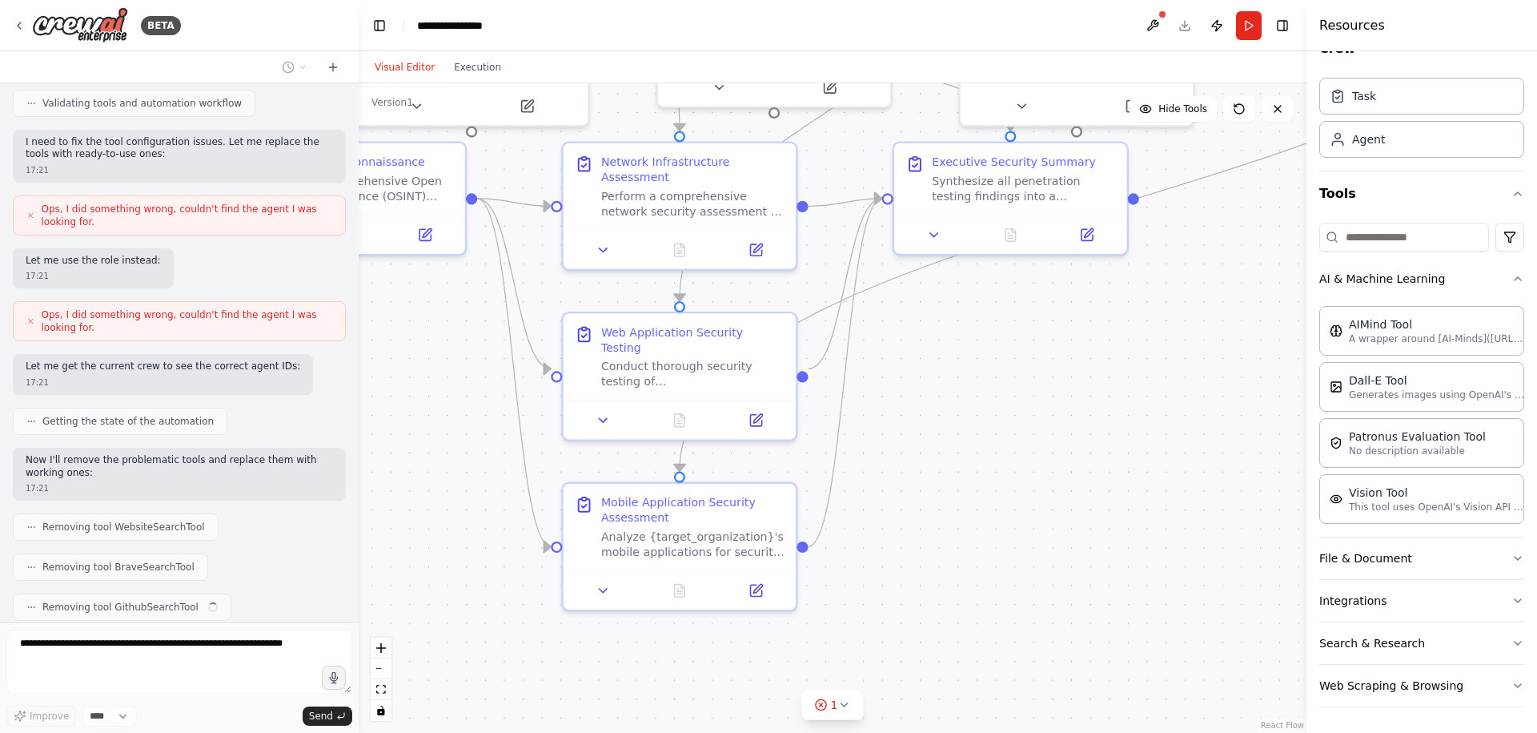
drag, startPoint x: 910, startPoint y: 352, endPoint x: 963, endPoint y: 364, distance: 55.0
click at [968, 362] on div ".deletable-edge-delete-btn { width: 20px; height: 20px; border: 0px solid #ffff…" at bounding box center [833, 407] width 948 height 649
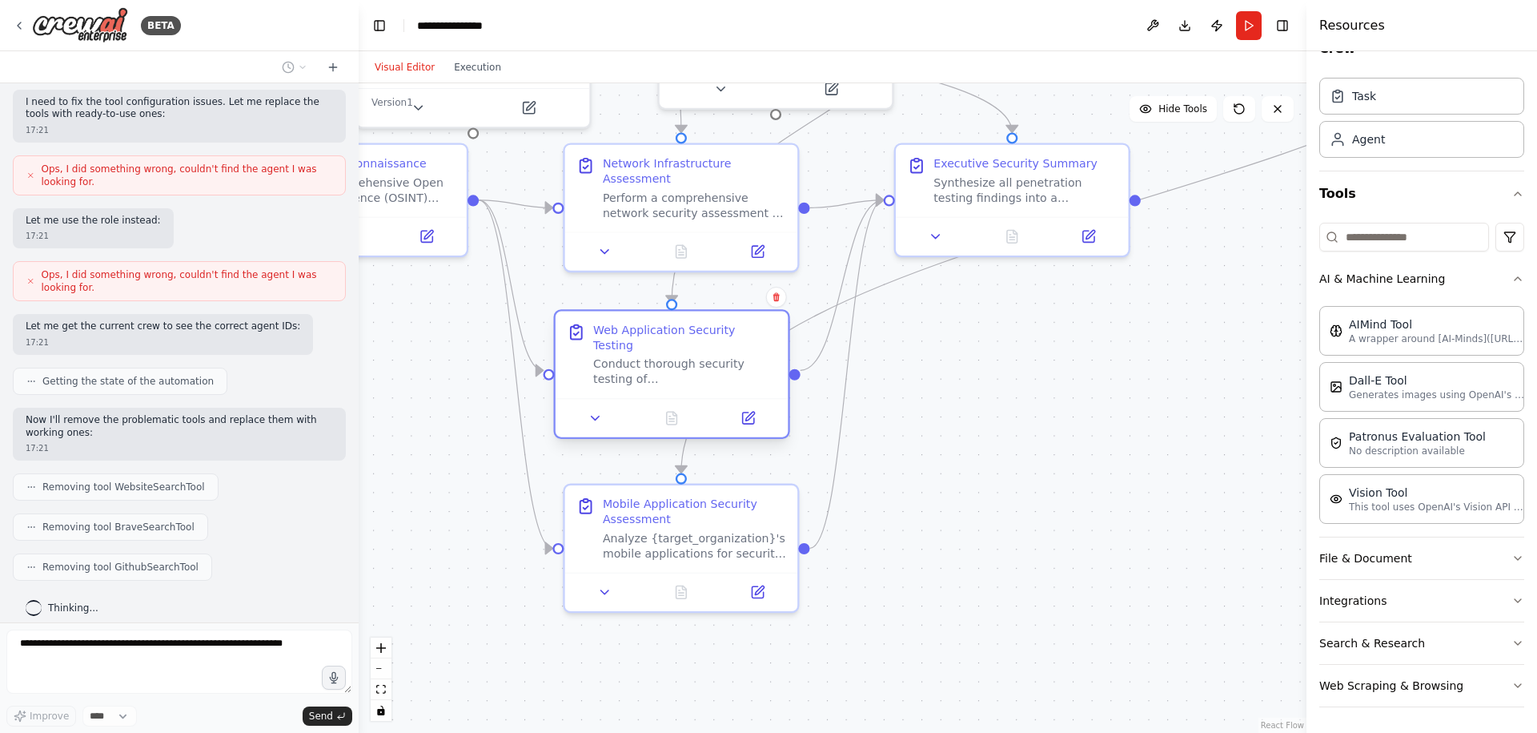
click at [569, 343] on div "Web Application Security Testing Conduct thorough security testing of {target_o…" at bounding box center [672, 354] width 233 height 87
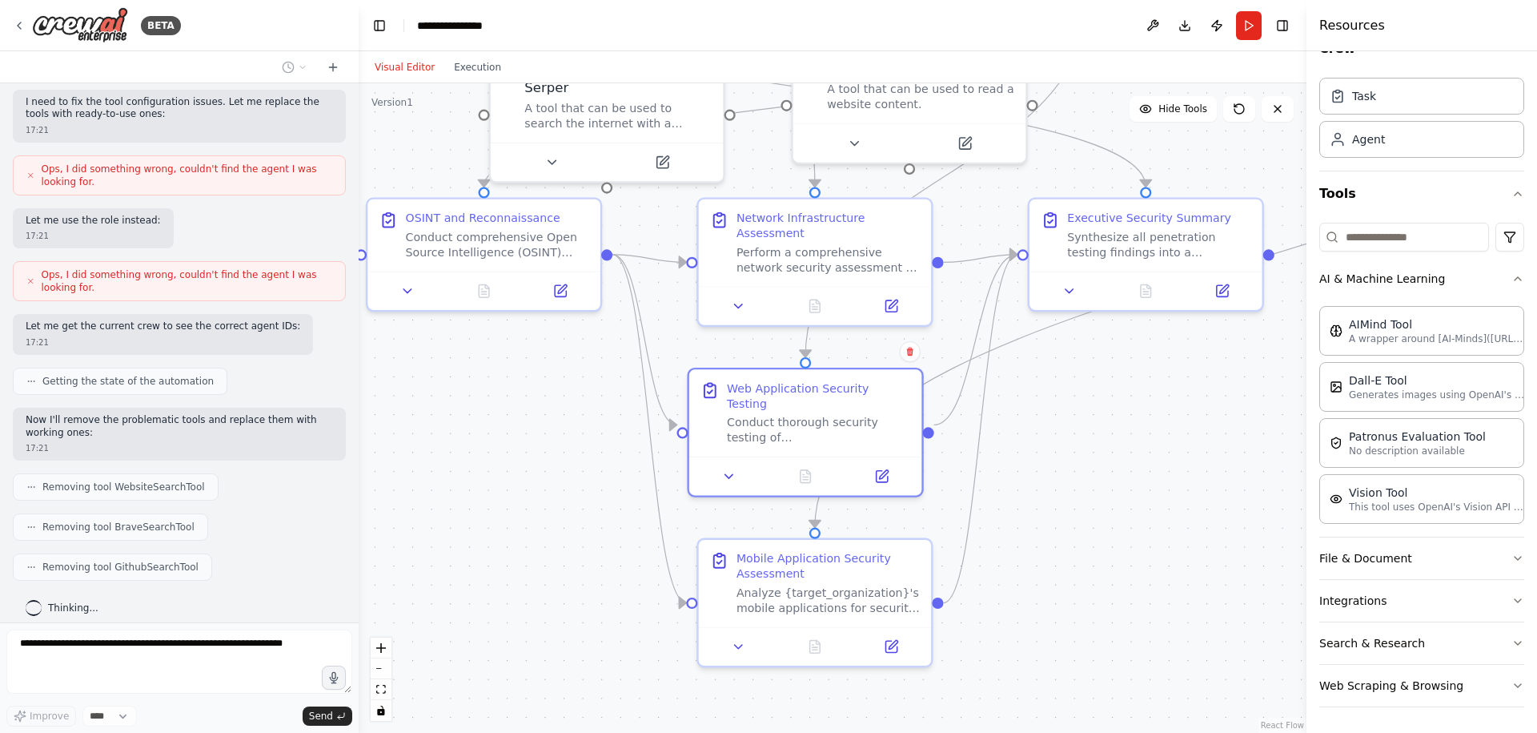
drag, startPoint x: 1035, startPoint y: 401, endPoint x: 1155, endPoint y: 448, distance: 129.1
click at [1155, 448] on div ".deletable-edge-delete-btn { width: 20px; height: 20px; border: 0px solid #ffff…" at bounding box center [833, 407] width 948 height 649
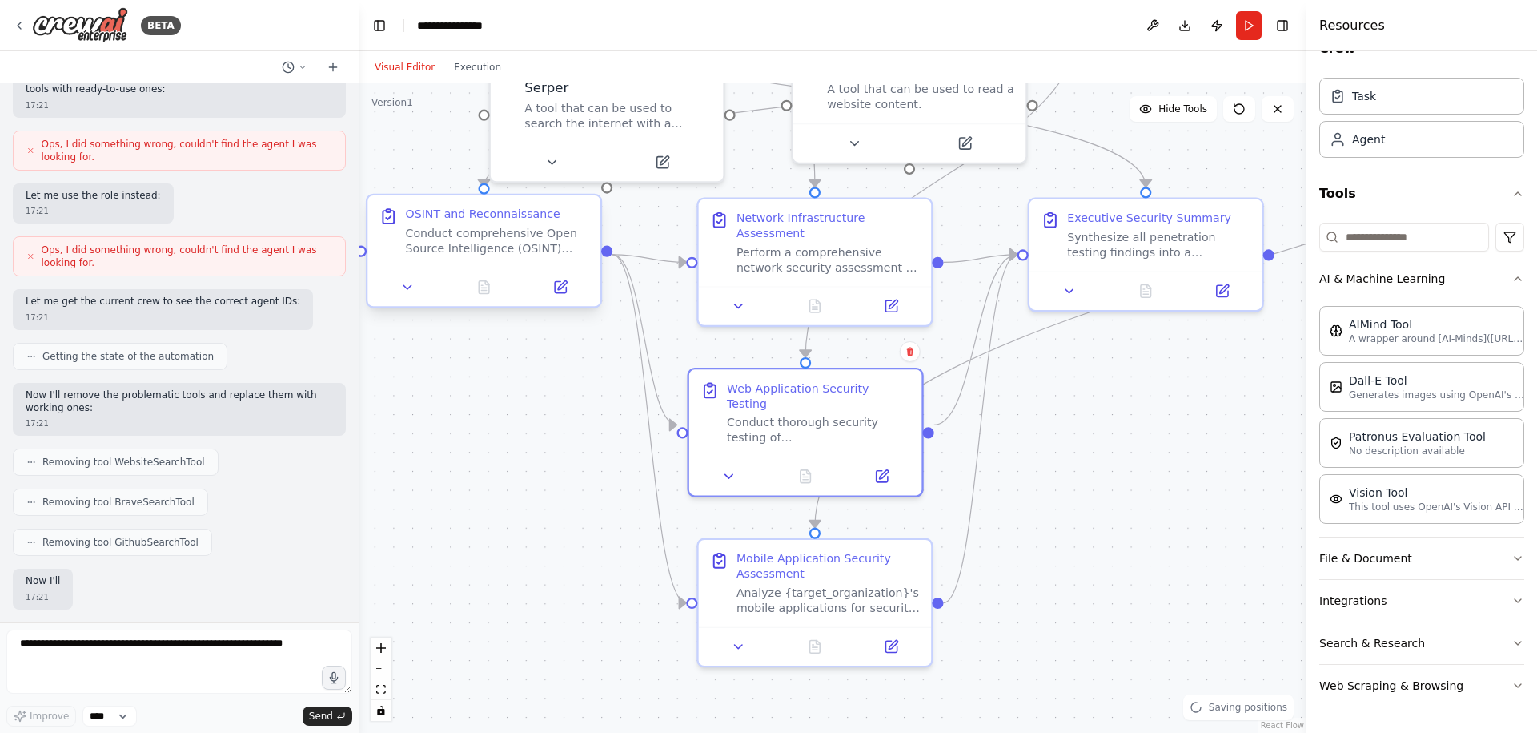
scroll to position [1345, 0]
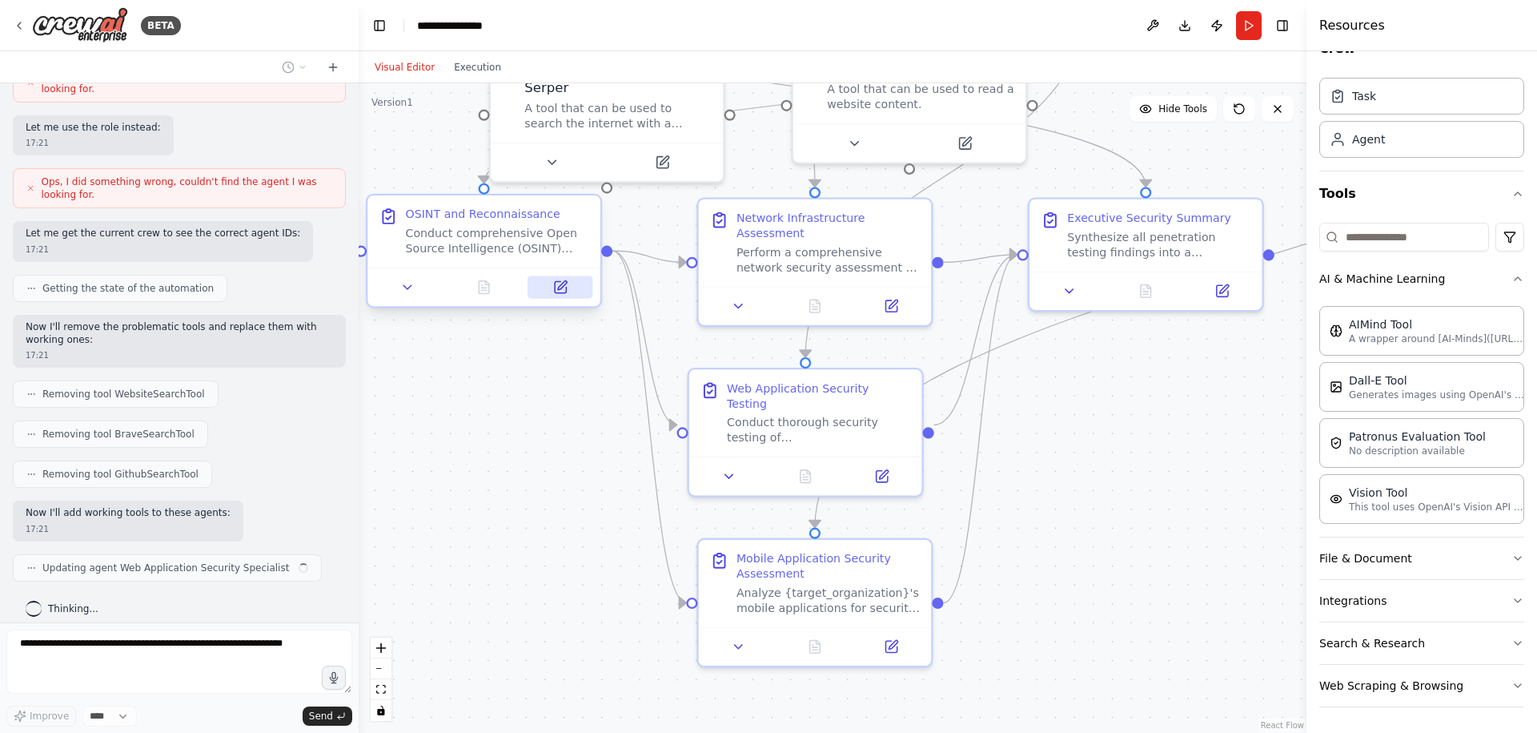
click at [560, 295] on button at bounding box center [560, 286] width 65 height 22
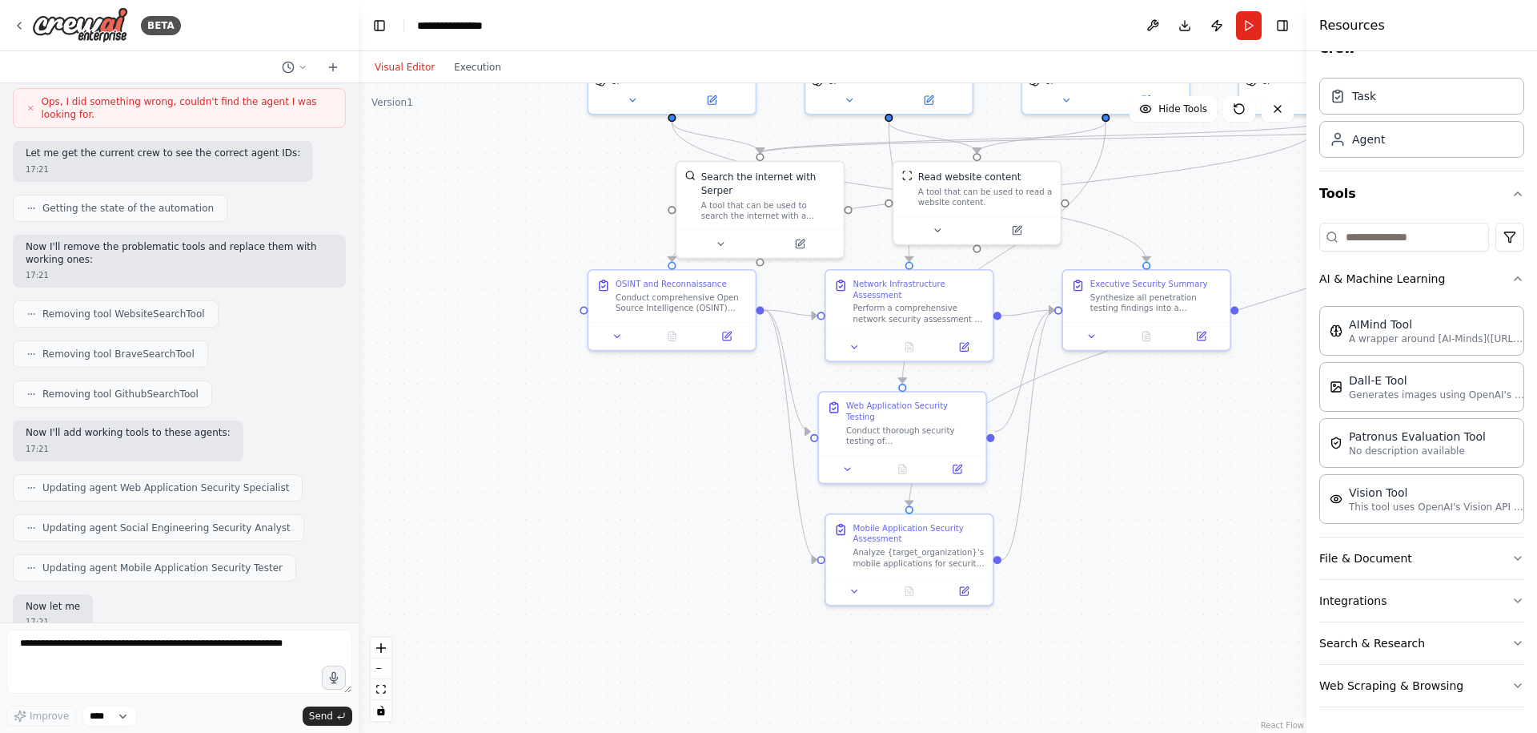
scroll to position [1519, 0]
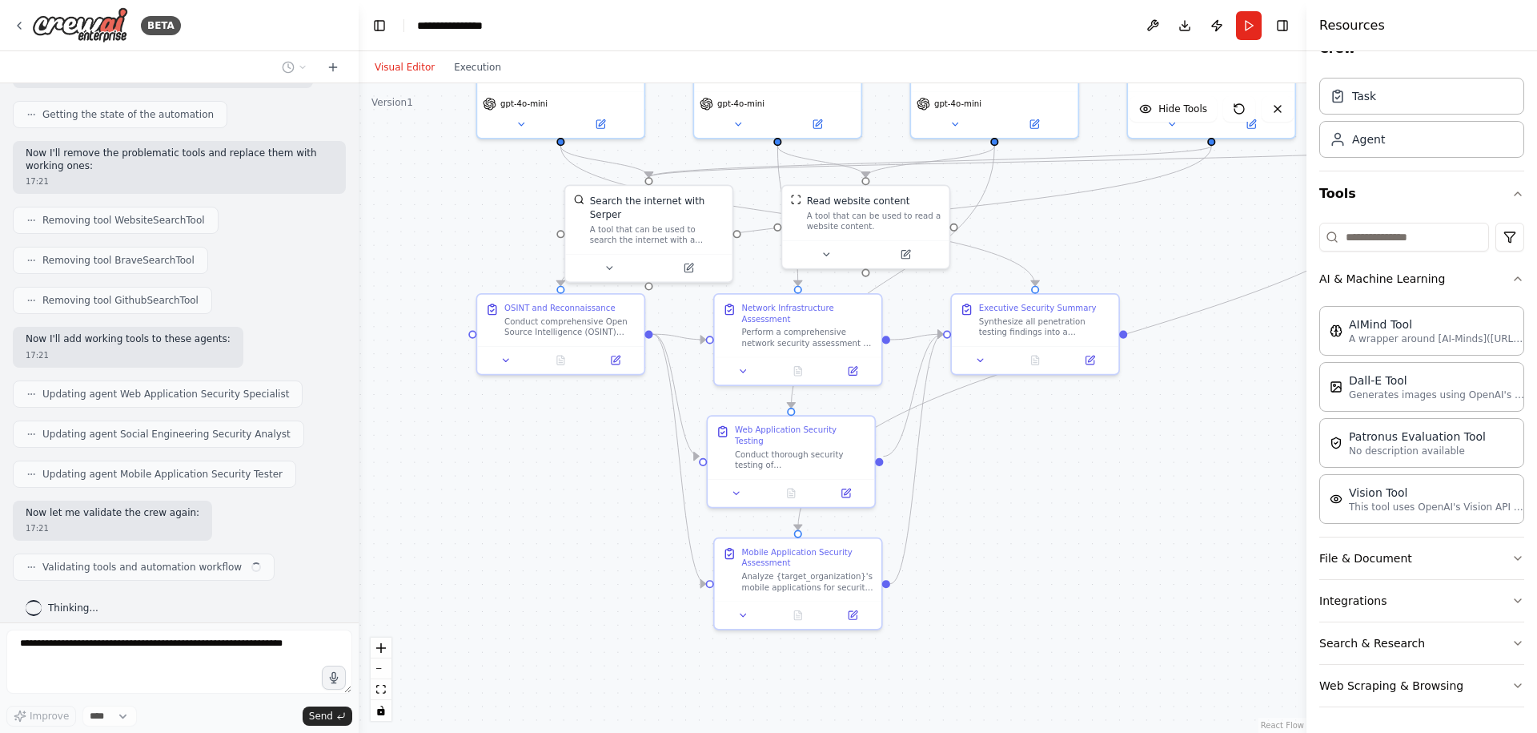
drag, startPoint x: 1184, startPoint y: 451, endPoint x: 1072, endPoint y: 475, distance: 113.9
click at [1072, 475] on div ".deletable-edge-delete-btn { width: 20px; height: 20px; border: 0px solid #ffff…" at bounding box center [833, 407] width 948 height 649
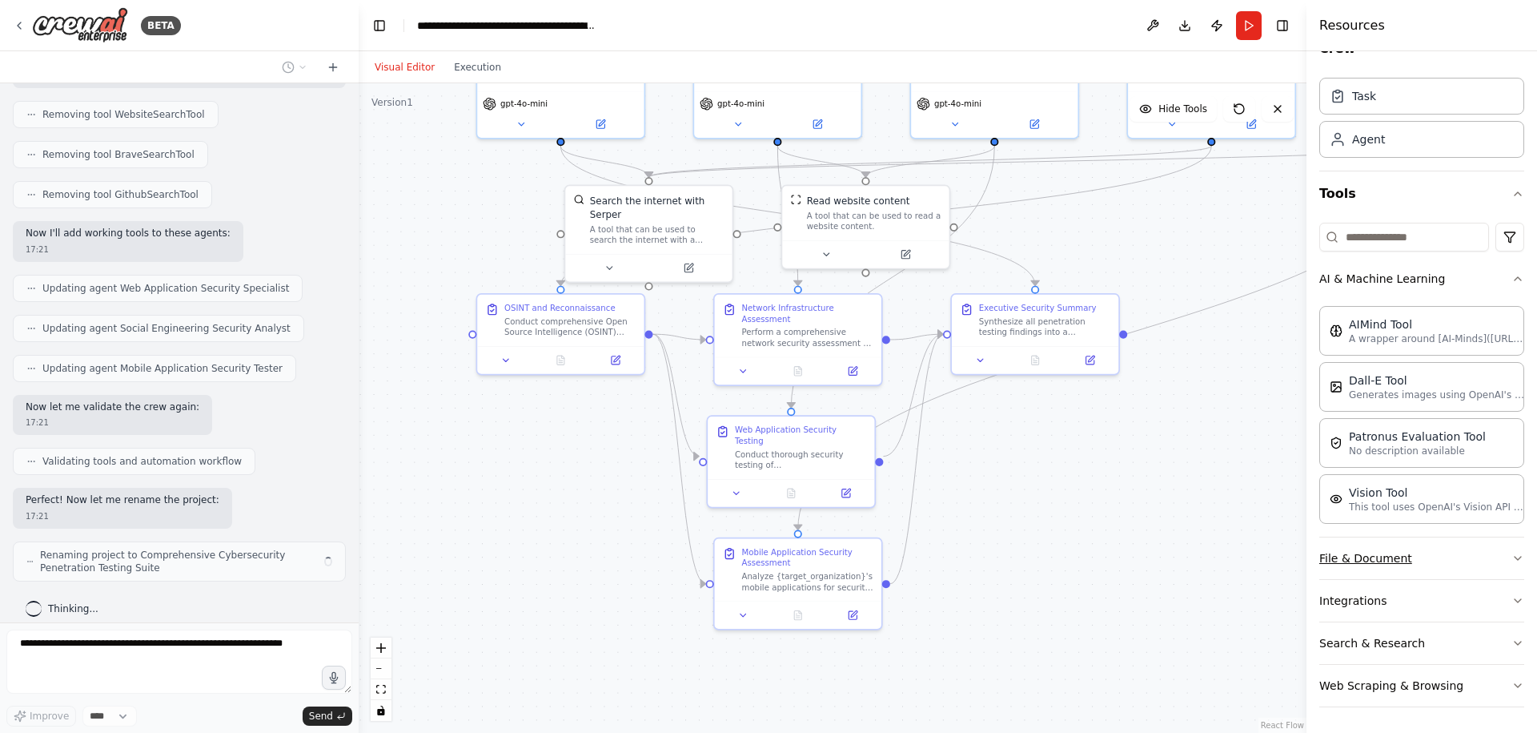
click at [1404, 559] on button "File & Document" at bounding box center [1422, 558] width 205 height 42
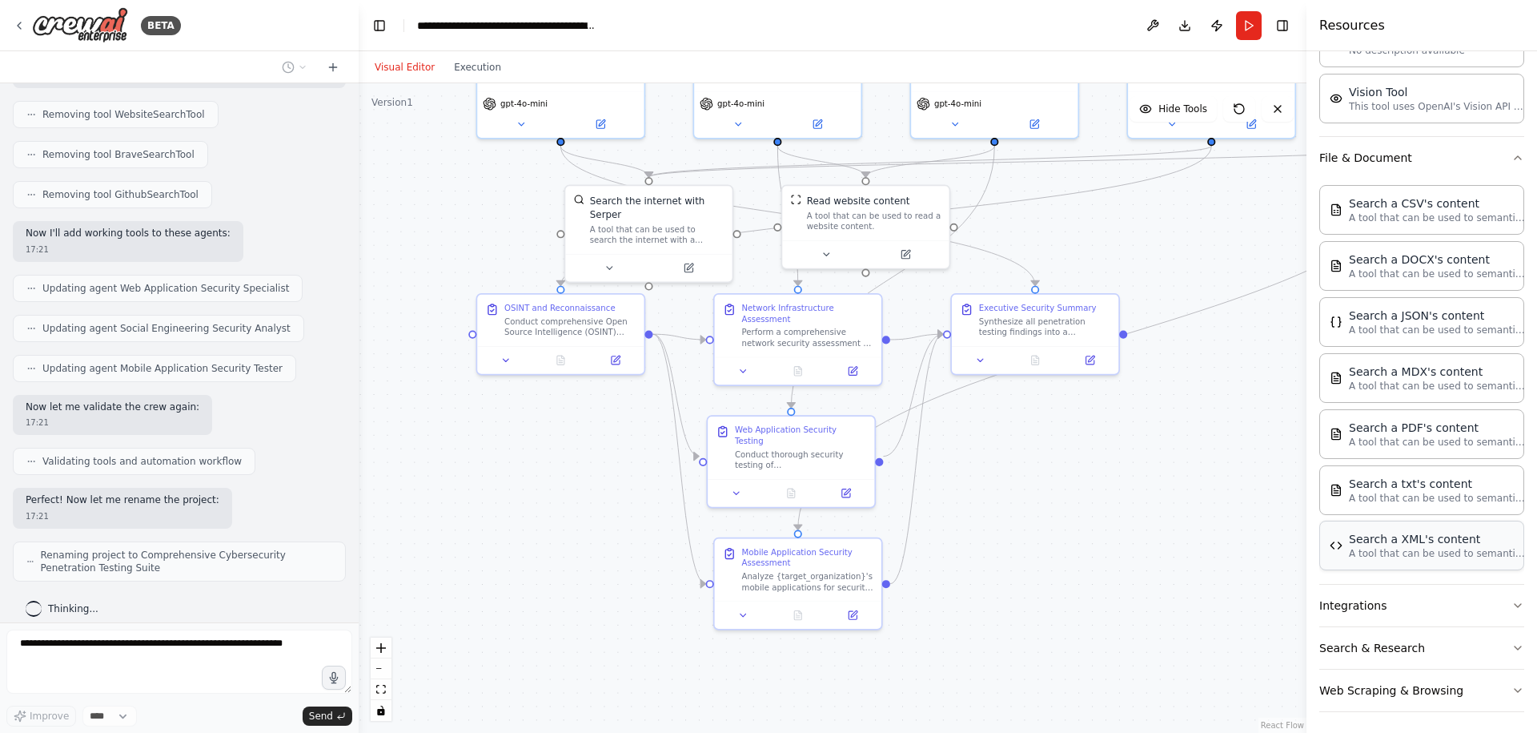
scroll to position [436, 0]
click at [1423, 589] on button "Integrations" at bounding box center [1422, 601] width 205 height 42
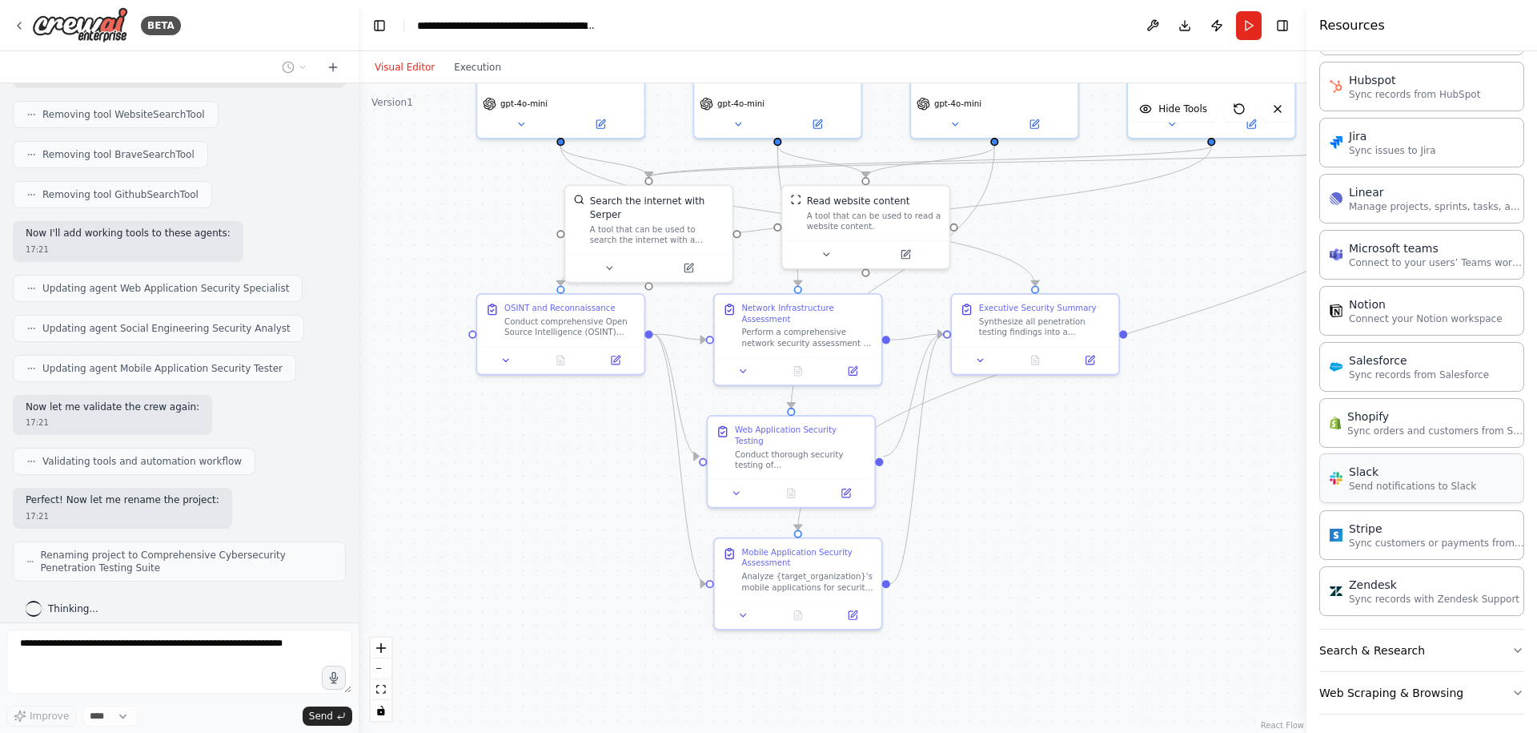
scroll to position [1514, 0]
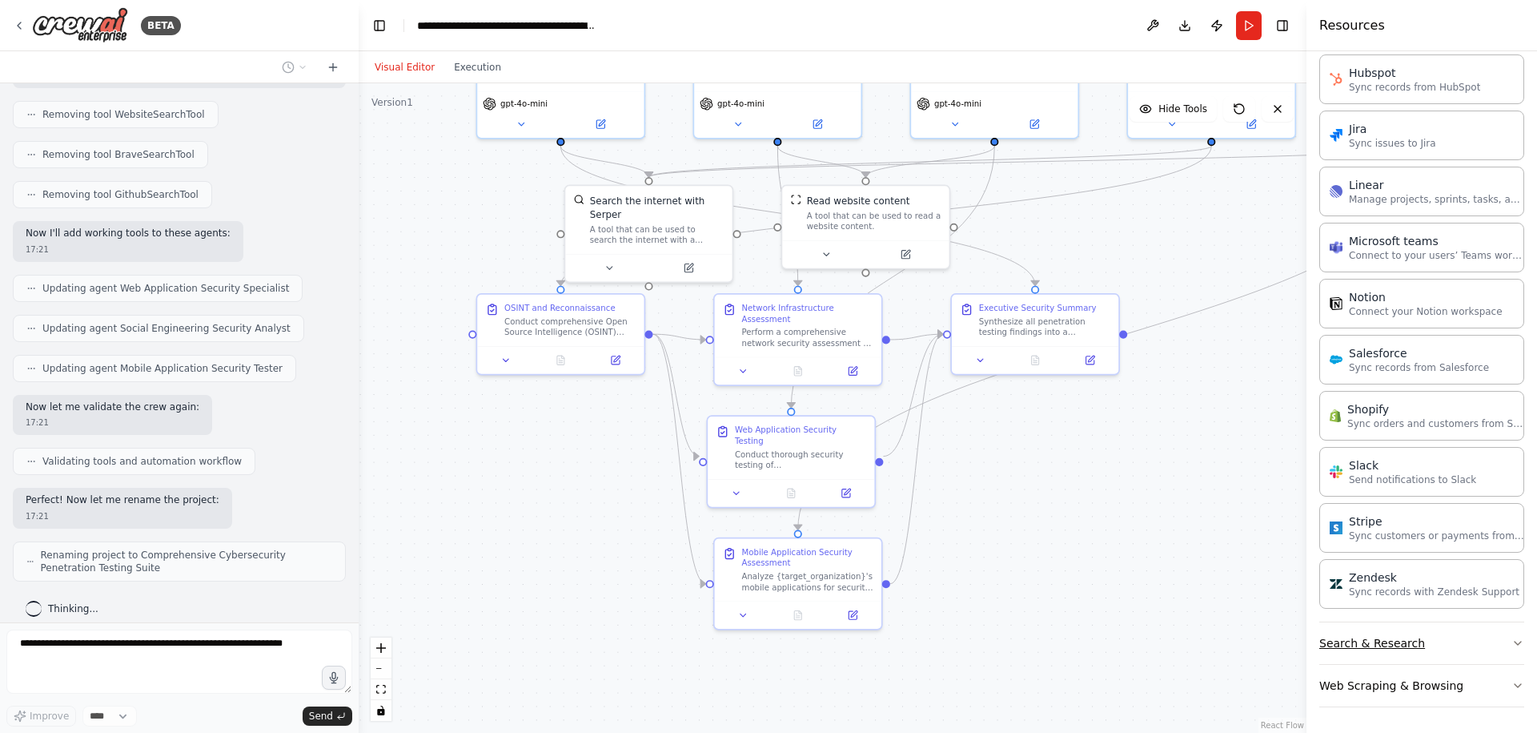
click at [1452, 645] on button "Search & Research" at bounding box center [1422, 643] width 205 height 42
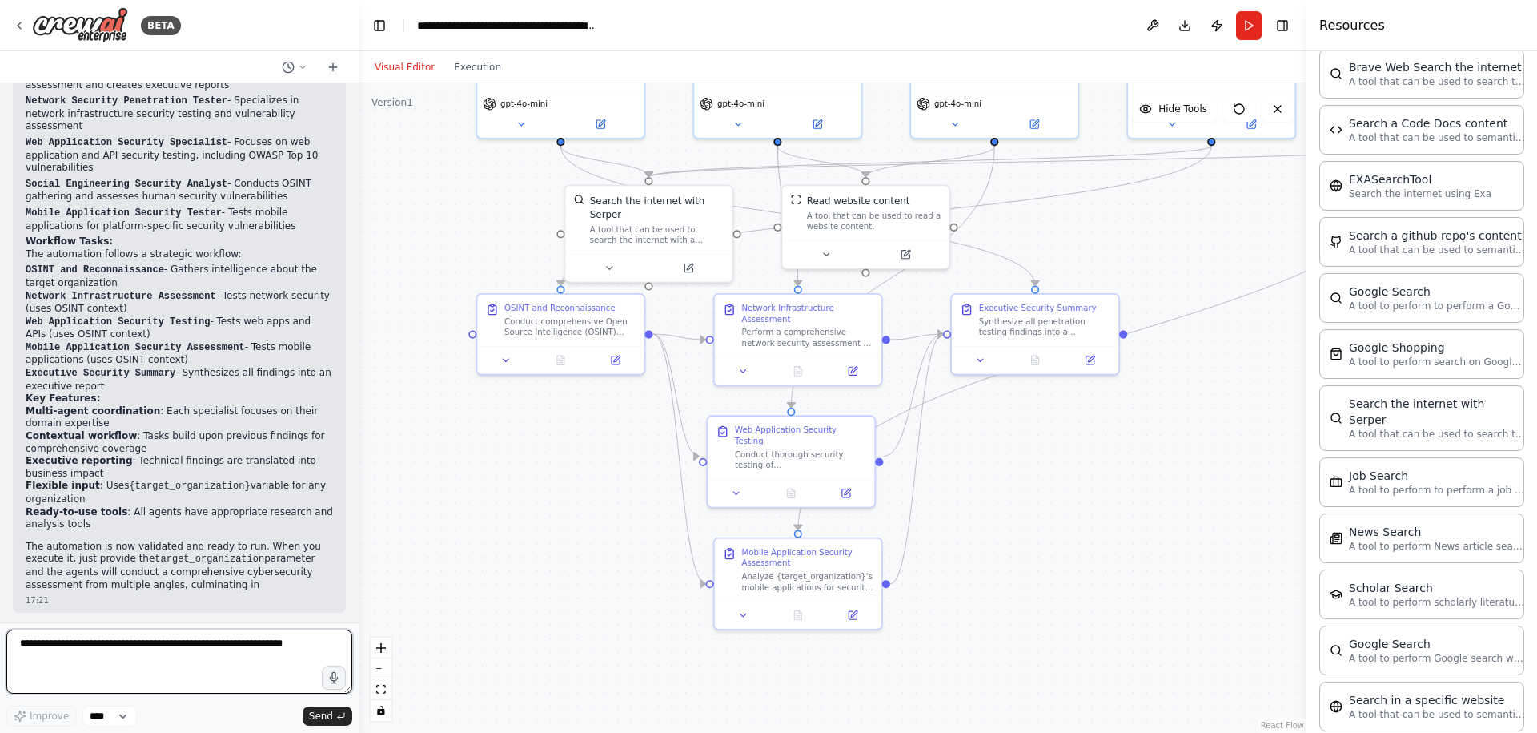
scroll to position [2237, 0]
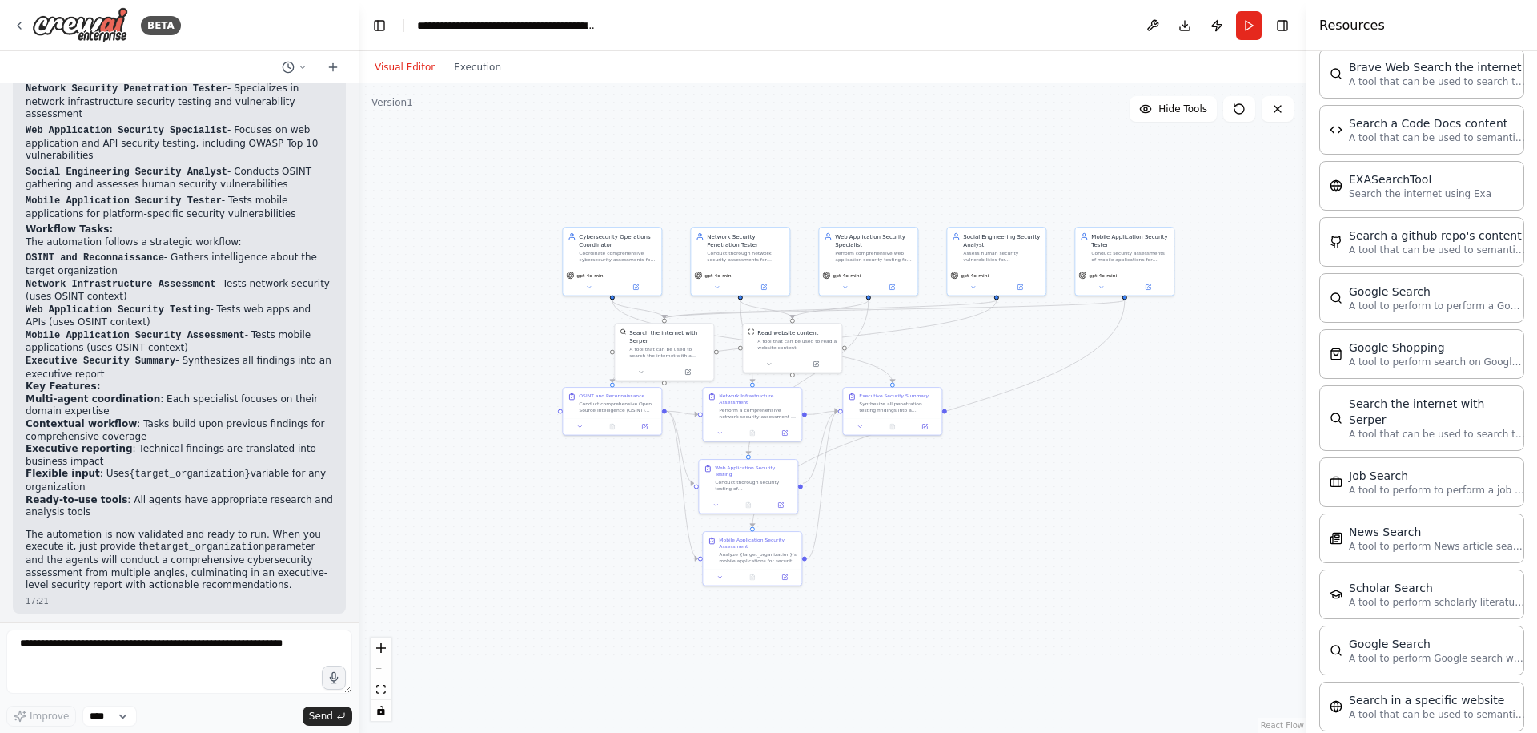
drag, startPoint x: 1103, startPoint y: 478, endPoint x: 1091, endPoint y: 590, distance: 112.7
click at [1091, 597] on div ".deletable-edge-delete-btn { width: 20px; height: 20px; border: 0px solid #ffff…" at bounding box center [833, 407] width 948 height 649
click at [1249, 22] on button "Run" at bounding box center [1249, 25] width 26 height 29
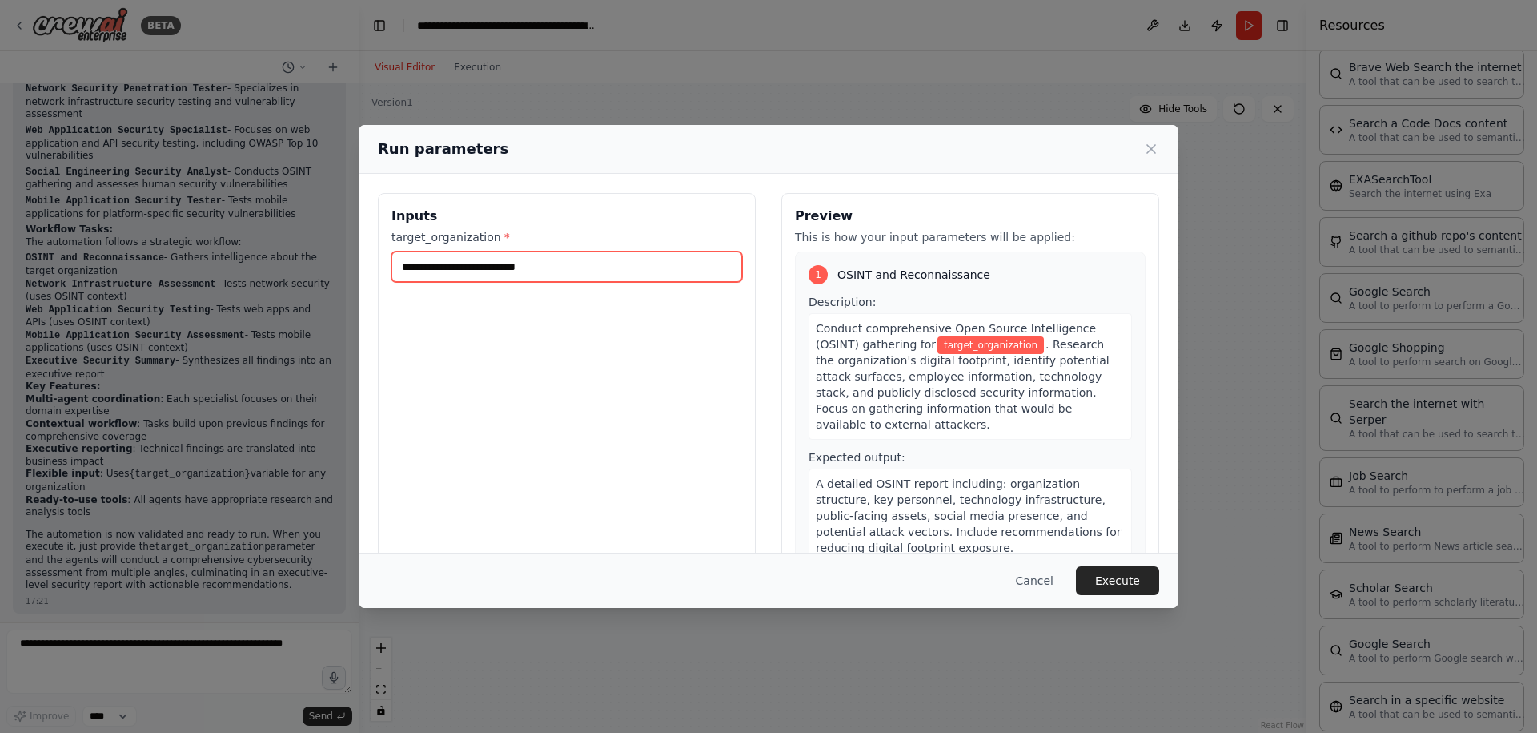
click at [574, 259] on input "target_organization *" at bounding box center [567, 266] width 351 height 30
type input "**********"
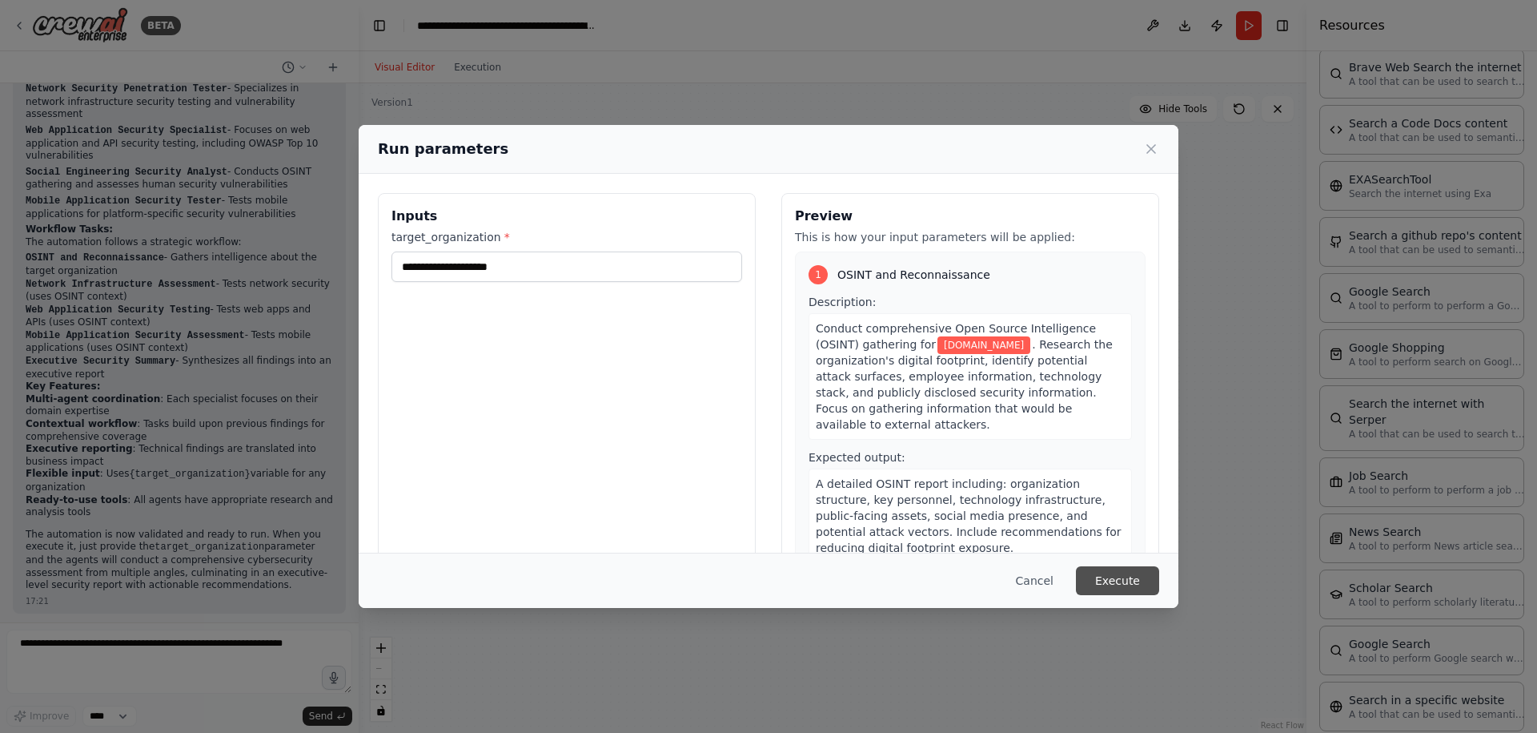
click at [1135, 574] on button "Execute" at bounding box center [1117, 580] width 83 height 29
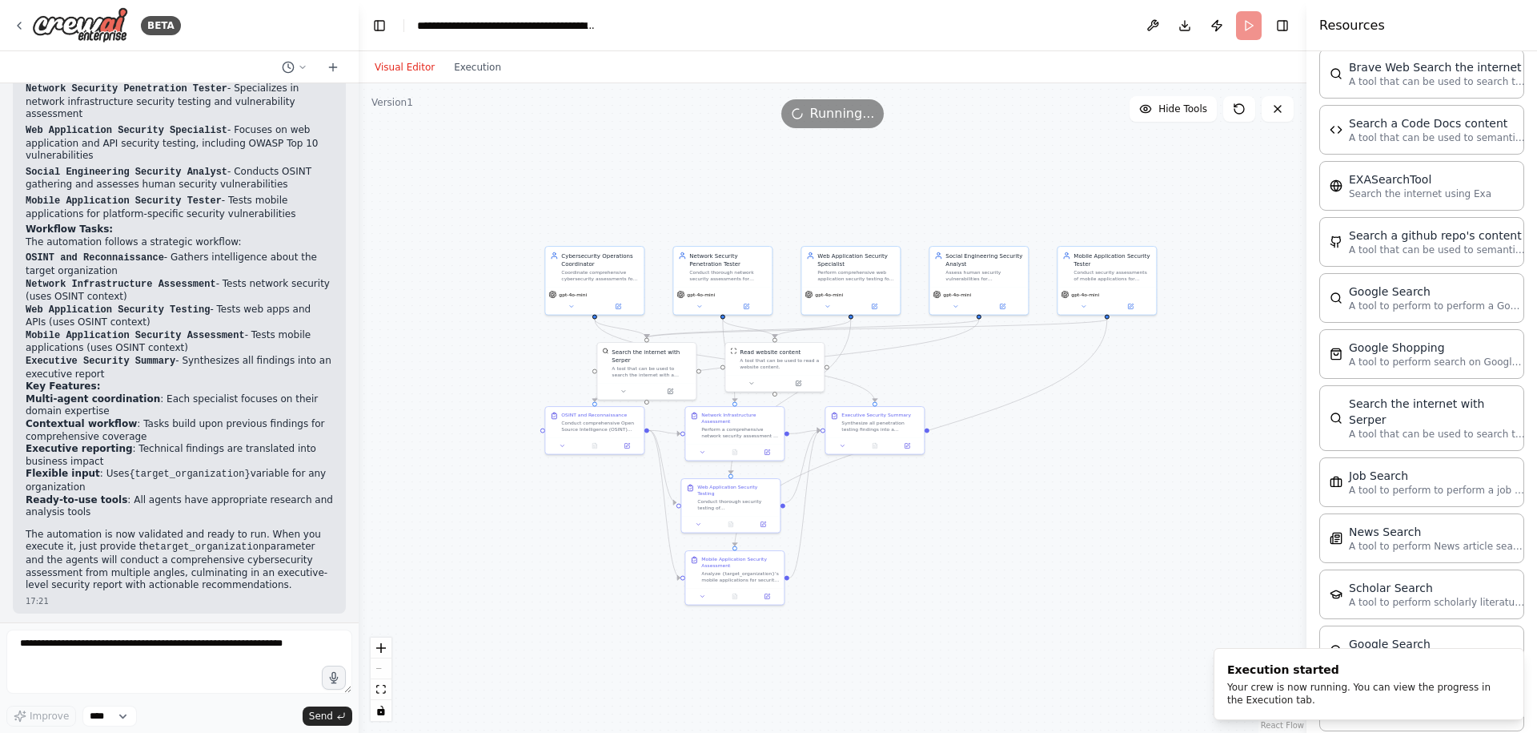
drag, startPoint x: 961, startPoint y: 158, endPoint x: 944, endPoint y: 163, distance: 17.5
click at [944, 163] on div ".deletable-edge-delete-btn { width: 20px; height: 20px; border: 0px solid #ffff…" at bounding box center [833, 407] width 948 height 649
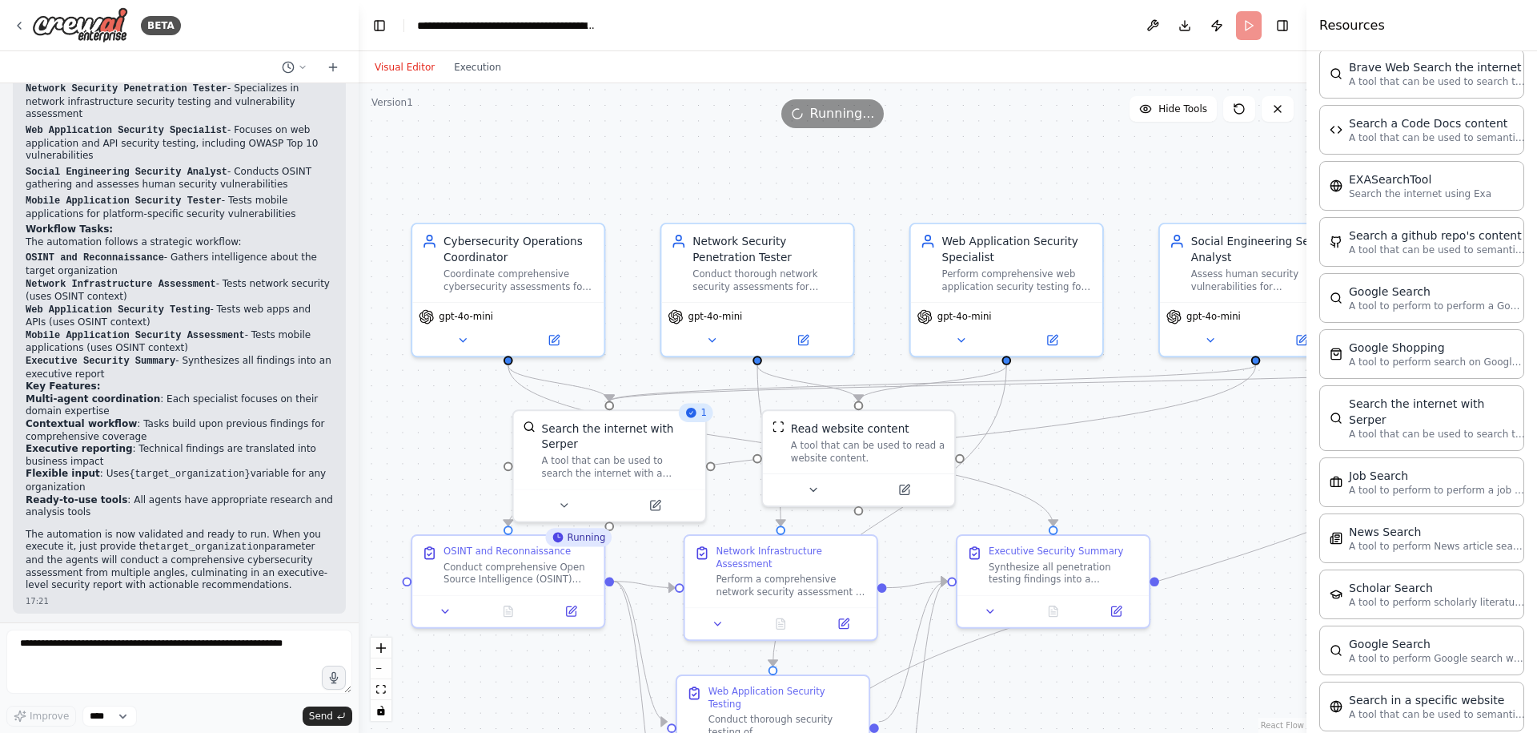
drag, startPoint x: 685, startPoint y: 215, endPoint x: 703, endPoint y: 128, distance: 88.3
click at [703, 128] on div ".deletable-edge-delete-btn { width: 20px; height: 20px; border: 0px solid #ffff…" at bounding box center [833, 407] width 948 height 649
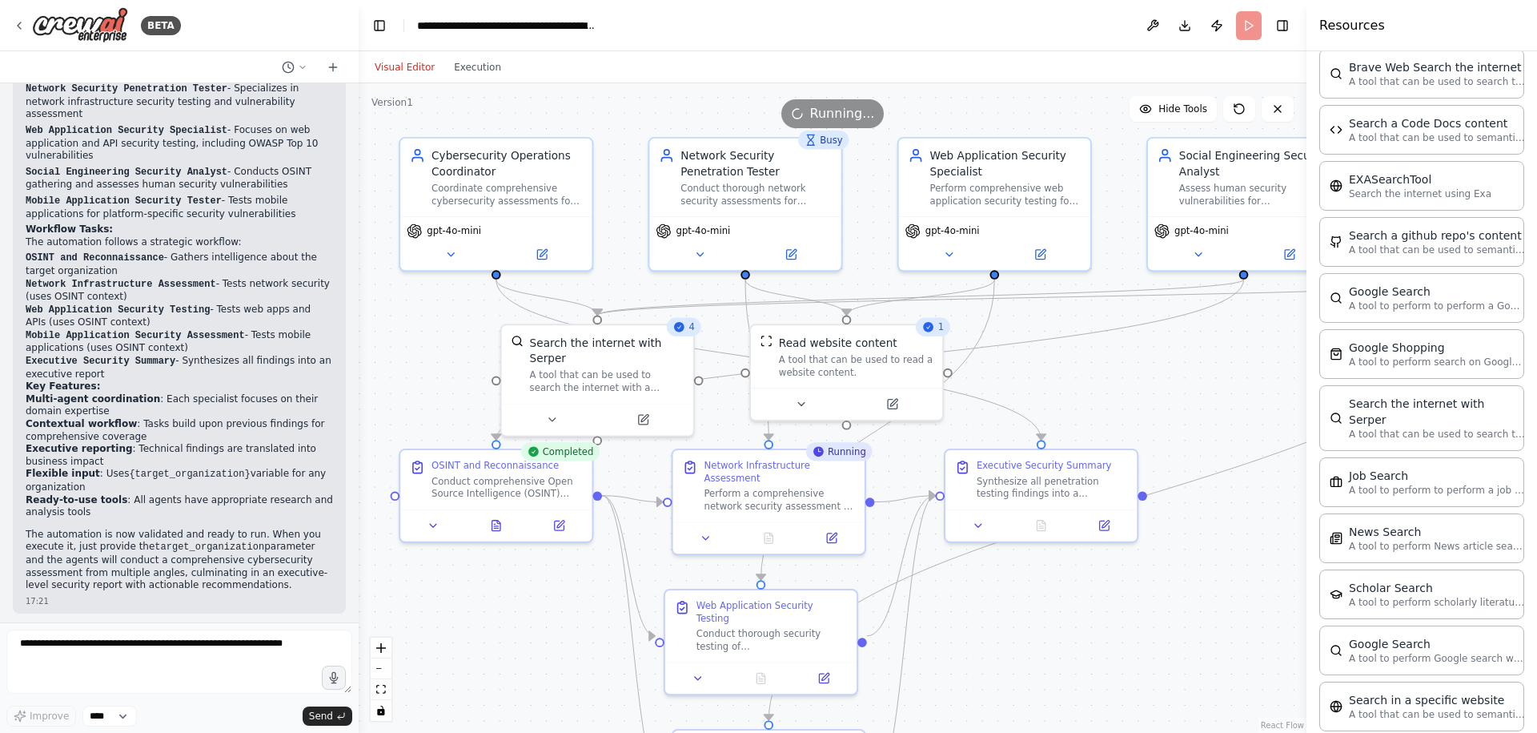
drag, startPoint x: 685, startPoint y: 162, endPoint x: 669, endPoint y: 92, distance: 71.5
click at [669, 92] on div ".deletable-edge-delete-btn { width: 20px; height: 20px; border: 0px solid #ffff…" at bounding box center [833, 407] width 948 height 649
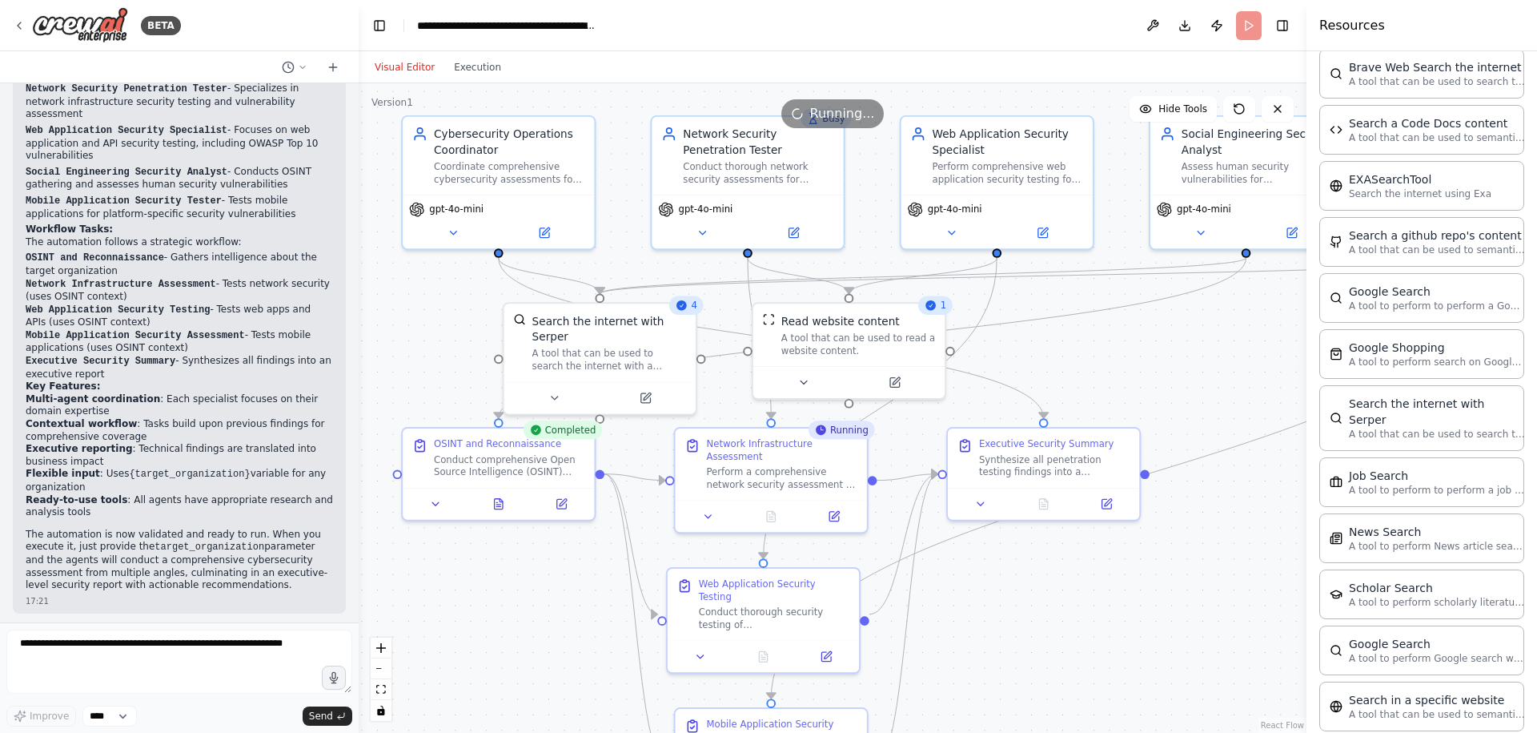
drag, startPoint x: 512, startPoint y: 625, endPoint x: 516, endPoint y: 617, distance: 9.3
click at [516, 617] on div ".deletable-edge-delete-btn { width: 20px; height: 20px; border: 0px solid #ffff…" at bounding box center [833, 407] width 948 height 649
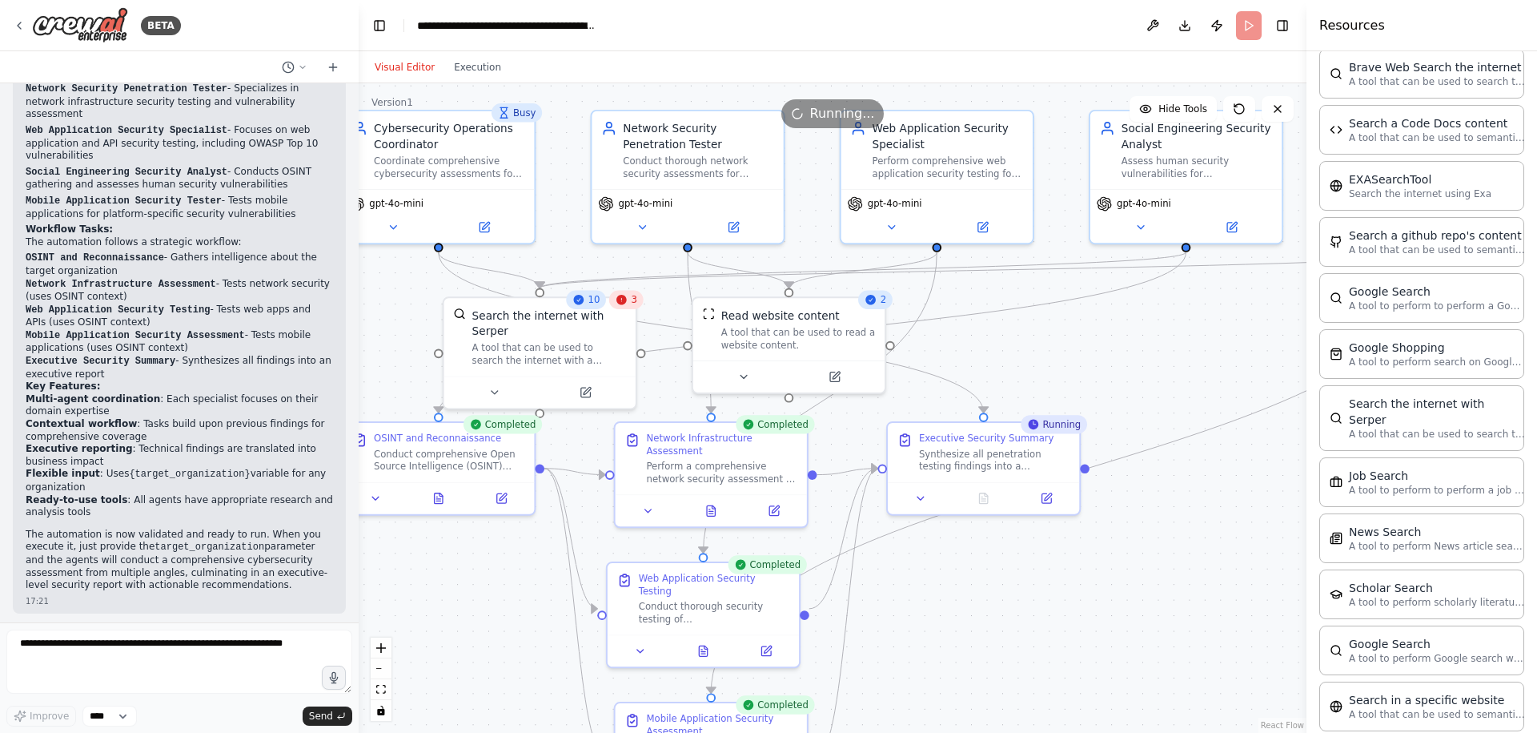
drag, startPoint x: 1155, startPoint y: 356, endPoint x: 1089, endPoint y: 332, distance: 69.9
click at [1089, 332] on div ".deletable-edge-delete-btn { width: 20px; height: 20px; border: 0px solid #ffff…" at bounding box center [833, 407] width 948 height 649
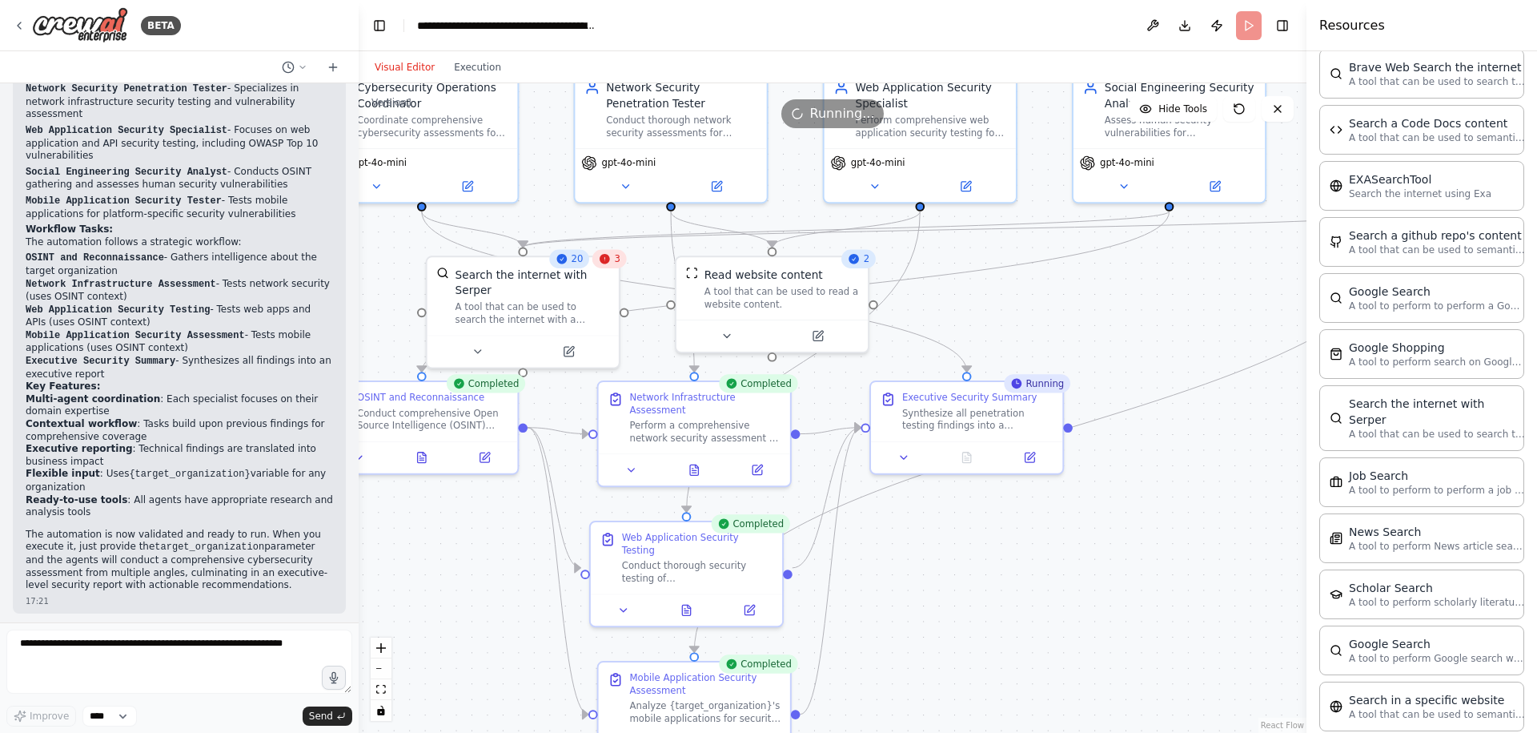
drag, startPoint x: 1133, startPoint y: 660, endPoint x: 1118, endPoint y: 621, distance: 41.3
click at [1118, 621] on div ".deletable-edge-delete-btn { width: 20px; height: 20px; border: 0px solid #ffff…" at bounding box center [833, 407] width 948 height 649
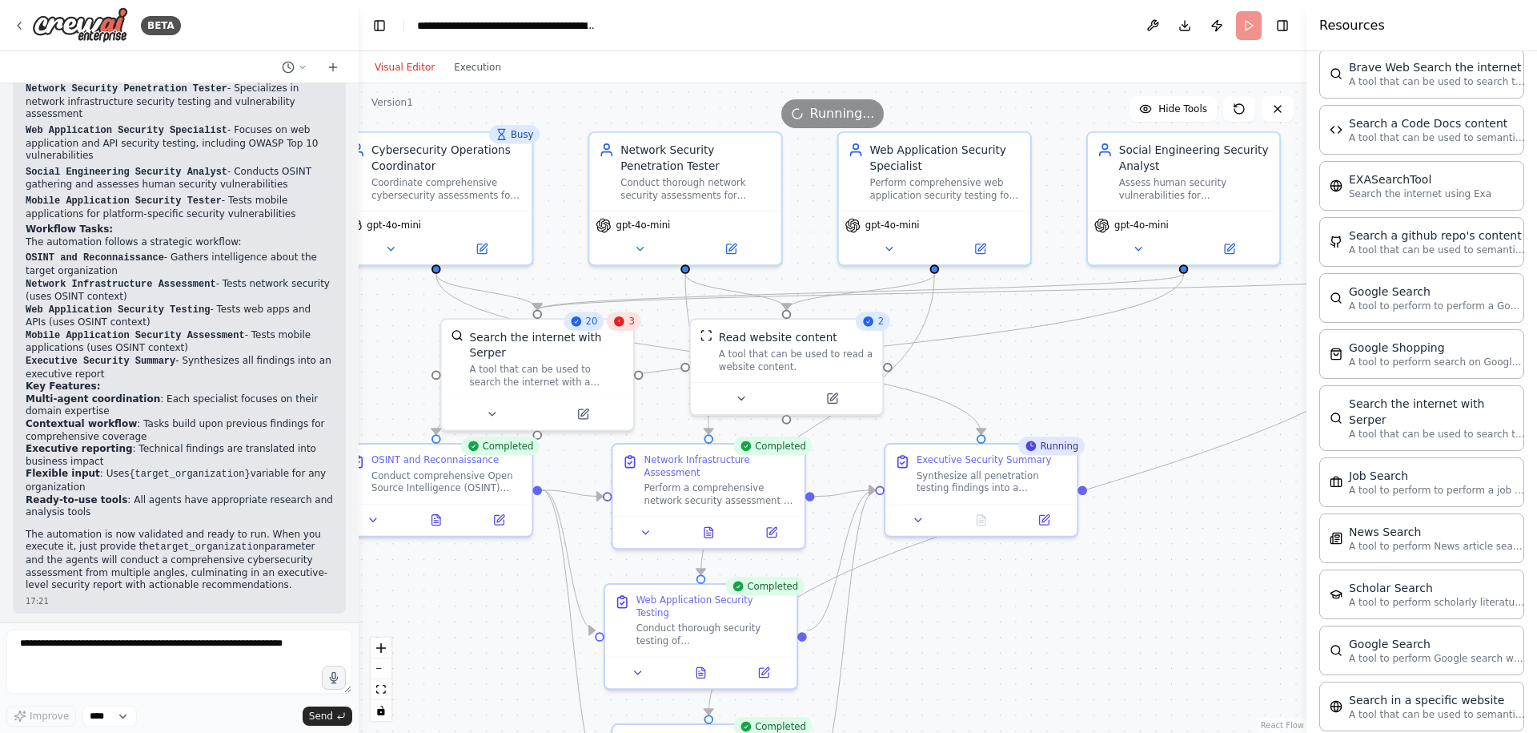
drag, startPoint x: 1119, startPoint y: 548, endPoint x: 1143, endPoint y: 613, distance: 69.9
click at [1143, 613] on div ".deletable-edge-delete-btn { width: 20px; height: 20px; border: 0px solid #ffff…" at bounding box center [833, 407] width 948 height 649
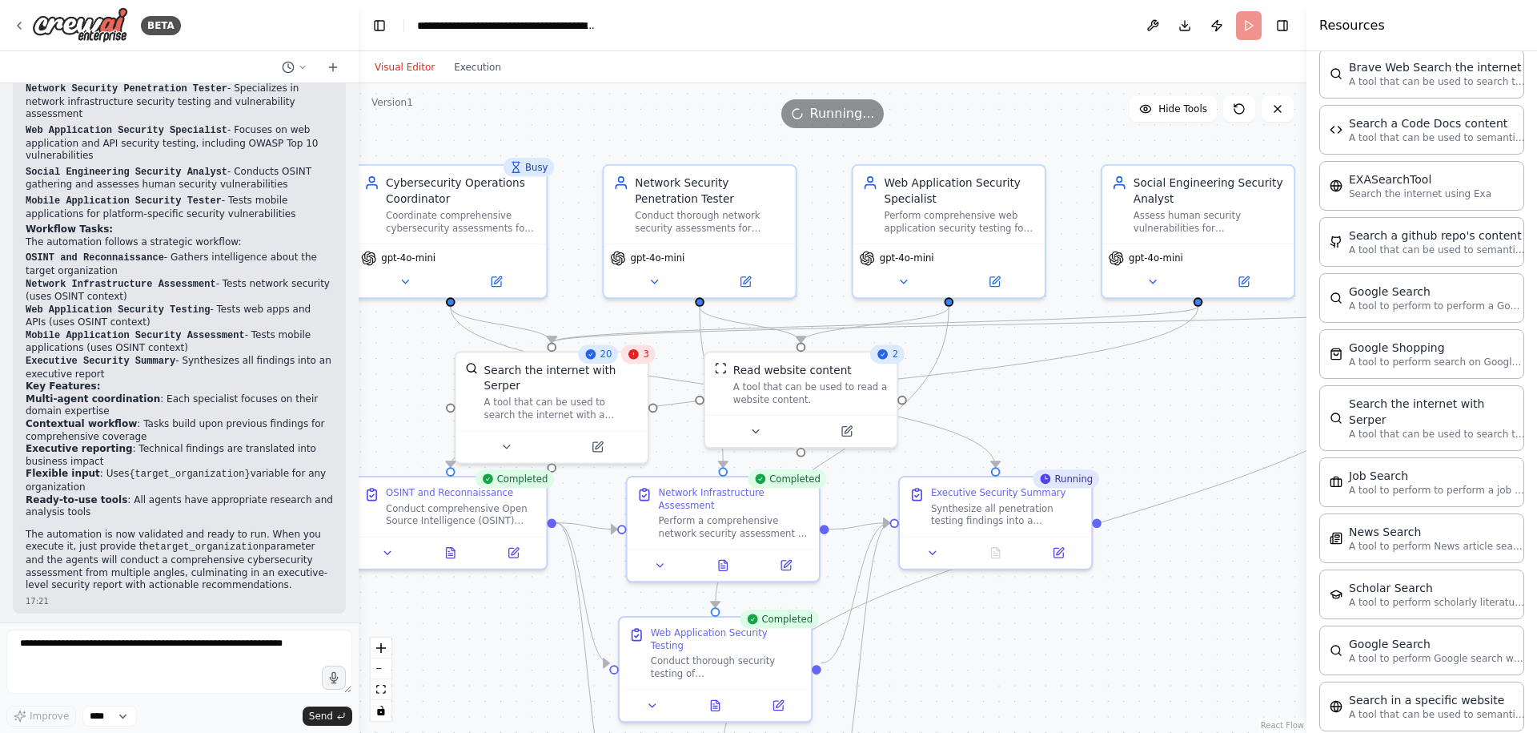
click at [645, 360] on div "3" at bounding box center [638, 354] width 34 height 18
click at [638, 354] on icon at bounding box center [634, 354] width 10 height 10
click at [605, 358] on span "21" at bounding box center [607, 354] width 12 height 13
click at [568, 400] on div "A tool that can be used to search the internet with a search_query. Supports di…" at bounding box center [561, 405] width 155 height 25
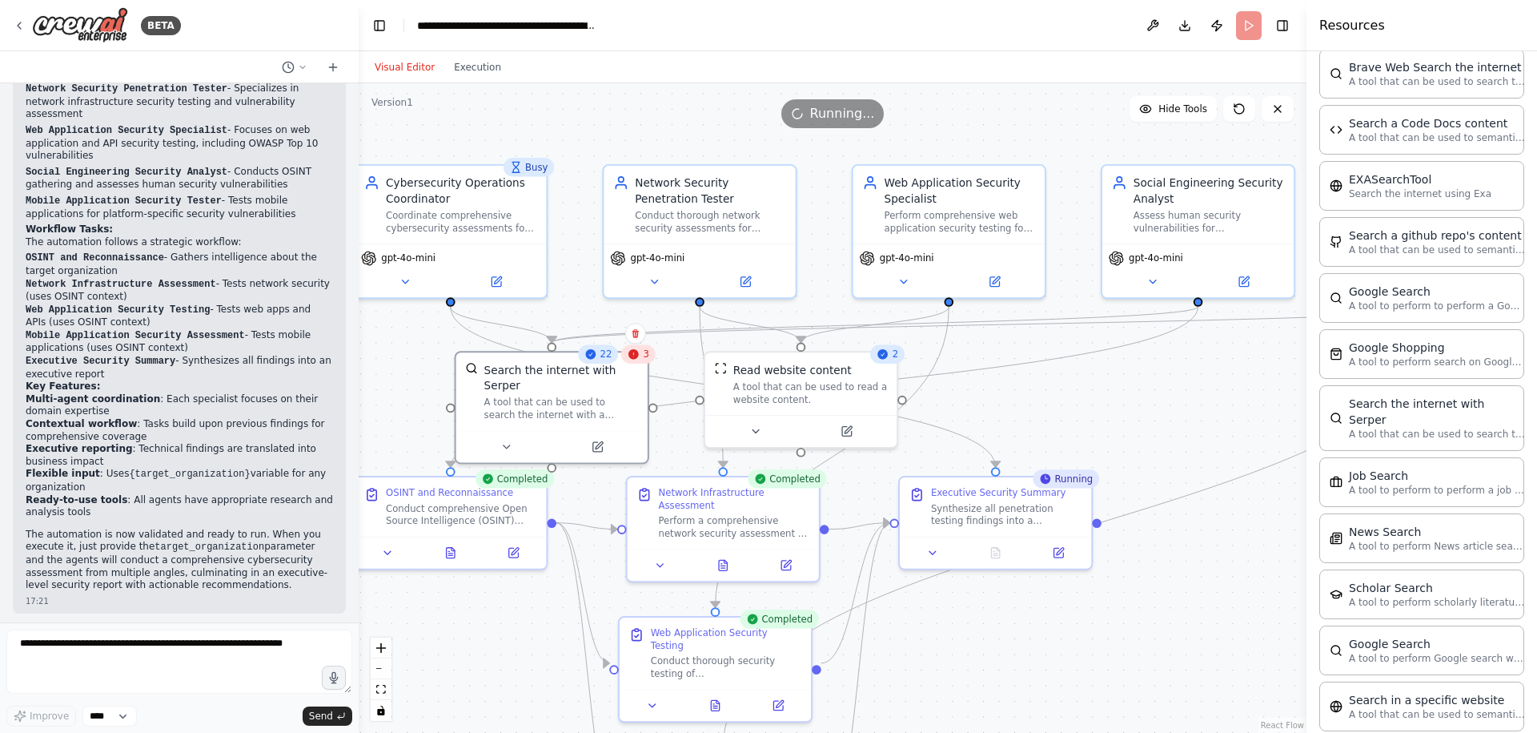
click at [608, 353] on span "22" at bounding box center [607, 354] width 12 height 13
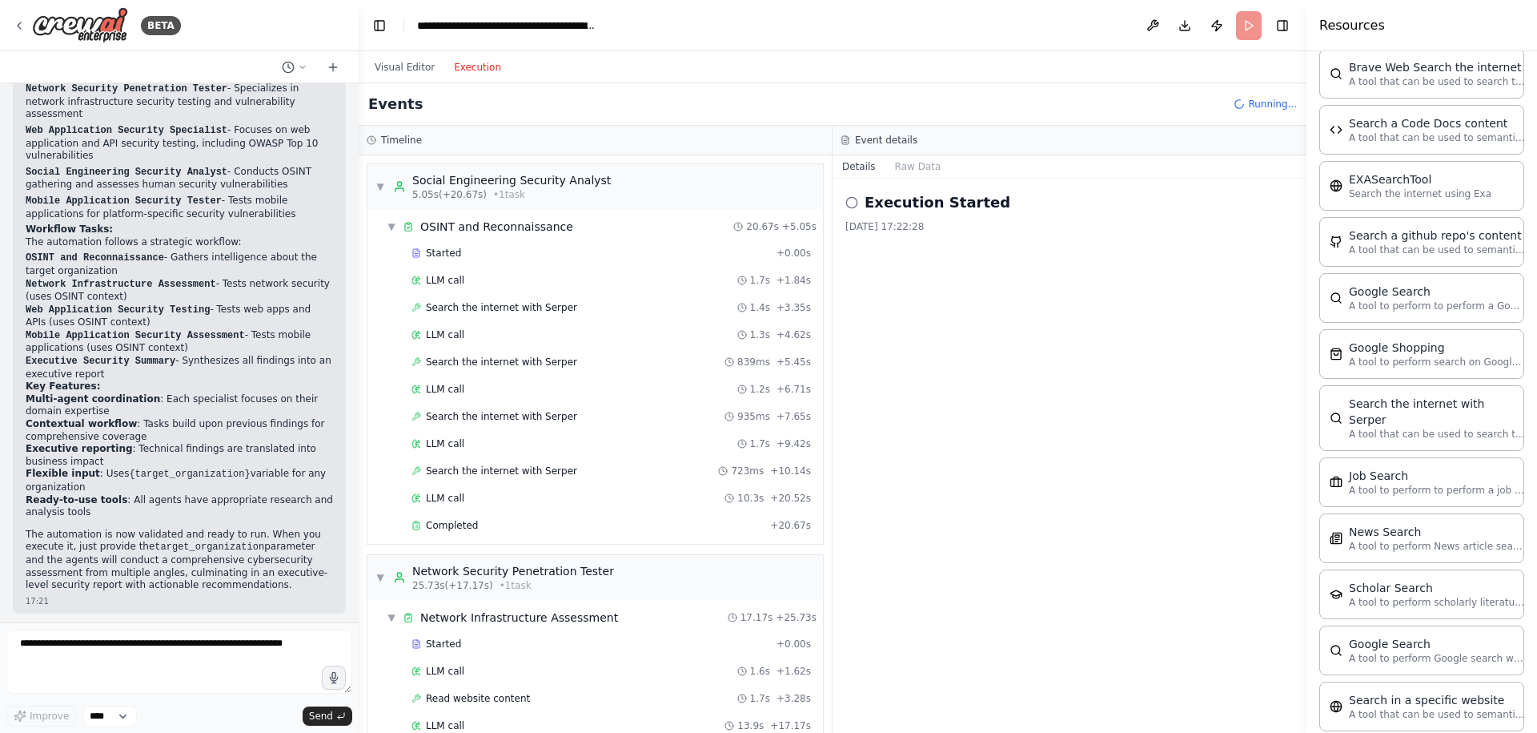
click at [472, 72] on button "Execution" at bounding box center [477, 67] width 66 height 19
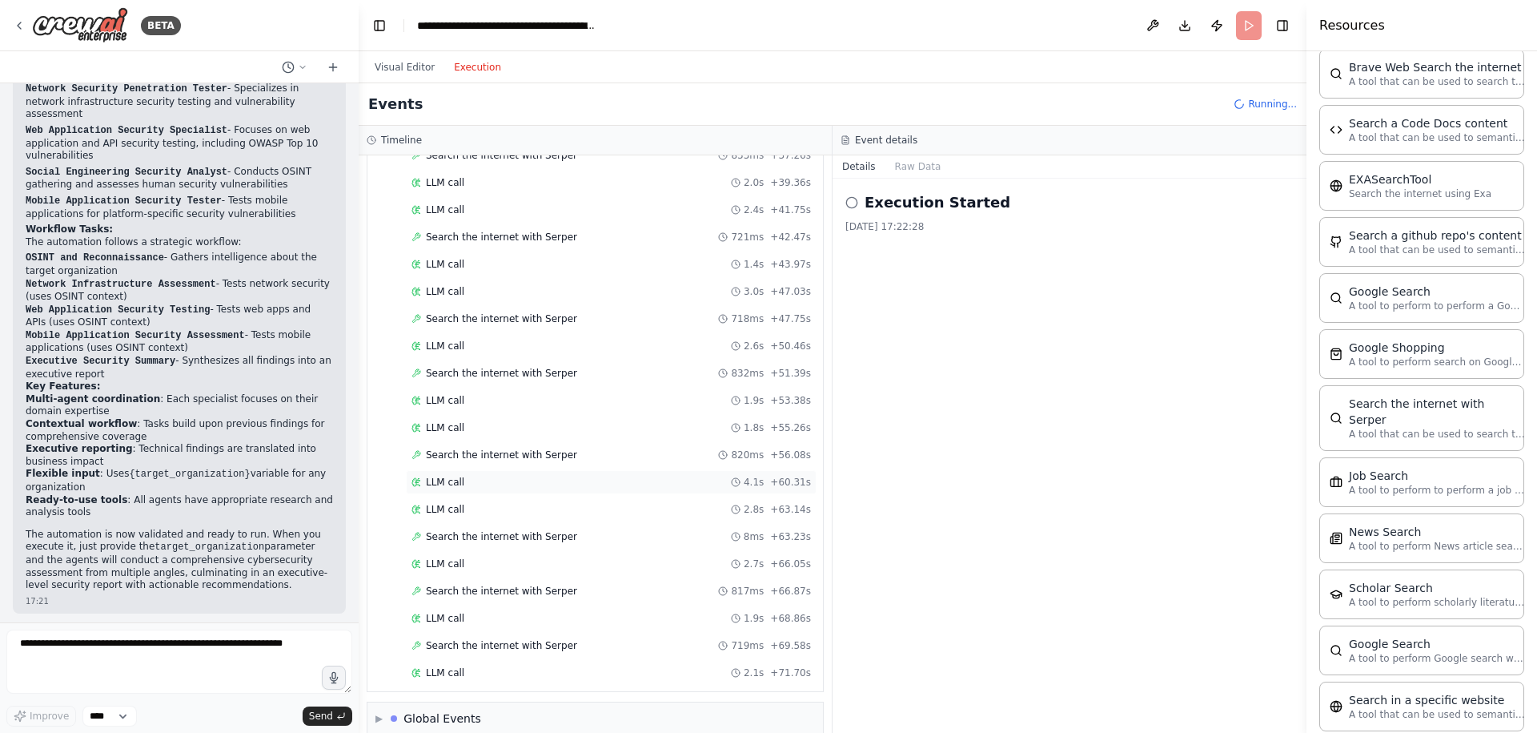
scroll to position [1980, 0]
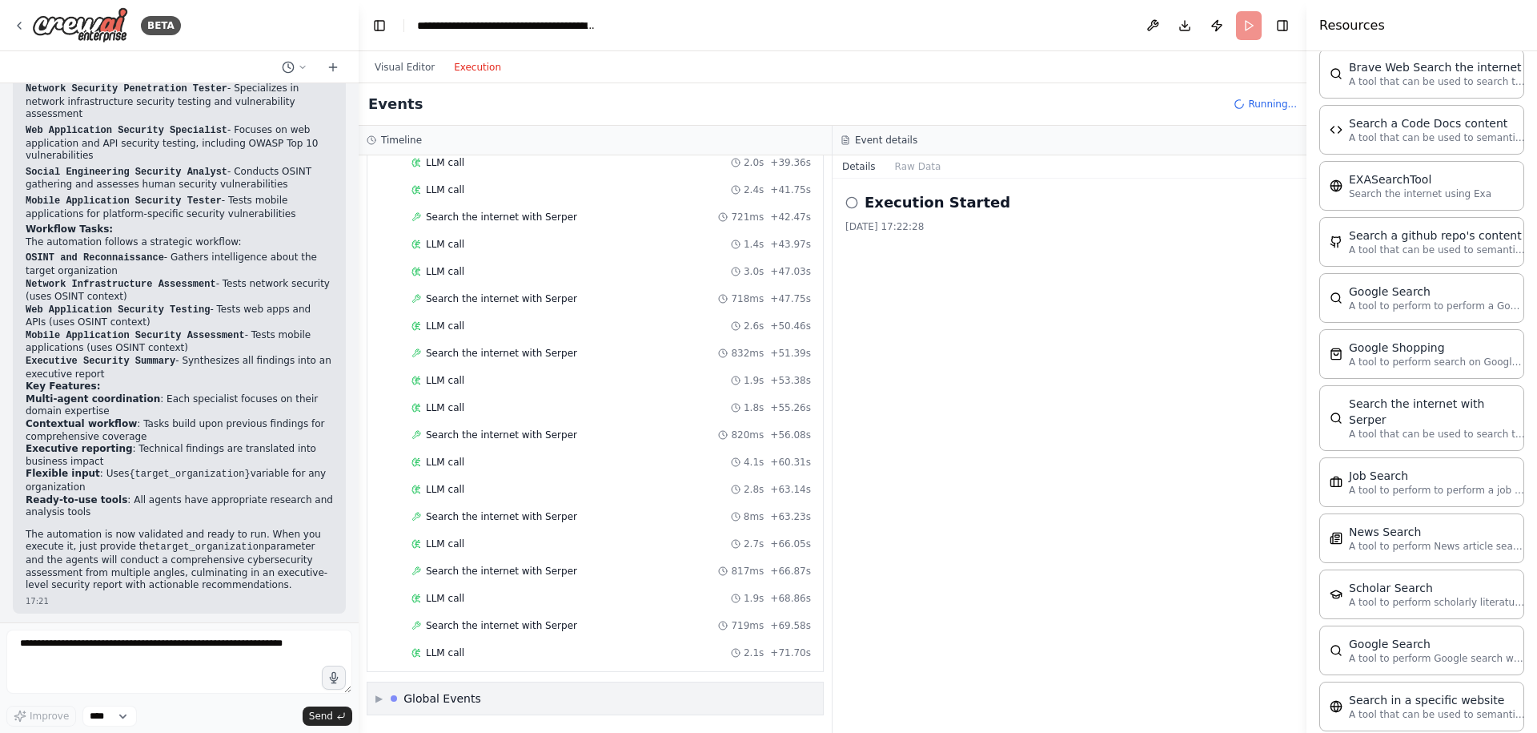
click at [569, 705] on div "▶ Global Events" at bounding box center [596, 698] width 456 height 32
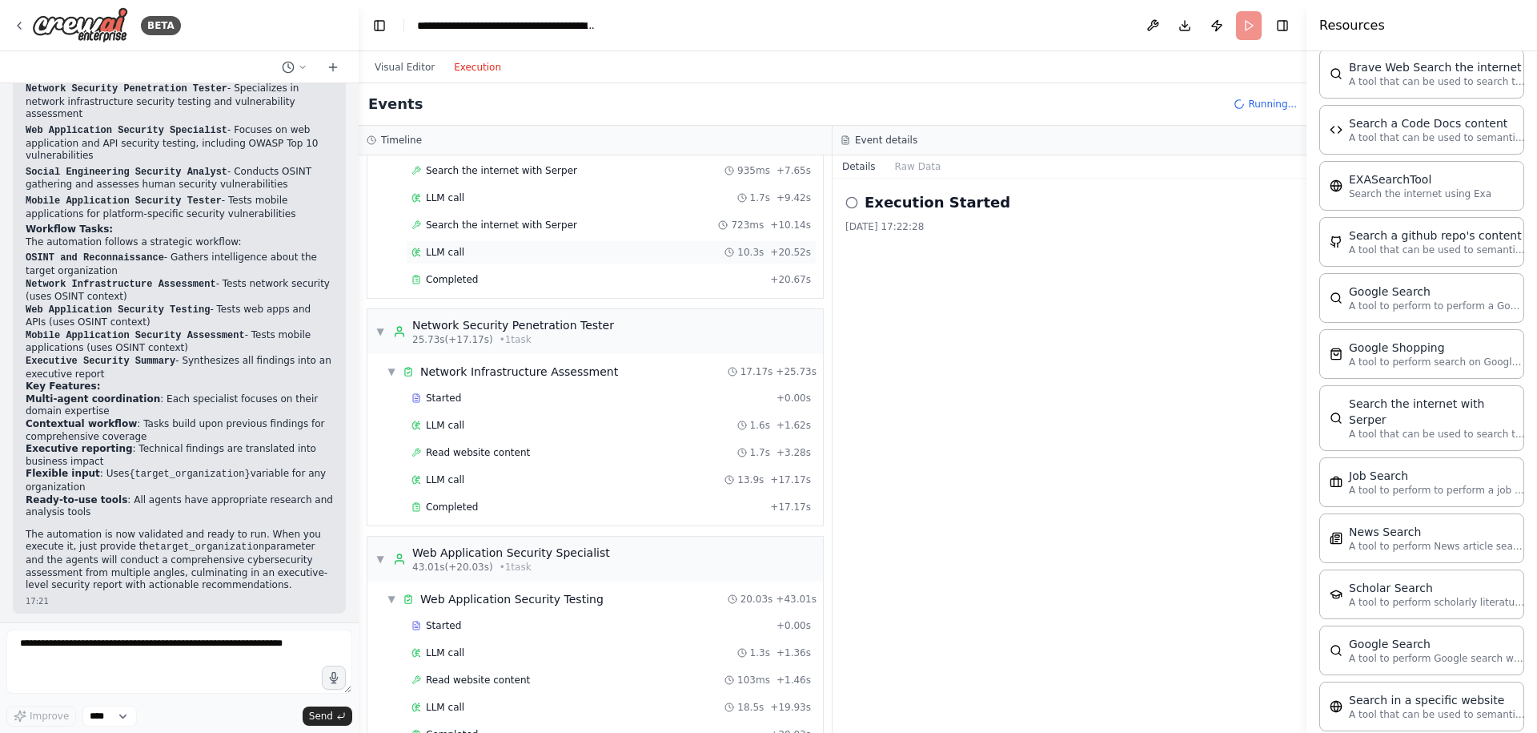
scroll to position [0, 0]
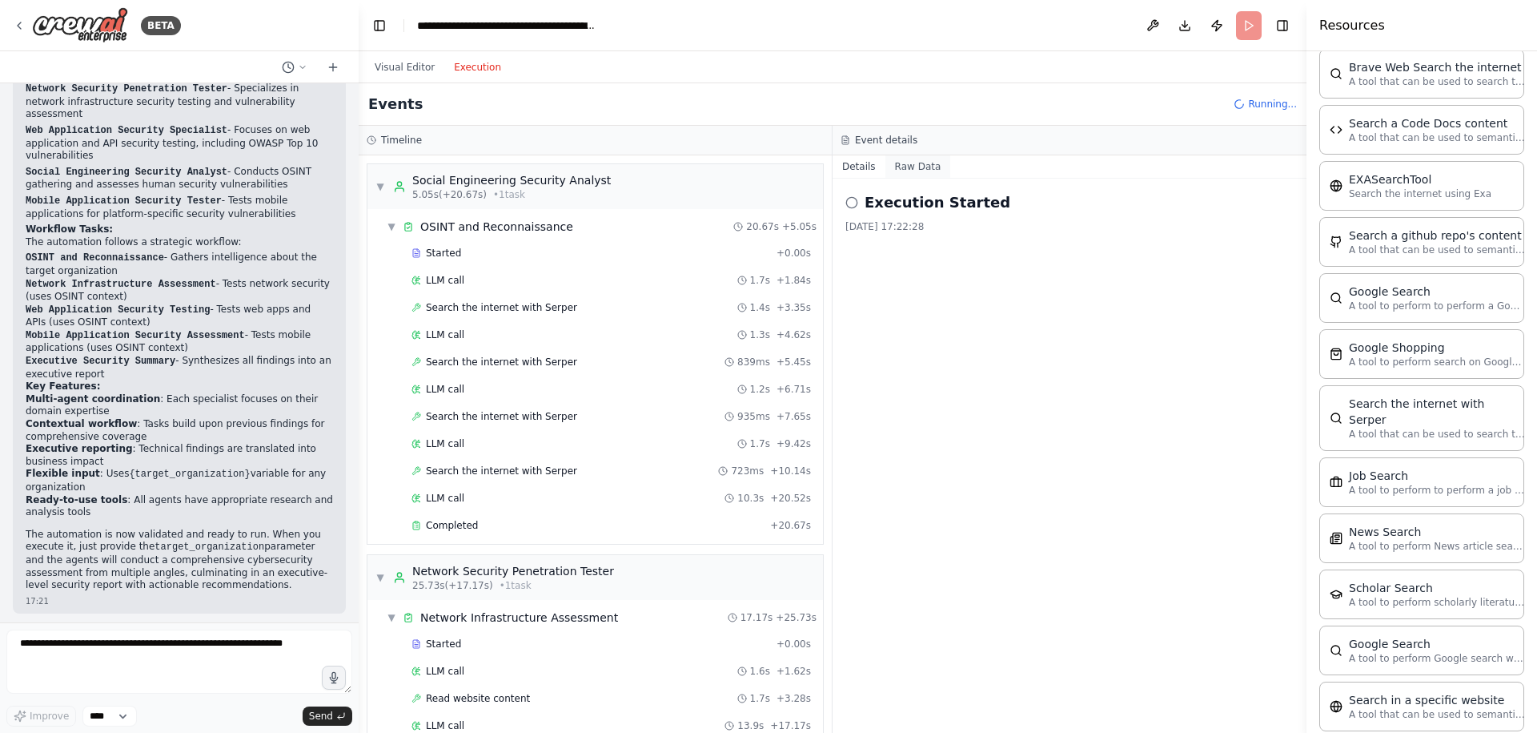
click at [923, 173] on button "Raw Data" at bounding box center [919, 166] width 66 height 22
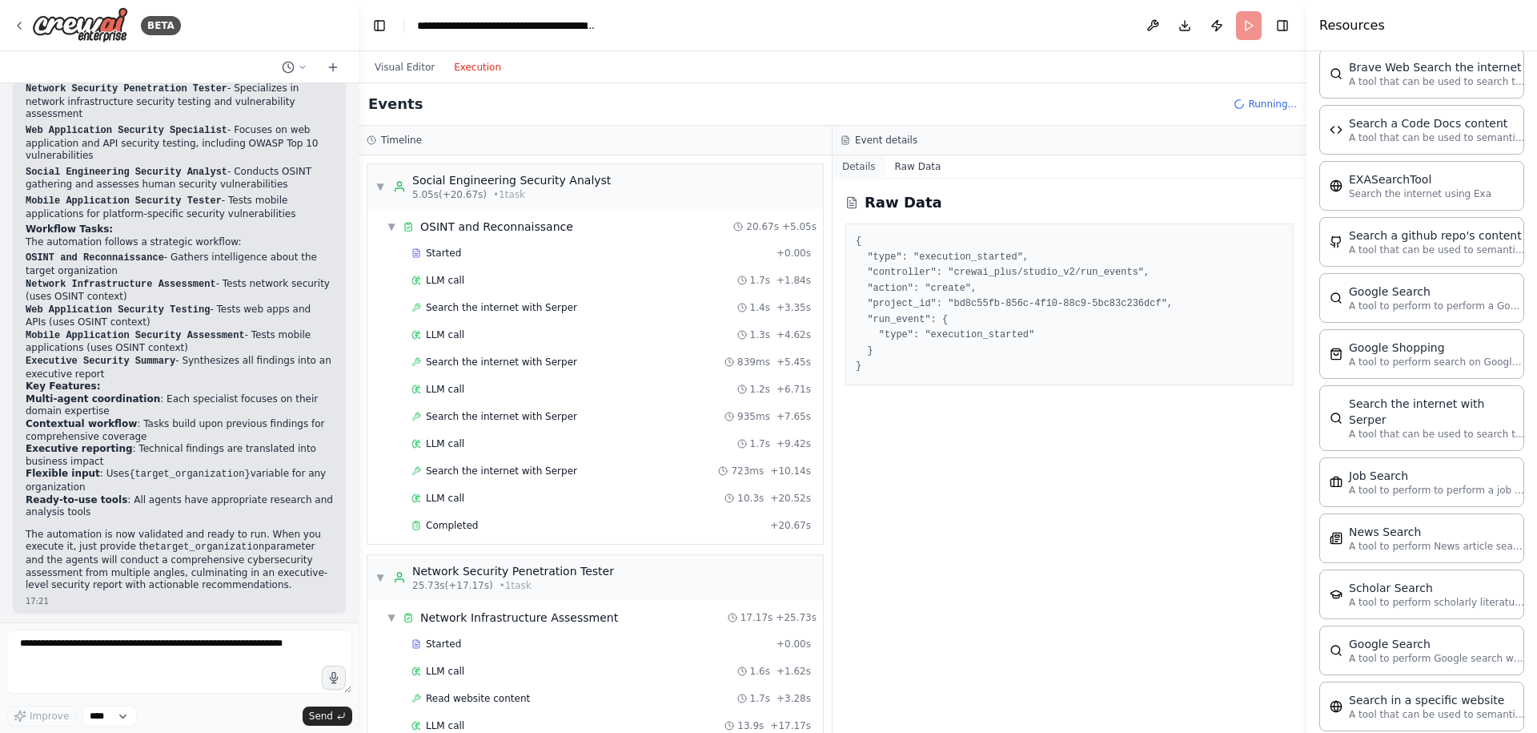
click at [851, 165] on button "Details" at bounding box center [859, 166] width 53 height 22
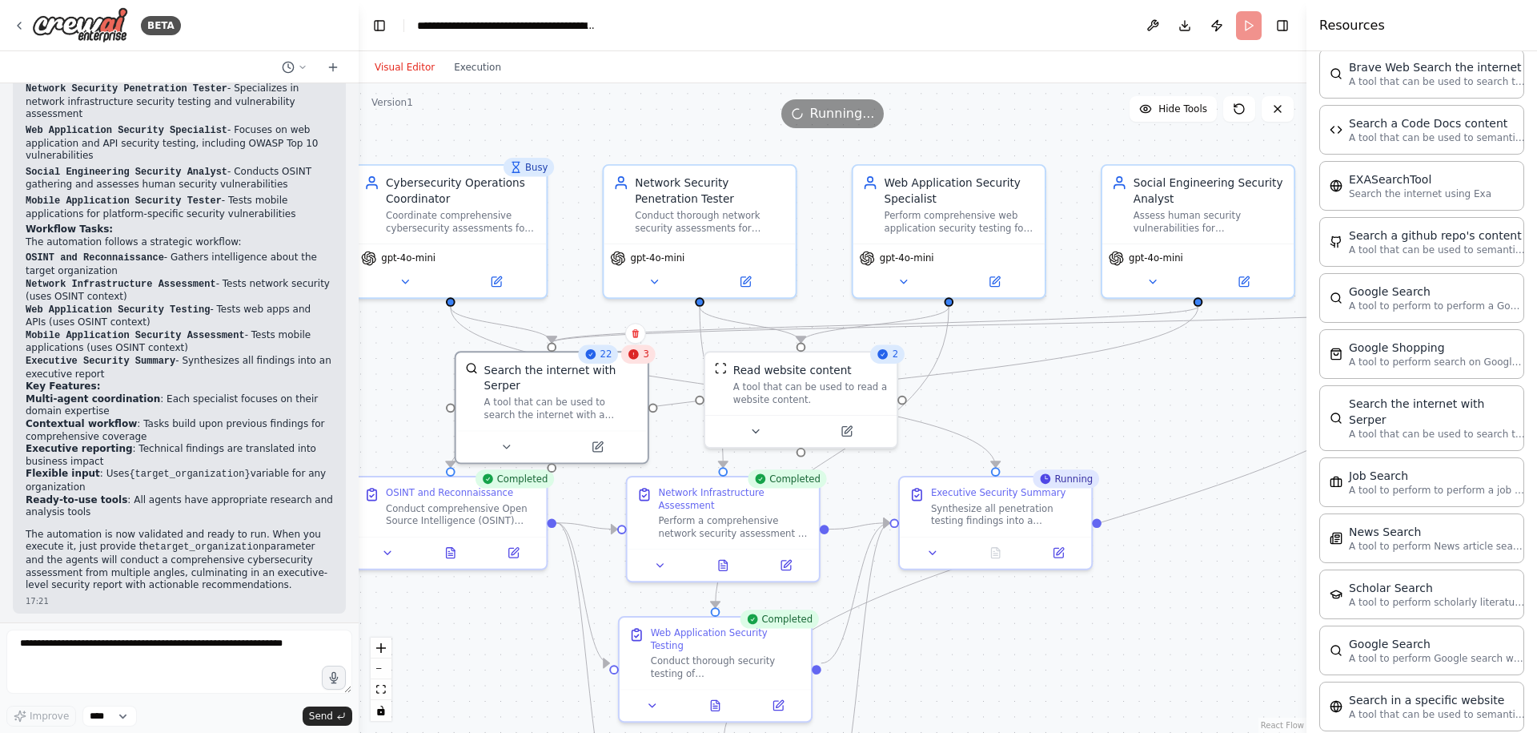
click at [419, 64] on button "Visual Editor" at bounding box center [404, 67] width 79 height 19
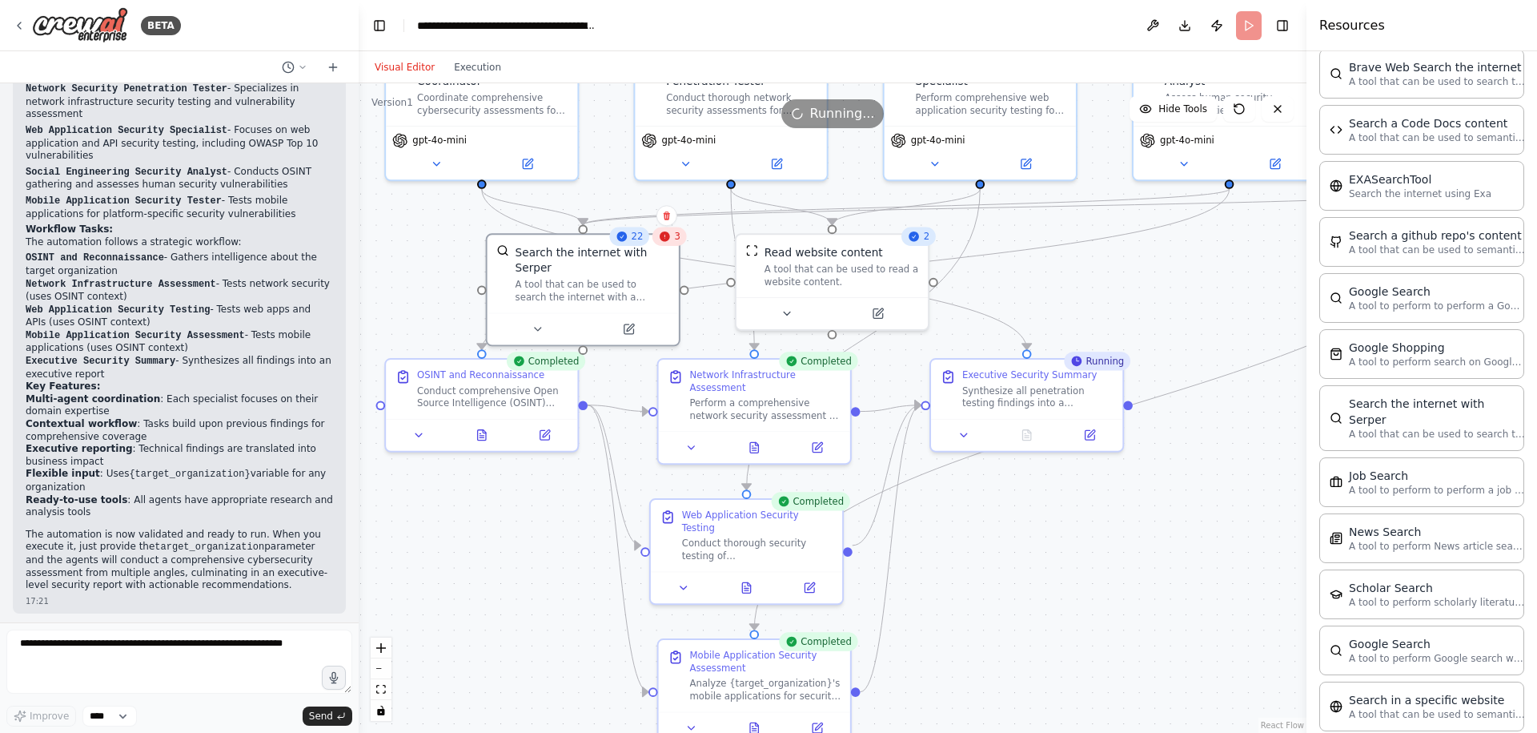
drag, startPoint x: 1113, startPoint y: 419, endPoint x: 1144, endPoint y: 301, distance: 121.8
click at [1144, 301] on div ".deletable-edge-delete-btn { width: 20px; height: 20px; border: 0px solid #ffff…" at bounding box center [833, 407] width 948 height 649
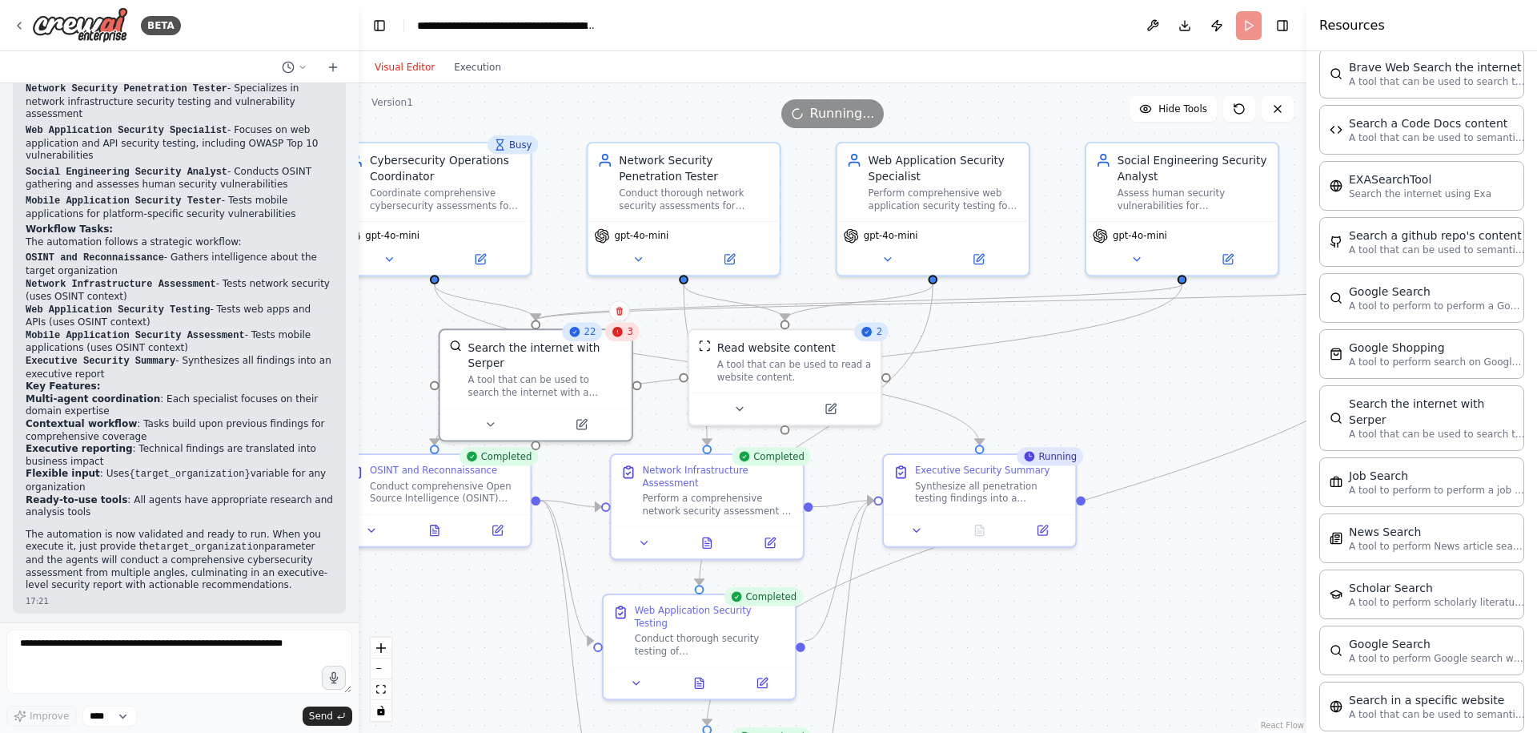
drag, startPoint x: 1023, startPoint y: 282, endPoint x: 975, endPoint y: 377, distance: 106.4
click at [975, 377] on div ".deletable-edge-delete-btn { width: 20px; height: 20px; border: 0px solid #ffff…" at bounding box center [833, 407] width 948 height 649
